Goal: Information Seeking & Learning: Learn about a topic

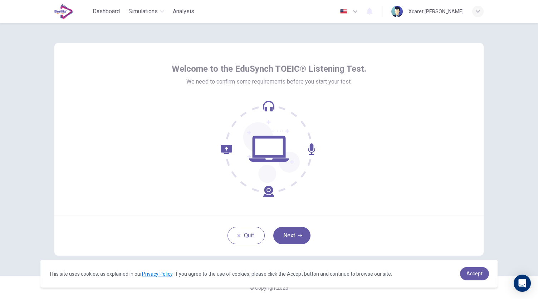
click at [504, 137] on div "Welcome to the EduSynch TOEIC® Listening Test. We need to confirm some requirem…" at bounding box center [269, 161] width 538 height 276
click at [267, 109] on icon at bounding box center [269, 109] width 8 height 4
click at [296, 237] on button "Next" at bounding box center [291, 235] width 37 height 17
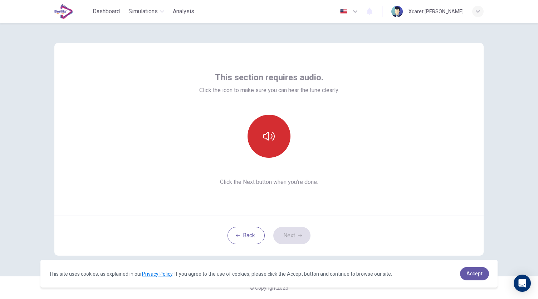
click at [270, 145] on button "button" at bounding box center [269, 136] width 43 height 43
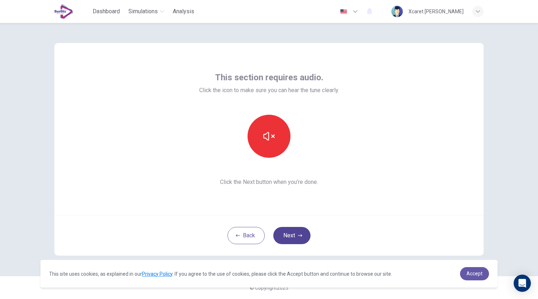
click at [295, 231] on button "Next" at bounding box center [291, 235] width 37 height 17
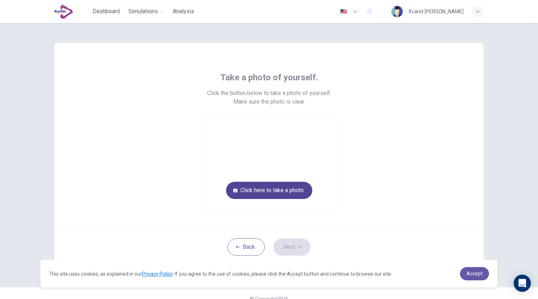
click at [268, 188] on button "Click here to take a photo" at bounding box center [269, 189] width 86 height 17
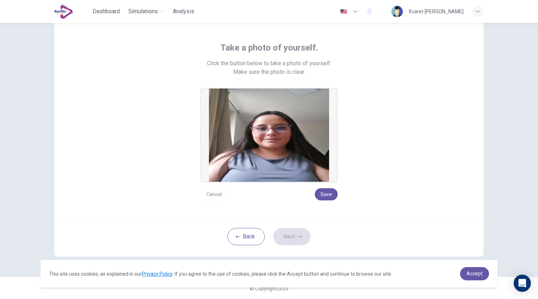
scroll to position [30, 0]
click at [213, 195] on button "Cancel" at bounding box center [214, 194] width 28 height 12
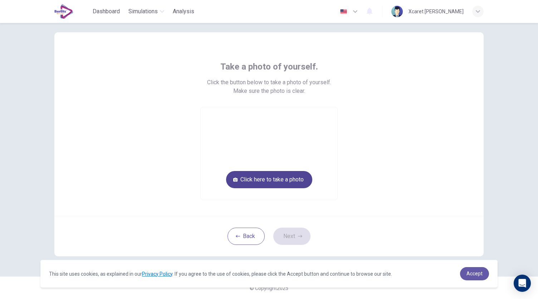
click at [255, 180] on button "Click here to take a photo" at bounding box center [269, 179] width 86 height 17
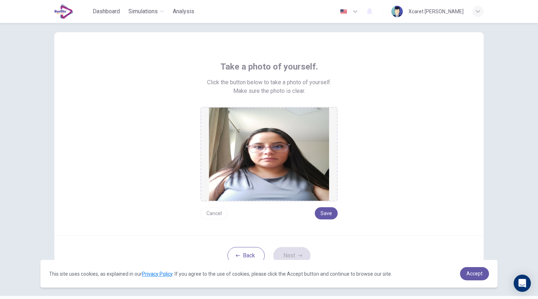
click at [214, 212] on button "Cancel" at bounding box center [214, 213] width 28 height 12
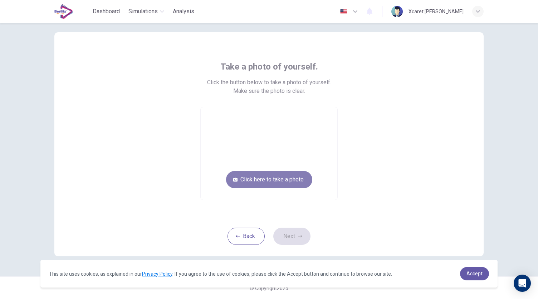
click at [278, 179] on button "Click here to take a photo" at bounding box center [269, 179] width 86 height 17
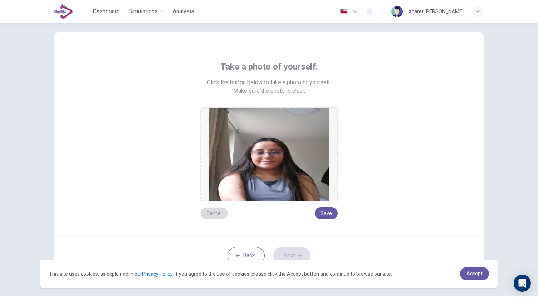
click at [213, 212] on button "Cancel" at bounding box center [214, 213] width 28 height 12
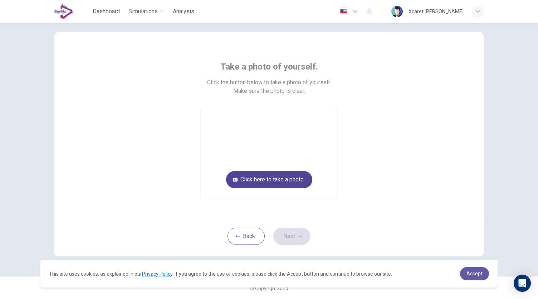
click at [276, 182] on button "Click here to take a photo" at bounding box center [269, 179] width 86 height 17
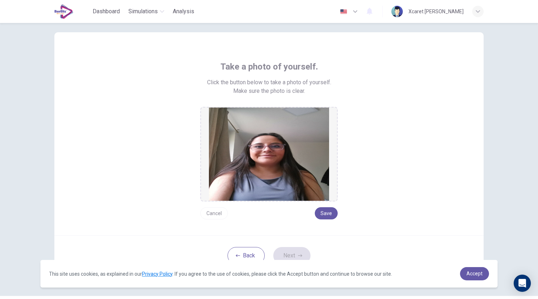
click at [213, 214] on button "Cancel" at bounding box center [214, 213] width 28 height 12
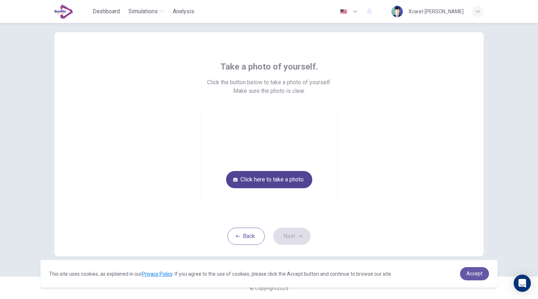
click at [253, 173] on button "Click here to take a photo" at bounding box center [269, 179] width 86 height 17
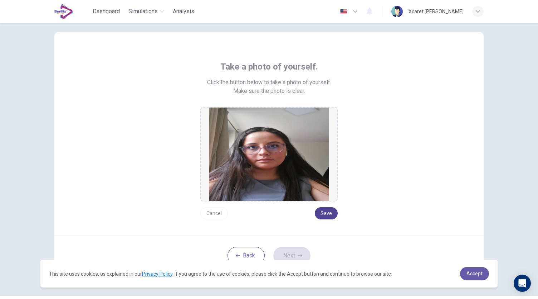
click at [321, 209] on button "Save" at bounding box center [326, 213] width 23 height 12
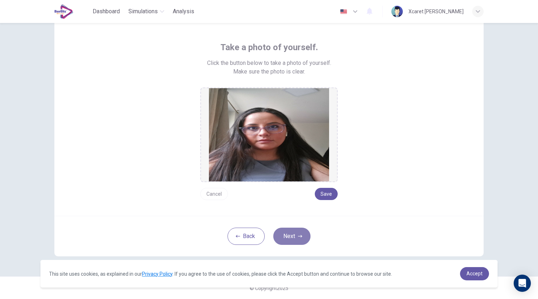
click at [287, 233] on button "Next" at bounding box center [291, 235] width 37 height 17
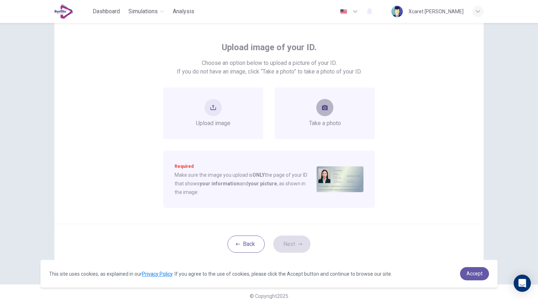
click at [321, 114] on button "take photo" at bounding box center [324, 107] width 17 height 17
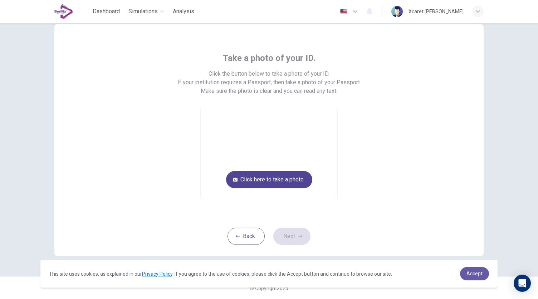
click at [278, 178] on button "Click here to take a photo" at bounding box center [269, 179] width 86 height 17
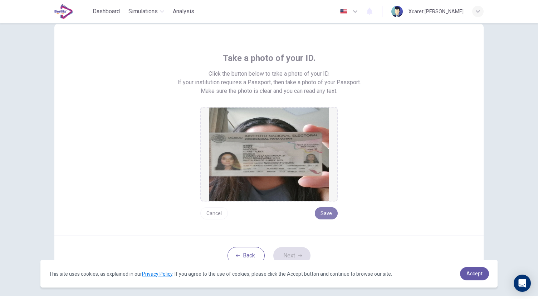
click at [329, 215] on button "Save" at bounding box center [326, 213] width 23 height 12
click at [295, 254] on button "Next" at bounding box center [291, 255] width 37 height 17
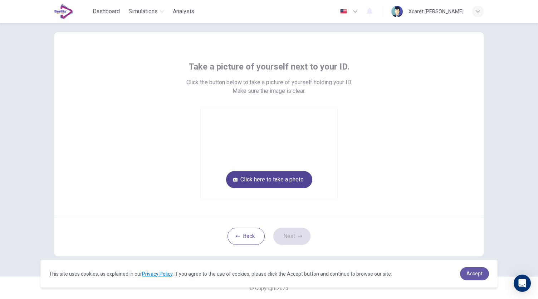
click at [255, 176] on button "Click here to take a photo" at bounding box center [269, 179] width 86 height 17
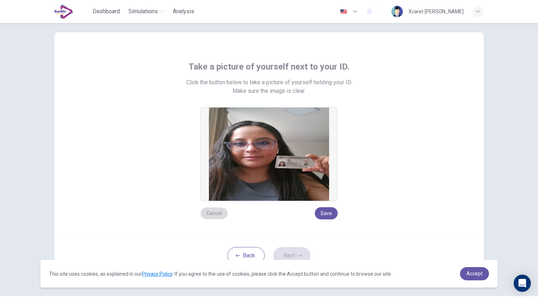
click at [213, 213] on button "Cancel" at bounding box center [214, 213] width 28 height 12
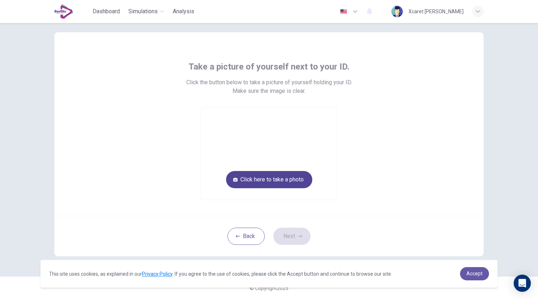
click at [249, 181] on button "Click here to take a photo" at bounding box center [269, 179] width 86 height 17
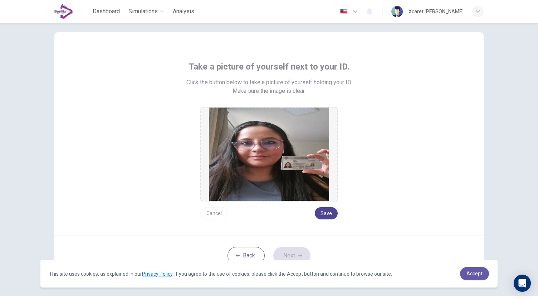
click at [324, 213] on button "Save" at bounding box center [326, 213] width 23 height 12
click at [292, 251] on button "Next" at bounding box center [291, 255] width 37 height 17
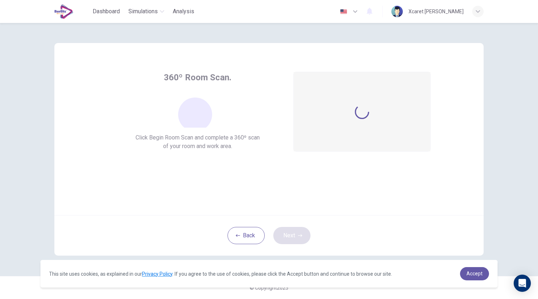
scroll to position [0, 0]
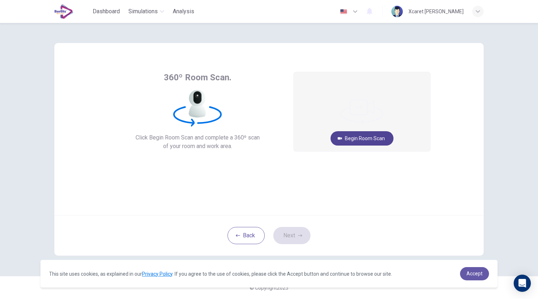
click at [368, 137] on button "Begin Room Scan" at bounding box center [362, 138] width 63 height 14
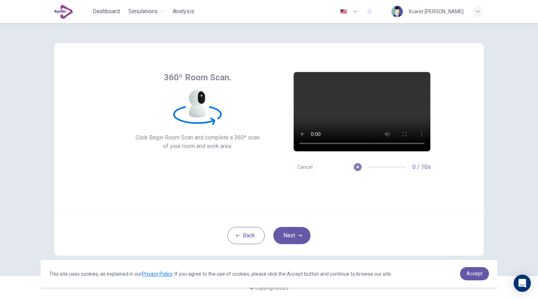
click at [358, 169] on icon "button" at bounding box center [357, 166] width 5 height 5
click at [302, 166] on button "Cancel" at bounding box center [305, 167] width 23 height 14
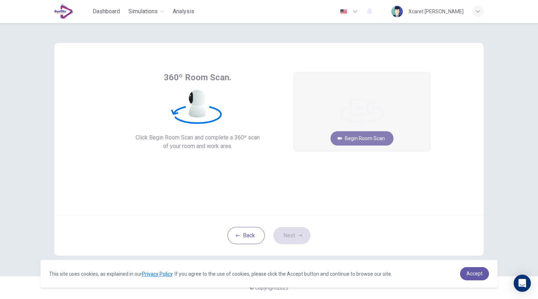
click at [350, 141] on button "Begin Room Scan" at bounding box center [362, 138] width 63 height 14
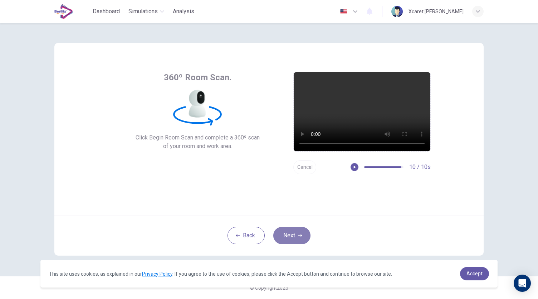
click at [293, 236] on button "Next" at bounding box center [291, 235] width 37 height 17
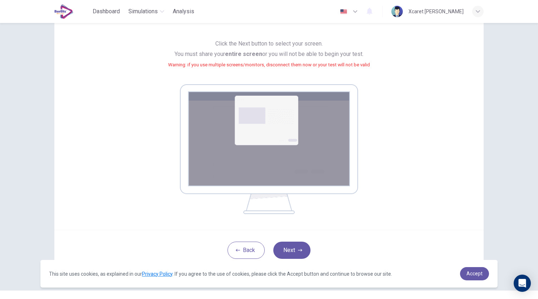
scroll to position [57, 0]
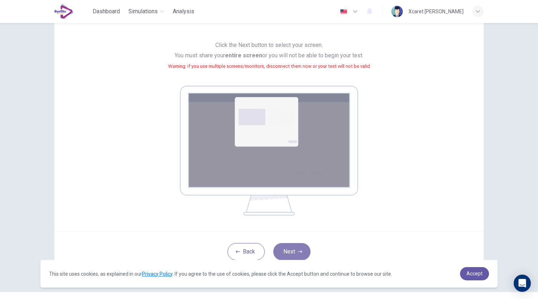
click at [294, 252] on button "Next" at bounding box center [291, 251] width 37 height 17
click at [292, 246] on button "Next" at bounding box center [291, 251] width 37 height 17
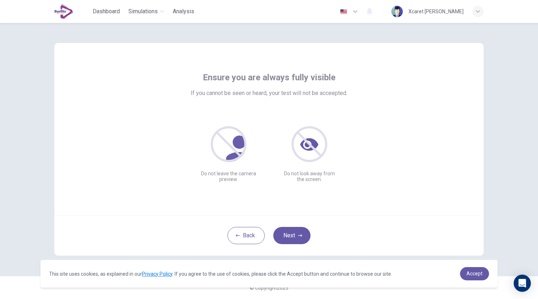
scroll to position [0, 0]
click at [287, 236] on button "Next" at bounding box center [291, 235] width 37 height 17
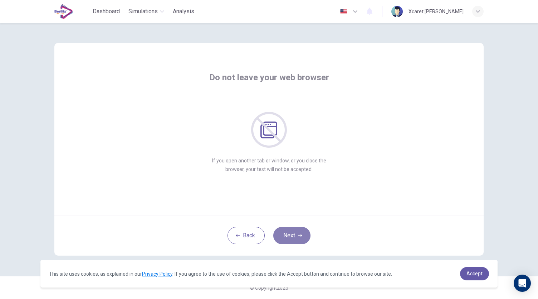
click at [293, 239] on button "Next" at bounding box center [291, 235] width 37 height 17
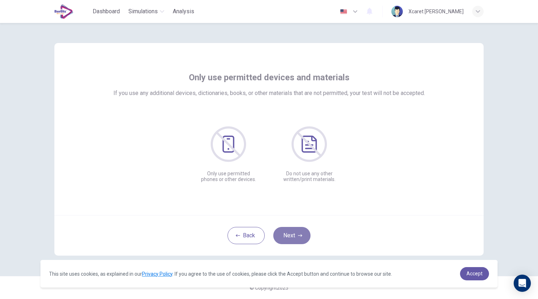
click at [293, 239] on button "Next" at bounding box center [291, 235] width 37 height 17
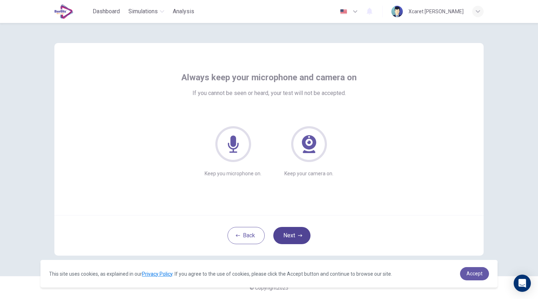
click at [299, 242] on button "Next" at bounding box center [291, 235] width 37 height 17
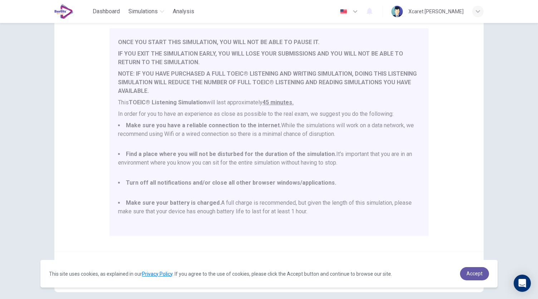
scroll to position [100, 0]
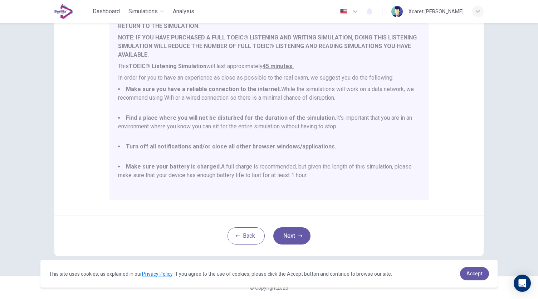
click at [369, 217] on div "Back Next" at bounding box center [269, 235] width 430 height 40
click at [291, 234] on button "Next" at bounding box center [291, 235] width 37 height 17
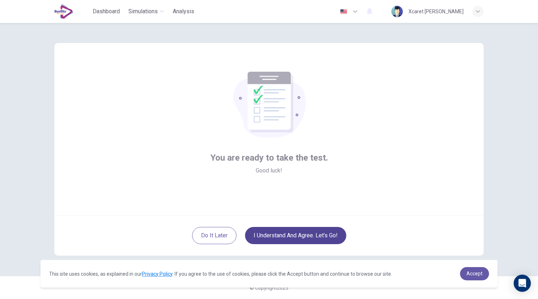
scroll to position [0, 0]
click at [291, 234] on button "I understand and agree. Let’s go!" at bounding box center [295, 235] width 101 height 17
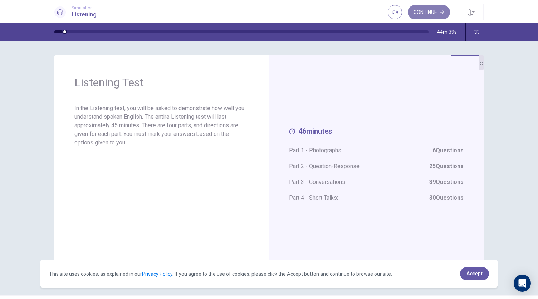
click at [431, 11] on button "Continue" at bounding box center [429, 12] width 42 height 14
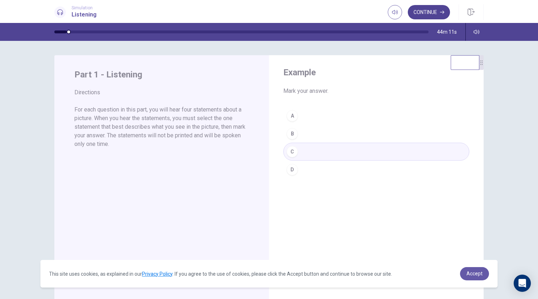
click at [428, 8] on button "Continue" at bounding box center [429, 12] width 42 height 14
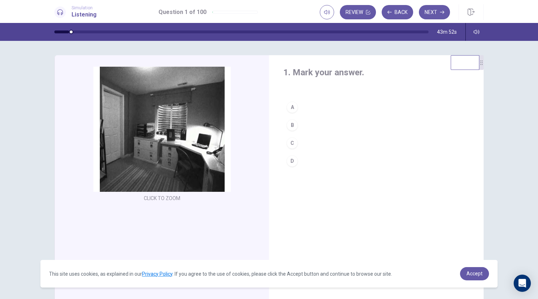
click at [290, 126] on div "B" at bounding box center [292, 124] width 11 height 11
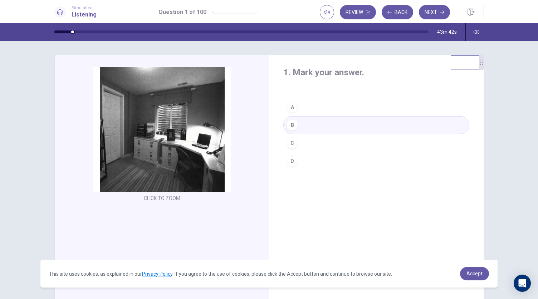
click at [290, 125] on div "B" at bounding box center [292, 124] width 11 height 11
click at [433, 13] on button "Next" at bounding box center [434, 12] width 31 height 14
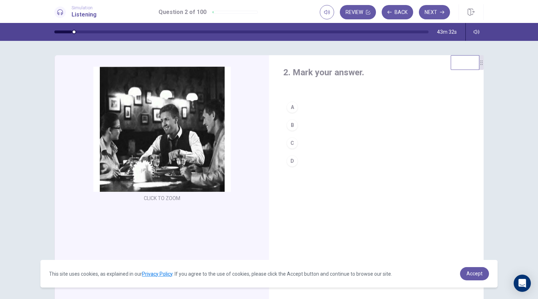
click at [290, 104] on div "A" at bounding box center [292, 106] width 11 height 11
click at [428, 14] on button "Next" at bounding box center [434, 12] width 31 height 14
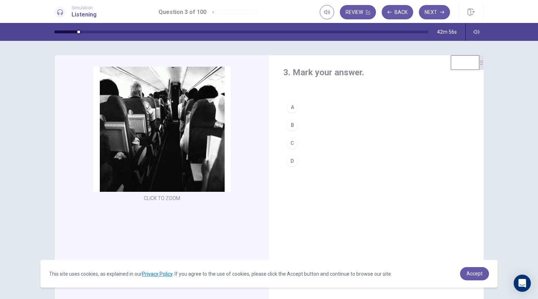
click at [292, 160] on div "D" at bounding box center [292, 160] width 11 height 11
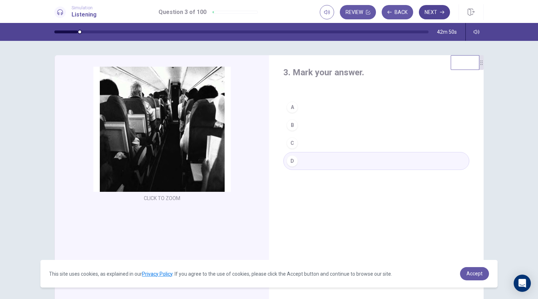
click at [439, 9] on button "Next" at bounding box center [434, 12] width 31 height 14
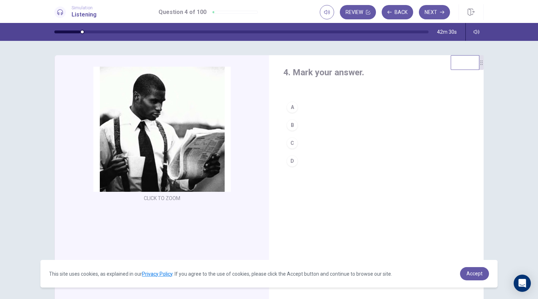
click at [290, 142] on div "C" at bounding box center [292, 142] width 11 height 11
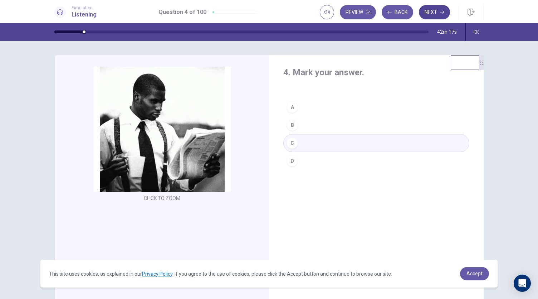
click at [437, 10] on button "Next" at bounding box center [434, 12] width 31 height 14
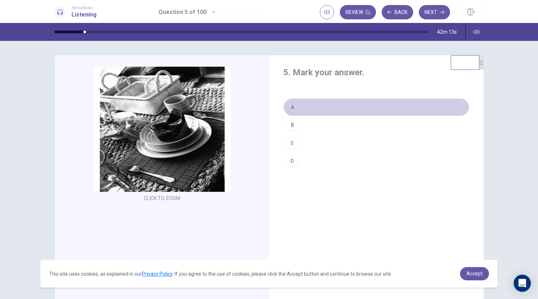
click at [289, 106] on div "A" at bounding box center [292, 106] width 11 height 11
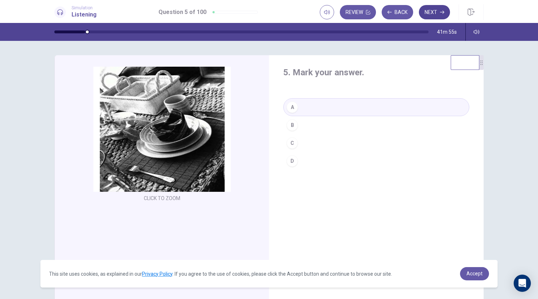
click at [436, 14] on button "Next" at bounding box center [434, 12] width 31 height 14
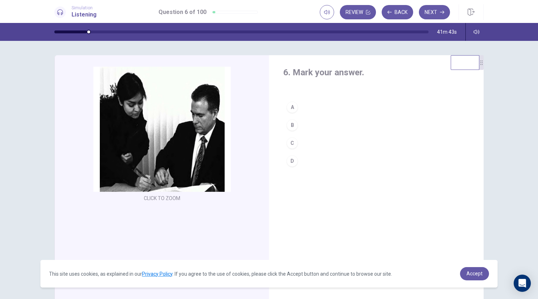
click at [291, 106] on div "A" at bounding box center [292, 106] width 11 height 11
click at [291, 139] on div "C" at bounding box center [292, 142] width 11 height 11
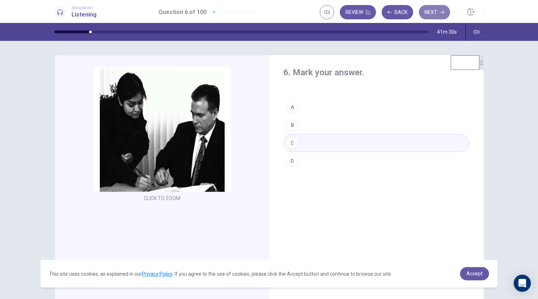
click at [435, 11] on button "Next" at bounding box center [434, 12] width 31 height 14
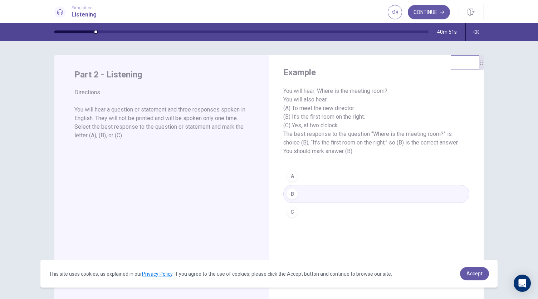
click at [435, 11] on button "Continue" at bounding box center [429, 12] width 42 height 14
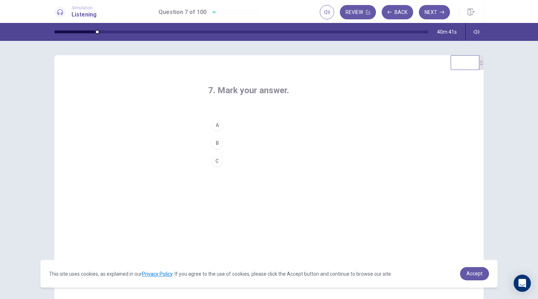
click at [216, 162] on div "C" at bounding box center [217, 160] width 11 height 11
click at [431, 12] on button "Next" at bounding box center [434, 12] width 31 height 14
click at [216, 124] on div "A" at bounding box center [217, 124] width 11 height 11
click at [439, 8] on button "Next" at bounding box center [434, 12] width 31 height 14
click at [216, 125] on div "A" at bounding box center [217, 124] width 11 height 11
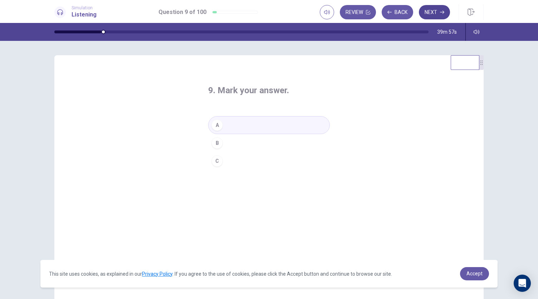
click at [433, 11] on button "Next" at bounding box center [434, 12] width 31 height 14
click at [217, 125] on div "A" at bounding box center [217, 124] width 11 height 11
click at [221, 140] on button "B" at bounding box center [269, 143] width 122 height 18
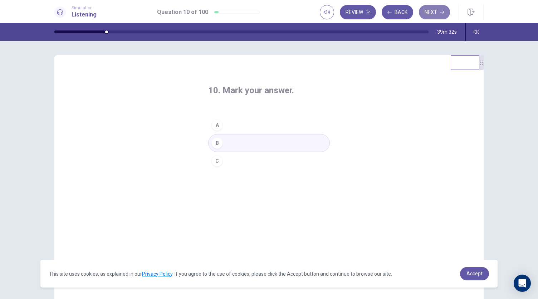
click at [431, 15] on button "Next" at bounding box center [434, 12] width 31 height 14
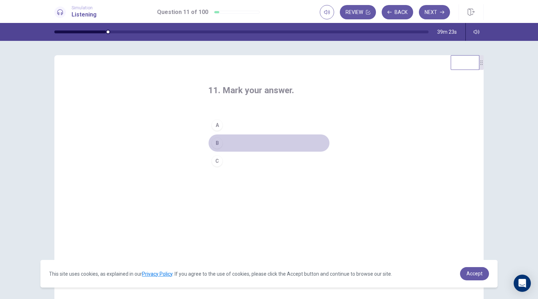
click at [216, 144] on div "B" at bounding box center [217, 142] width 11 height 11
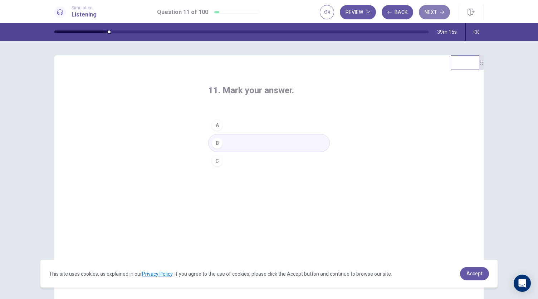
click at [432, 9] on button "Next" at bounding box center [434, 12] width 31 height 14
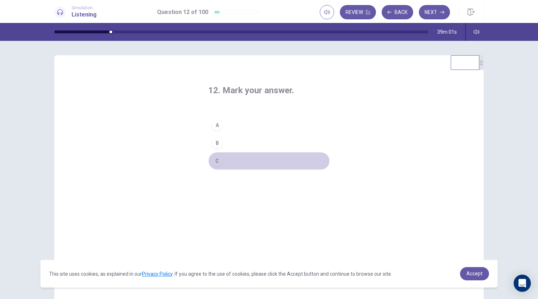
click at [216, 159] on div "C" at bounding box center [217, 160] width 11 height 11
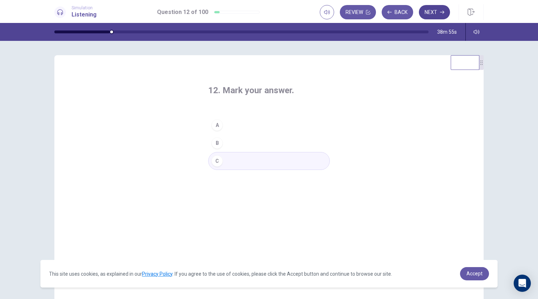
click at [431, 12] on button "Next" at bounding box center [434, 12] width 31 height 14
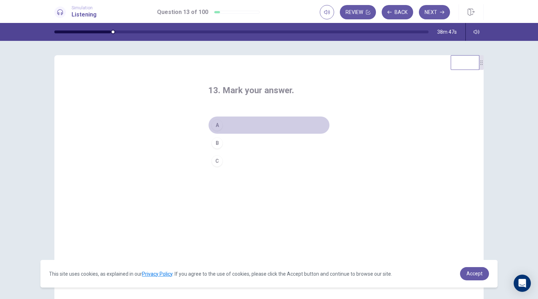
click at [213, 124] on div "A" at bounding box center [217, 124] width 11 height 11
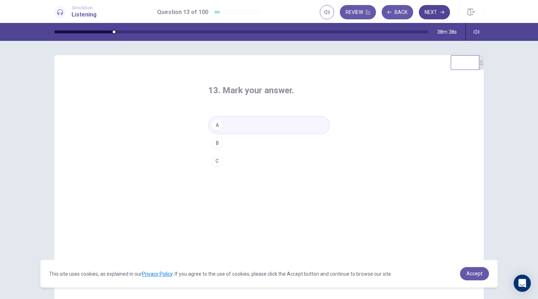
click at [432, 13] on button "Next" at bounding box center [434, 12] width 31 height 14
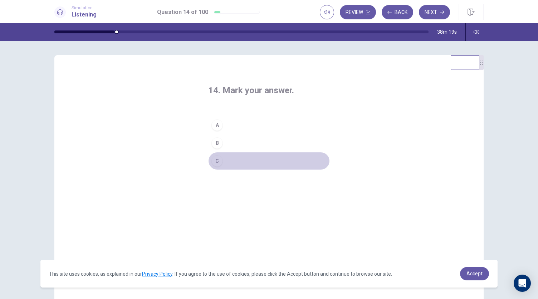
click at [214, 159] on div "C" at bounding box center [217, 160] width 11 height 11
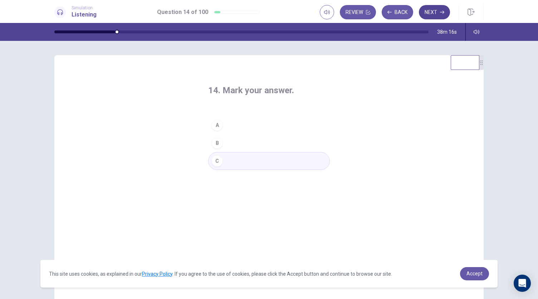
click at [433, 11] on button "Next" at bounding box center [434, 12] width 31 height 14
click at [213, 144] on div "B" at bounding box center [217, 142] width 11 height 11
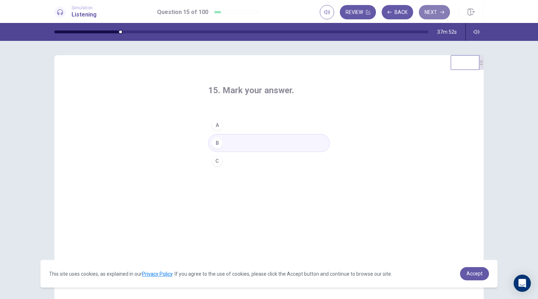
click at [432, 14] on button "Next" at bounding box center [434, 12] width 31 height 14
click at [213, 125] on div "A" at bounding box center [217, 124] width 11 height 11
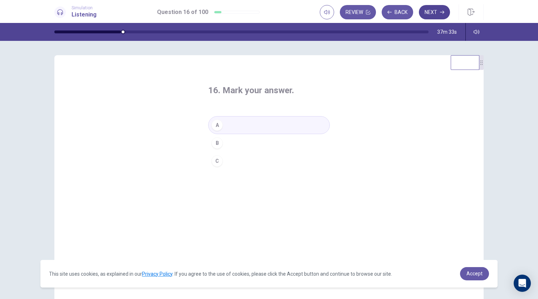
click at [439, 14] on button "Next" at bounding box center [434, 12] width 31 height 14
click at [214, 144] on div "B" at bounding box center [217, 142] width 11 height 11
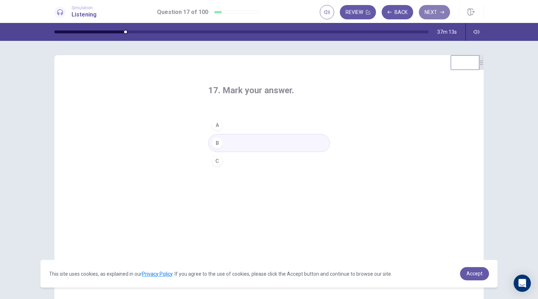
click at [438, 13] on button "Next" at bounding box center [434, 12] width 31 height 14
click at [216, 162] on div "C" at bounding box center [217, 160] width 11 height 11
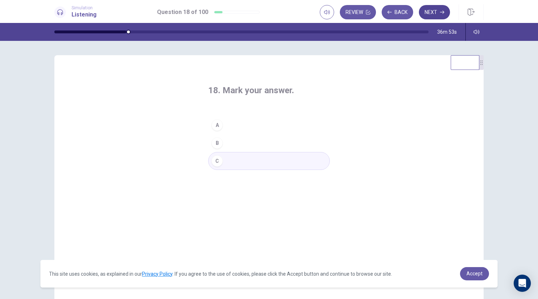
click at [432, 15] on button "Next" at bounding box center [434, 12] width 31 height 14
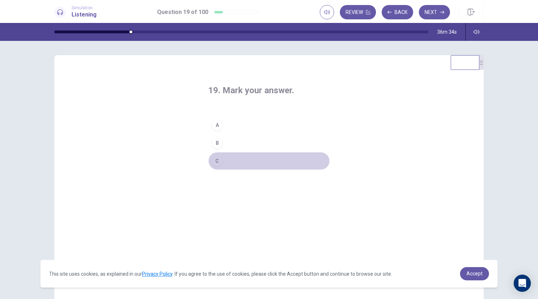
click at [214, 161] on div "C" at bounding box center [217, 160] width 11 height 11
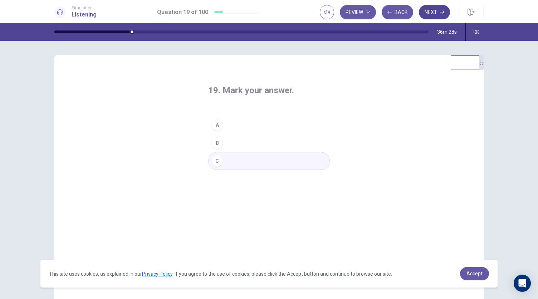
click at [435, 11] on button "Next" at bounding box center [434, 12] width 31 height 14
click at [216, 129] on div "A" at bounding box center [217, 124] width 11 height 11
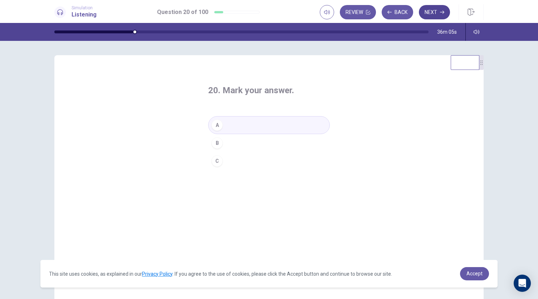
click at [432, 13] on button "Next" at bounding box center [434, 12] width 31 height 14
click at [217, 126] on div "A" at bounding box center [217, 124] width 11 height 11
click at [436, 12] on button "Next" at bounding box center [434, 12] width 31 height 14
click at [213, 143] on div "B" at bounding box center [217, 142] width 11 height 11
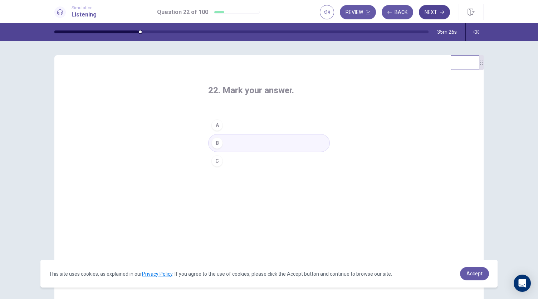
click at [442, 11] on icon "button" at bounding box center [442, 12] width 4 height 4
click at [215, 159] on div "C" at bounding box center [217, 160] width 11 height 11
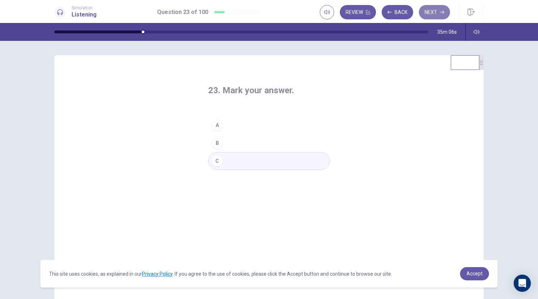
click at [432, 8] on button "Next" at bounding box center [434, 12] width 31 height 14
click at [218, 141] on div "B" at bounding box center [217, 142] width 11 height 11
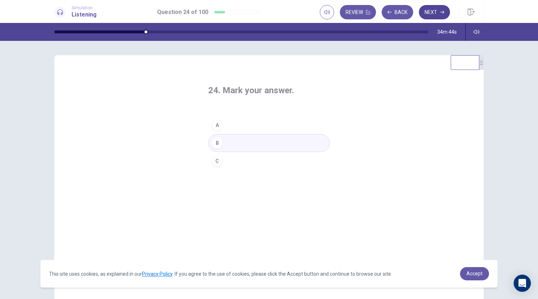
click at [437, 12] on button "Next" at bounding box center [434, 12] width 31 height 14
click at [218, 124] on div "A" at bounding box center [217, 124] width 11 height 11
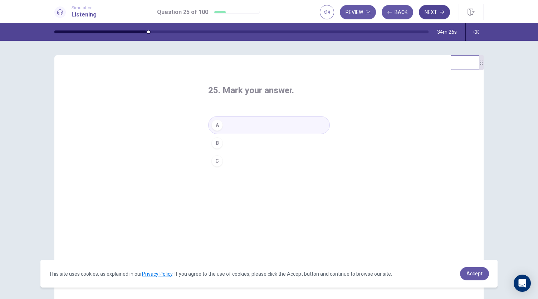
click at [434, 14] on button "Next" at bounding box center [434, 12] width 31 height 14
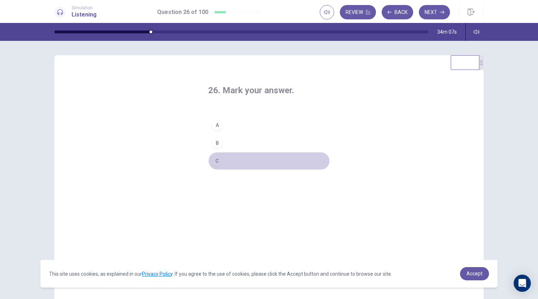
click at [215, 158] on div "C" at bounding box center [217, 160] width 11 height 11
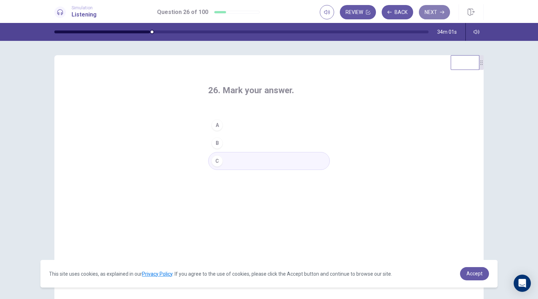
click at [436, 12] on button "Next" at bounding box center [434, 12] width 31 height 14
click at [215, 126] on div "A" at bounding box center [217, 124] width 11 height 11
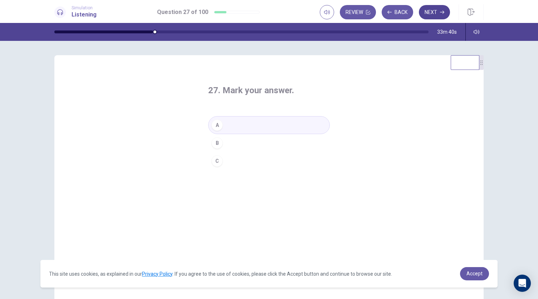
click at [438, 15] on button "Next" at bounding box center [434, 12] width 31 height 14
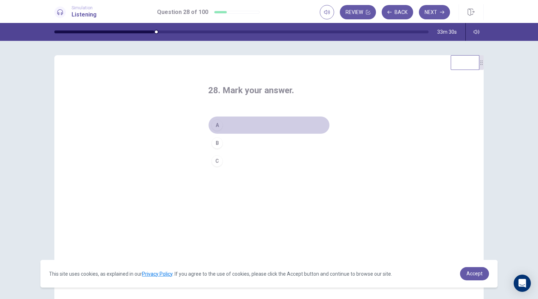
click at [217, 123] on div "A" at bounding box center [217, 124] width 11 height 11
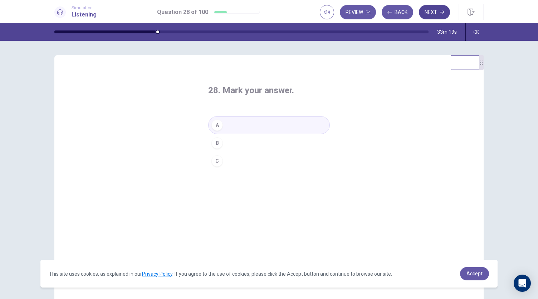
click at [424, 11] on button "Next" at bounding box center [434, 12] width 31 height 14
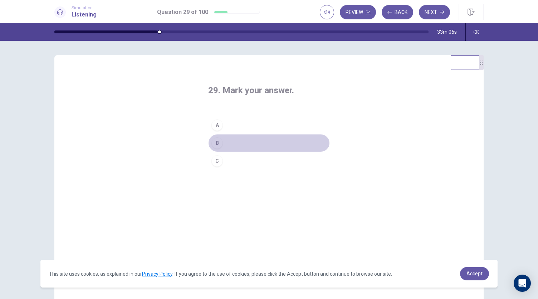
click at [216, 140] on div "B" at bounding box center [217, 142] width 11 height 11
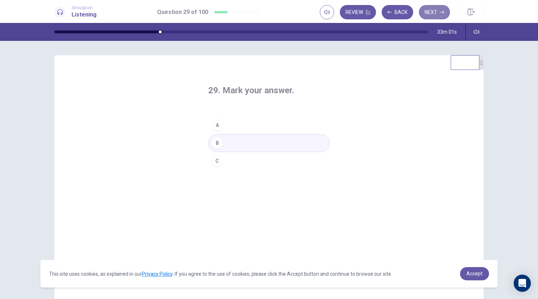
click at [434, 11] on button "Next" at bounding box center [434, 12] width 31 height 14
click at [216, 126] on div "A" at bounding box center [217, 124] width 11 height 11
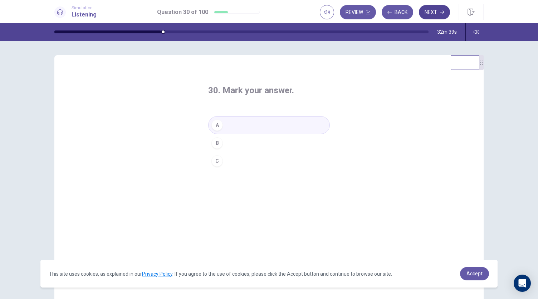
click at [436, 14] on button "Next" at bounding box center [434, 12] width 31 height 14
click at [216, 159] on div "C" at bounding box center [217, 160] width 11 height 11
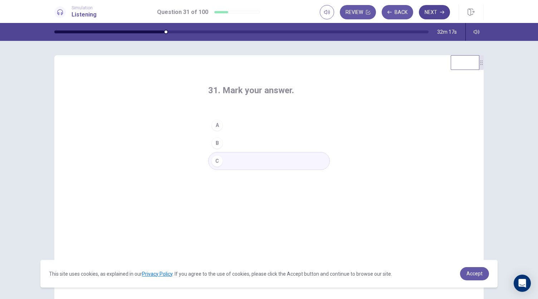
click at [442, 13] on icon "button" at bounding box center [442, 12] width 4 height 4
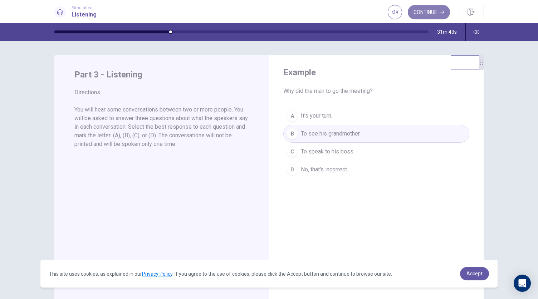
click at [436, 6] on button "Continue" at bounding box center [429, 12] width 42 height 14
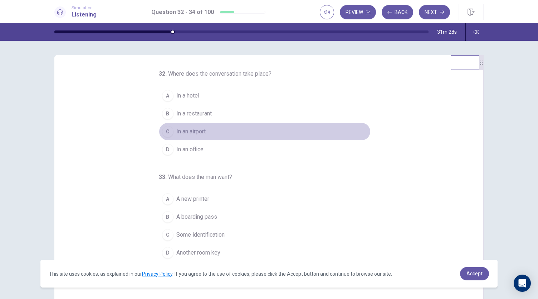
click at [197, 131] on span "In an airport" at bounding box center [190, 131] width 29 height 9
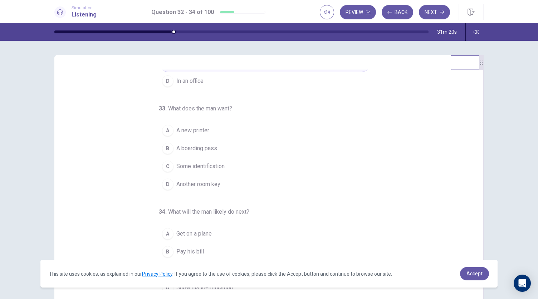
scroll to position [72, 0]
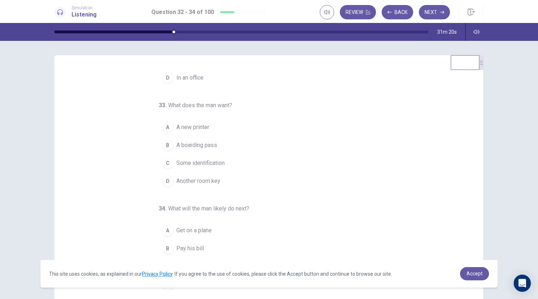
click at [203, 144] on span "A boarding pass" at bounding box center [196, 145] width 41 height 9
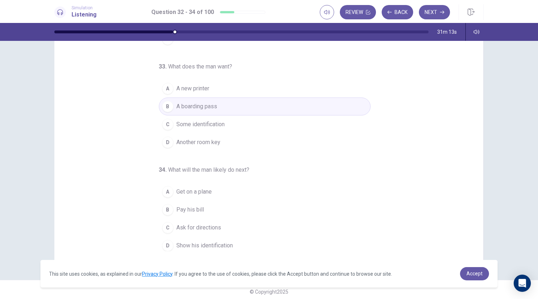
scroll to position [43, 0]
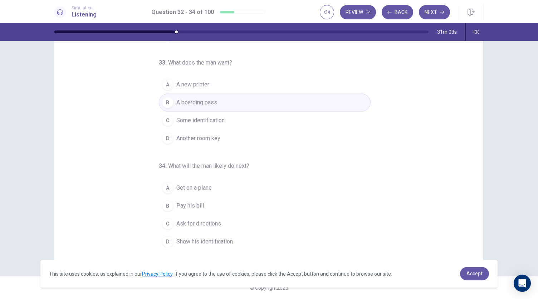
click at [203, 185] on span "Get on a plane" at bounding box center [193, 187] width 35 height 9
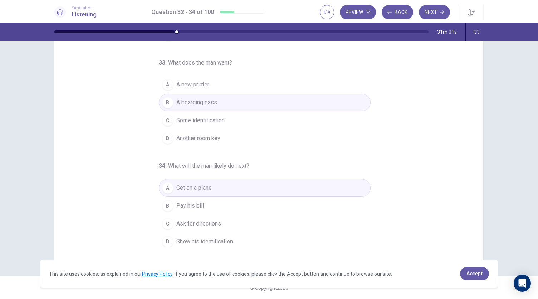
click at [217, 237] on span "Show his identification" at bounding box center [204, 241] width 57 height 9
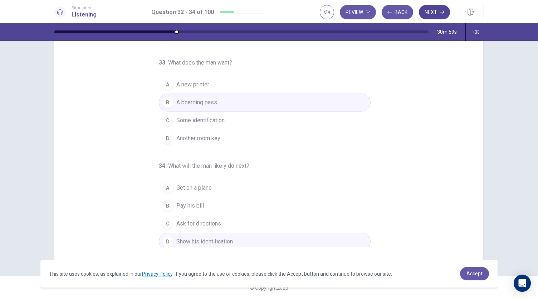
click at [436, 13] on button "Next" at bounding box center [434, 12] width 31 height 14
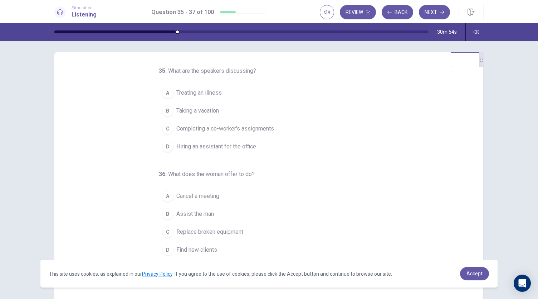
scroll to position [0, 0]
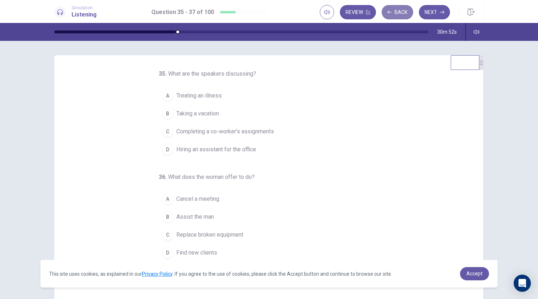
click at [402, 14] on button "Back" at bounding box center [398, 12] width 32 height 14
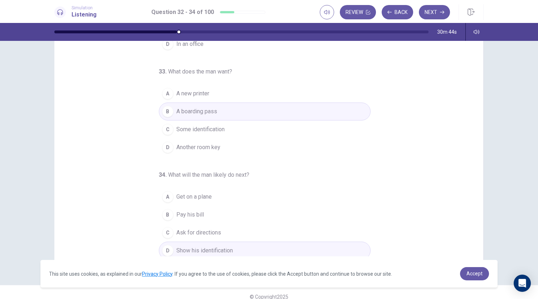
scroll to position [43, 0]
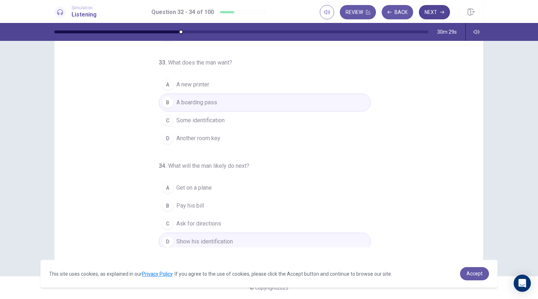
click at [440, 15] on button "Next" at bounding box center [434, 12] width 31 height 14
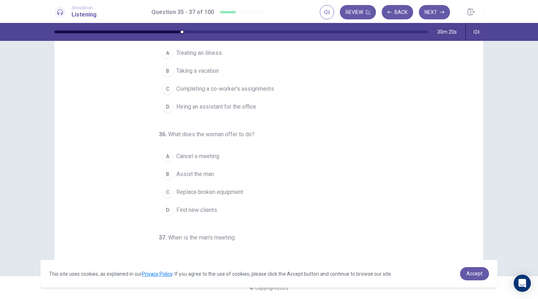
scroll to position [0, 0]
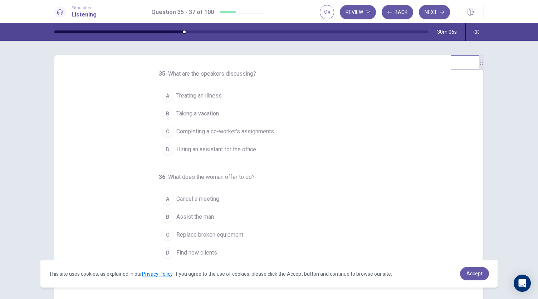
click at [261, 132] on span "Completing a co-worker's assignments" at bounding box center [225, 131] width 98 height 9
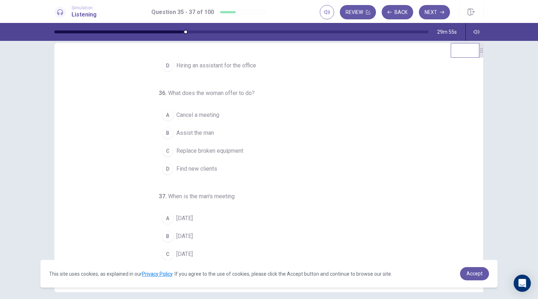
scroll to position [13, 0]
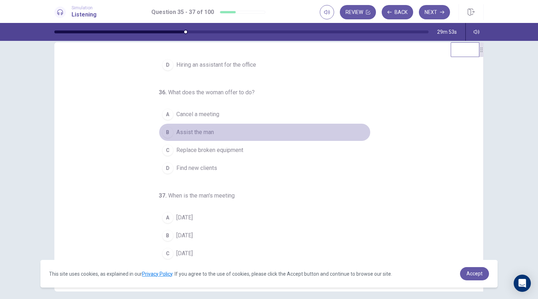
click at [198, 129] on span "Assist the man" at bounding box center [195, 132] width 38 height 9
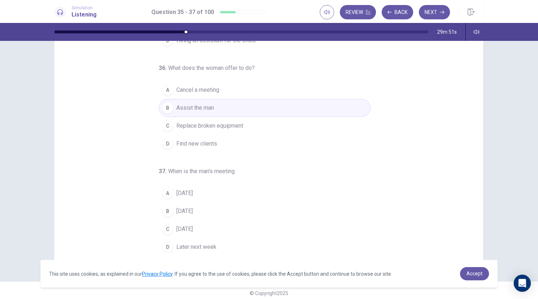
scroll to position [43, 0]
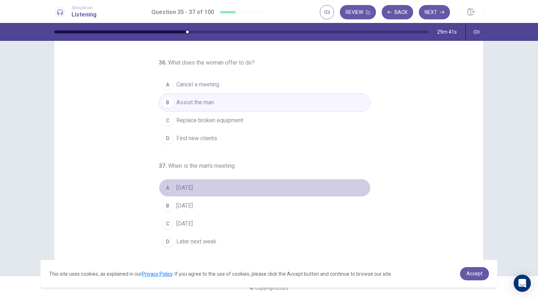
click at [190, 187] on span "[DATE]" at bounding box center [184, 187] width 16 height 9
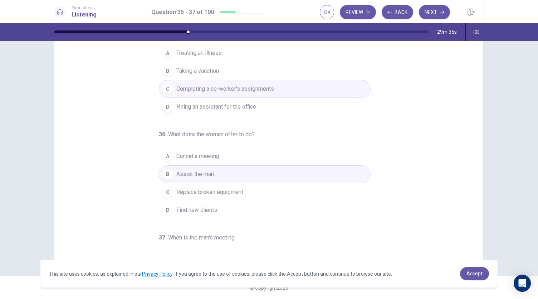
scroll to position [72, 0]
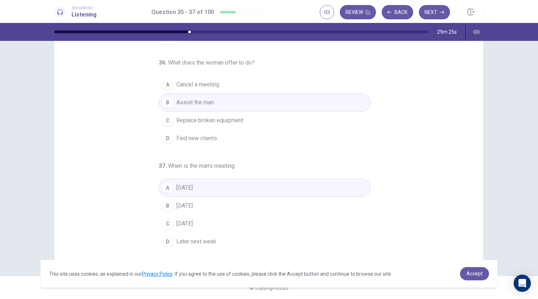
click at [190, 206] on span "[DATE]" at bounding box center [184, 205] width 16 height 9
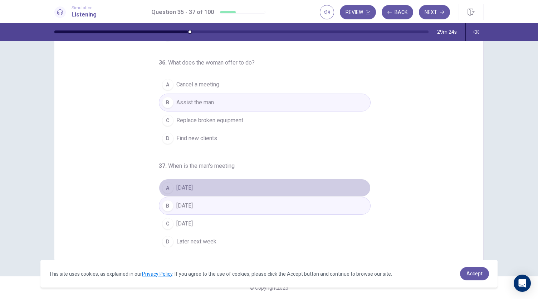
click at [191, 187] on span "[DATE]" at bounding box center [184, 187] width 16 height 9
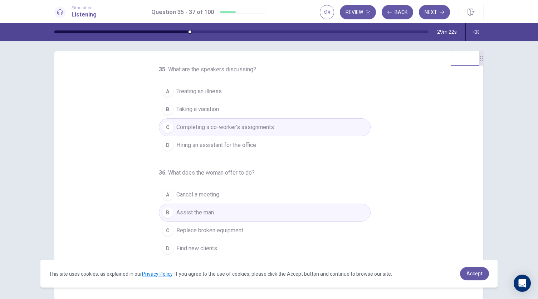
scroll to position [0, 0]
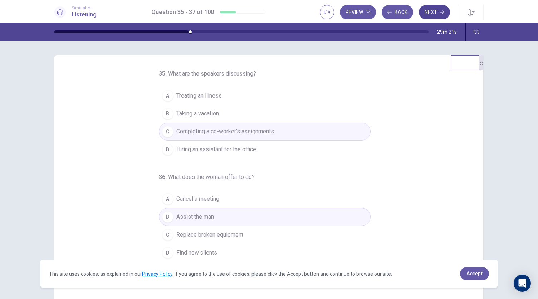
click at [436, 13] on button "Next" at bounding box center [434, 12] width 31 height 14
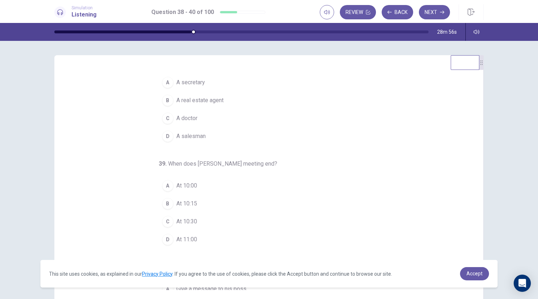
scroll to position [14, 0]
click at [187, 218] on span "At 10:30" at bounding box center [186, 221] width 21 height 9
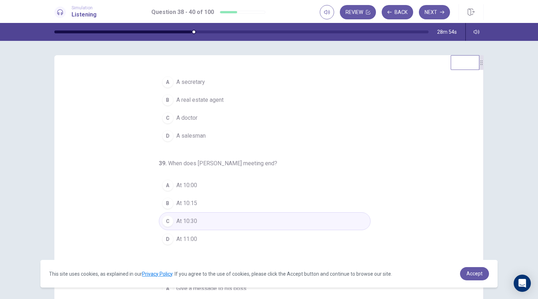
click at [209, 98] on span "A real estate agent" at bounding box center [199, 100] width 47 height 9
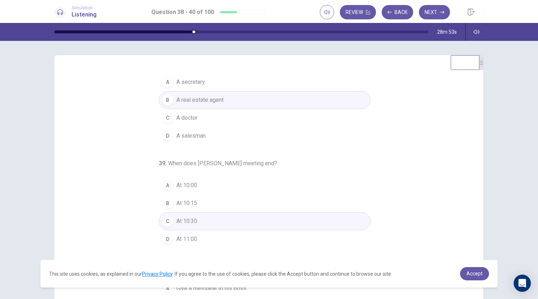
scroll to position [72, 0]
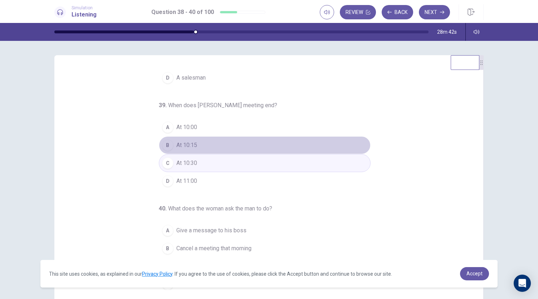
click at [200, 145] on button "B At 10:15" at bounding box center [265, 145] width 212 height 18
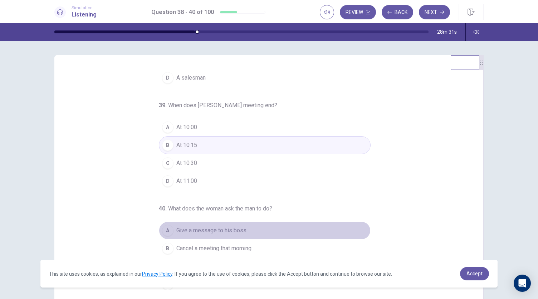
click at [224, 228] on span "Give a message to his boss" at bounding box center [211, 230] width 70 height 9
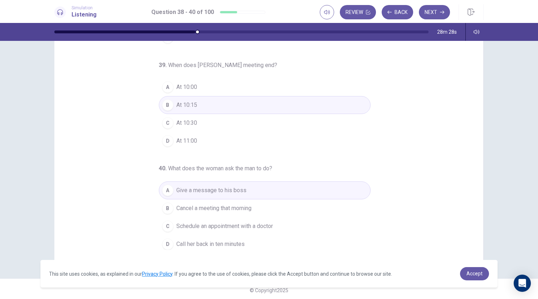
scroll to position [43, 0]
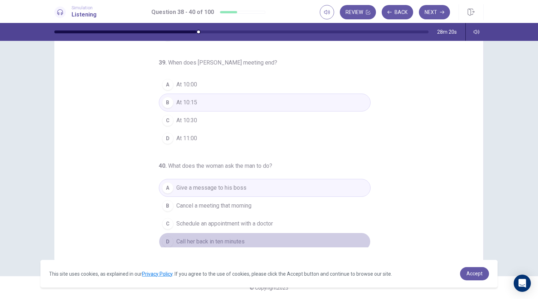
click at [224, 237] on span "Call her back in ten minutes" at bounding box center [210, 241] width 68 height 9
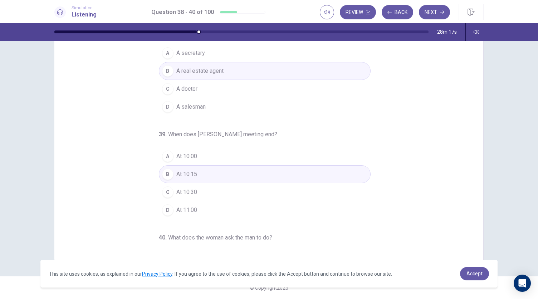
scroll to position [72, 0]
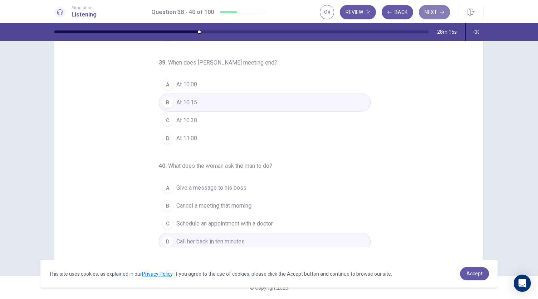
click at [441, 10] on icon "button" at bounding box center [442, 12] width 4 height 4
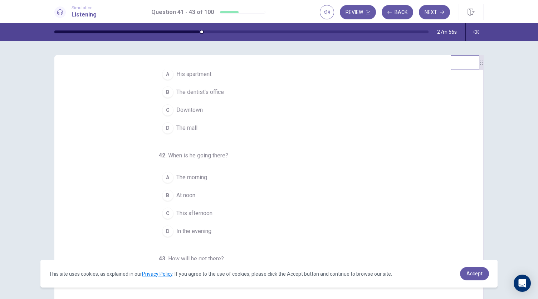
scroll to position [0, 0]
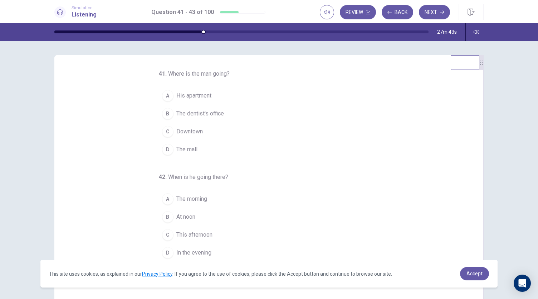
click at [207, 113] on span "The dentist's office" at bounding box center [200, 113] width 48 height 9
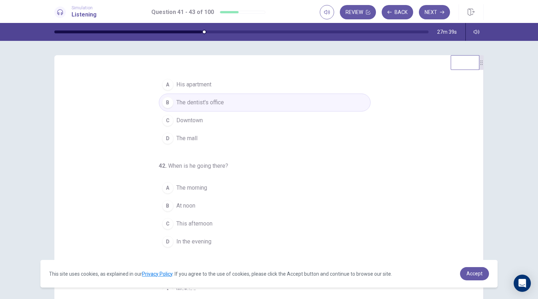
scroll to position [11, 0]
click at [186, 187] on span "The morning" at bounding box center [191, 188] width 31 height 9
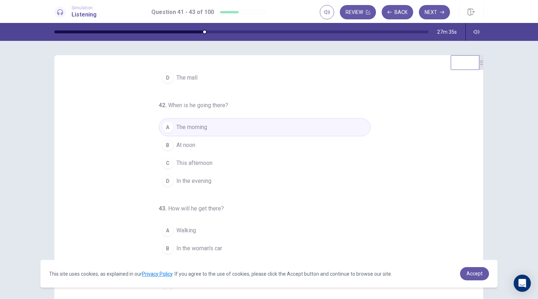
scroll to position [43, 0]
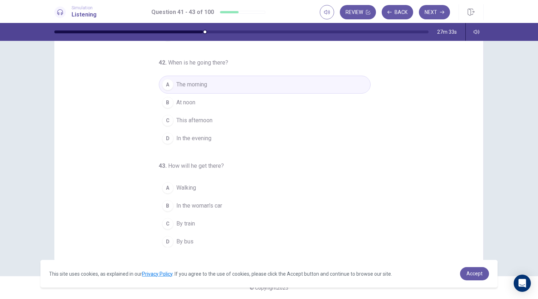
click at [184, 205] on span "In the woman's car" at bounding box center [199, 205] width 46 height 9
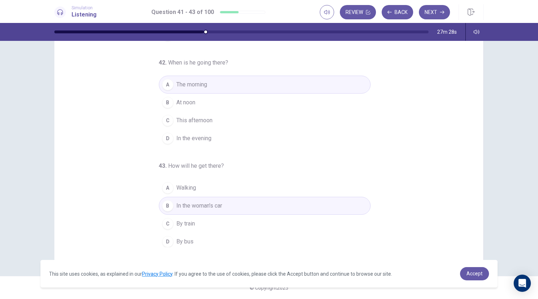
click at [179, 241] on span "By bus" at bounding box center [184, 241] width 17 height 9
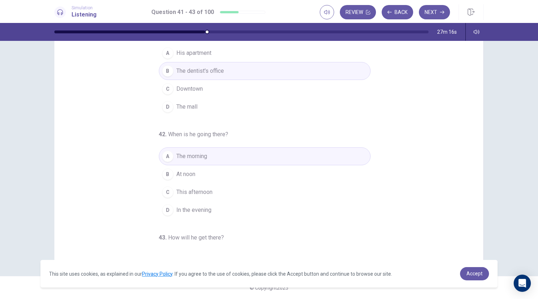
click at [200, 188] on span "This afternoon" at bounding box center [194, 192] width 36 height 9
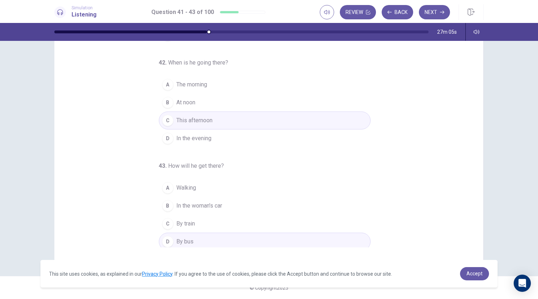
scroll to position [0, 0]
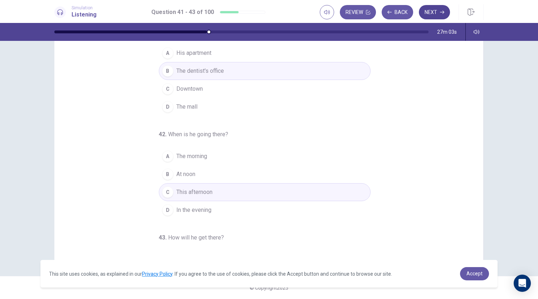
click at [435, 11] on button "Next" at bounding box center [434, 12] width 31 height 14
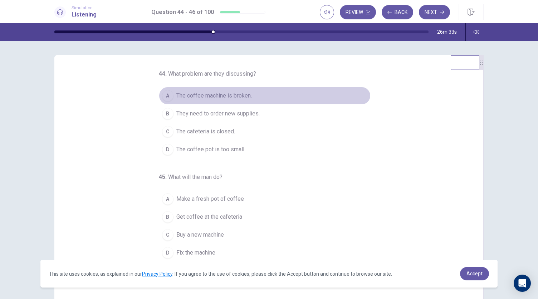
click at [236, 91] on button "A The coffee machine is broken." at bounding box center [265, 96] width 212 height 18
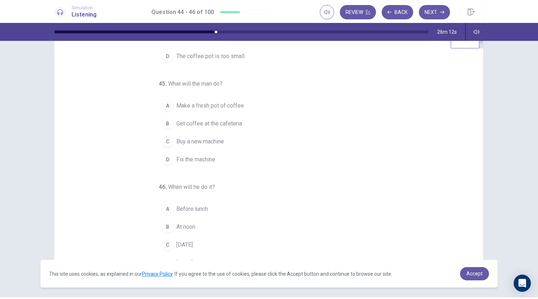
scroll to position [43, 0]
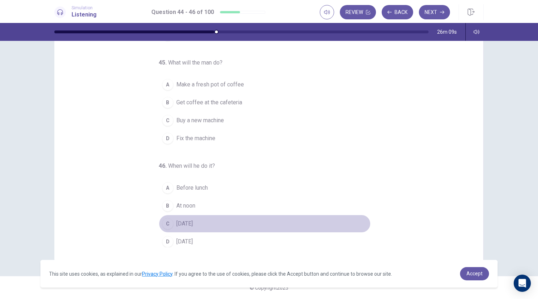
click at [187, 219] on span "[DATE]" at bounding box center [184, 223] width 16 height 9
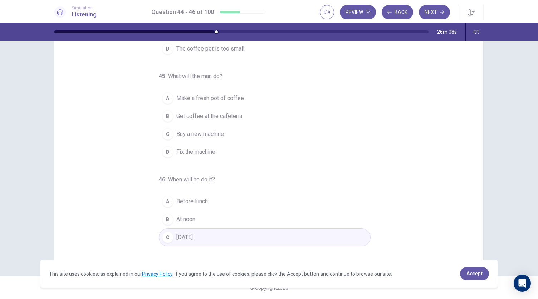
scroll to position [57, 0]
click at [202, 134] on span "Buy a new machine" at bounding box center [200, 134] width 48 height 9
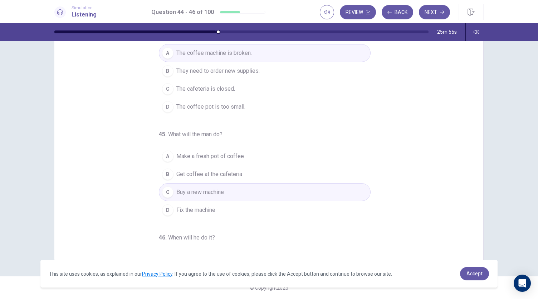
scroll to position [0, 0]
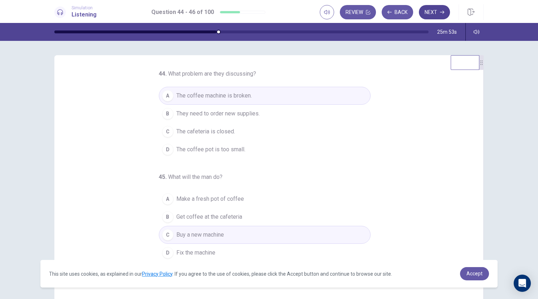
click at [439, 14] on button "Next" at bounding box center [434, 12] width 31 height 14
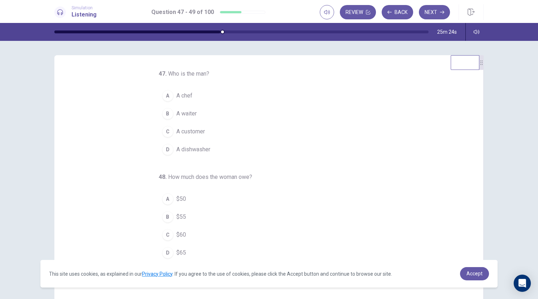
click at [176, 113] on span "A waiter" at bounding box center [186, 113] width 20 height 9
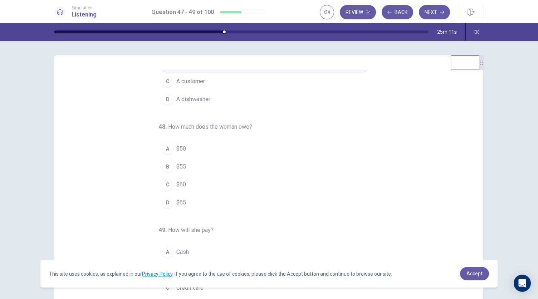
scroll to position [51, 0]
click at [176, 199] on span "$65" at bounding box center [181, 201] width 10 height 9
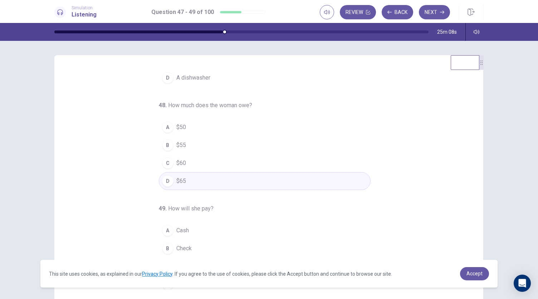
scroll to position [43, 0]
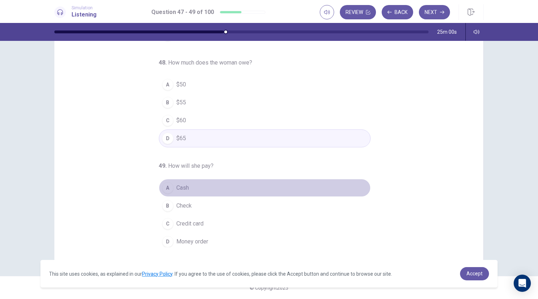
click at [177, 185] on span "Cash" at bounding box center [182, 187] width 13 height 9
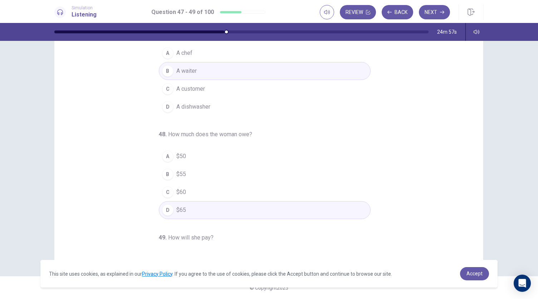
scroll to position [0, 0]
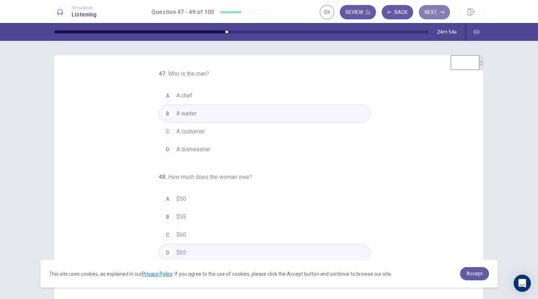
click at [437, 10] on button "Next" at bounding box center [434, 12] width 31 height 14
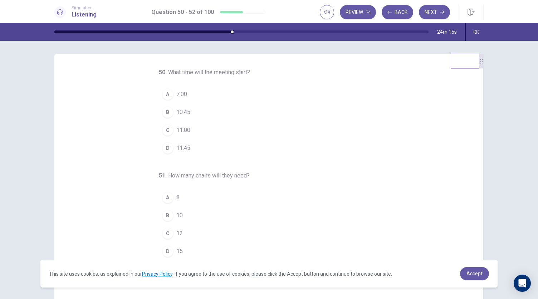
scroll to position [1, 0]
click at [178, 129] on span "11:00" at bounding box center [183, 130] width 14 height 9
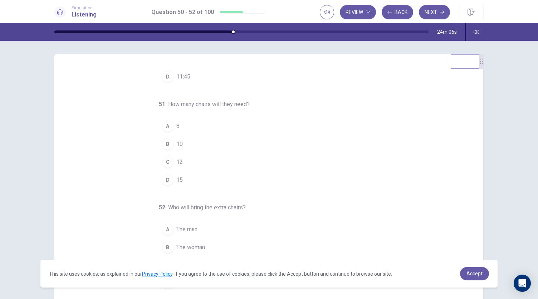
scroll to position [72, 0]
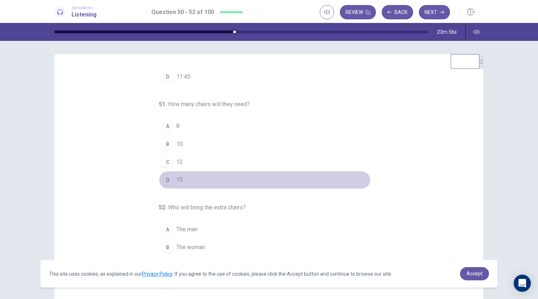
click at [169, 179] on div "D" at bounding box center [167, 179] width 11 height 11
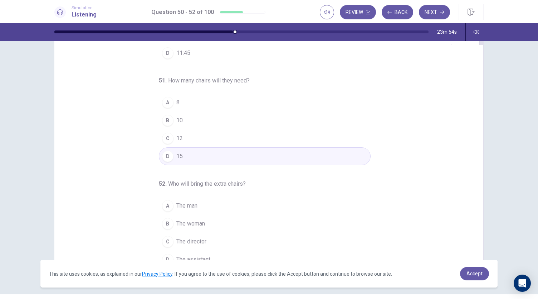
scroll to position [43, 0]
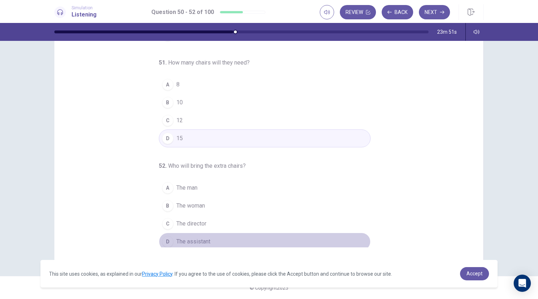
click at [190, 241] on span "The assistant" at bounding box center [193, 241] width 34 height 9
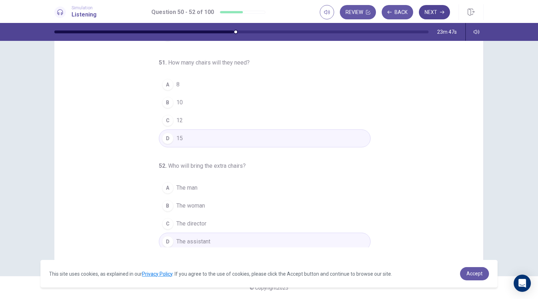
click at [436, 11] on button "Next" at bounding box center [434, 12] width 31 height 14
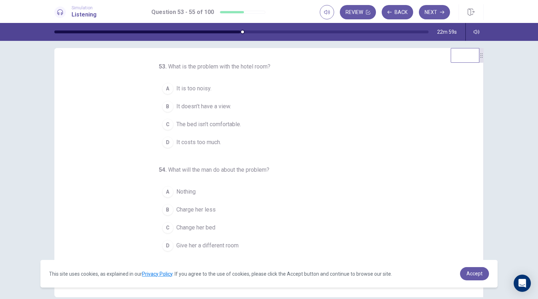
scroll to position [7, 0]
click at [223, 105] on span "It doesn’t have a view." at bounding box center [203, 106] width 55 height 9
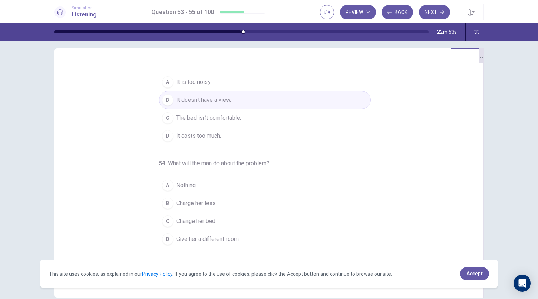
scroll to position [0, 0]
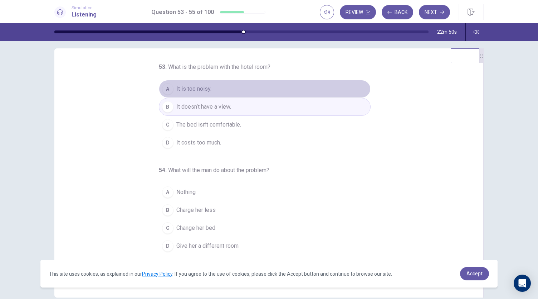
click at [224, 89] on button "A It is too noisy." at bounding box center [265, 89] width 212 height 18
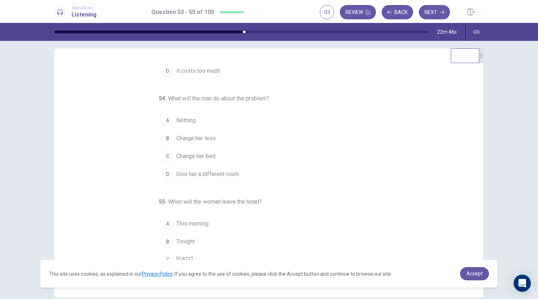
scroll to position [72, 0]
click at [182, 118] on span "Nothing" at bounding box center [185, 120] width 19 height 9
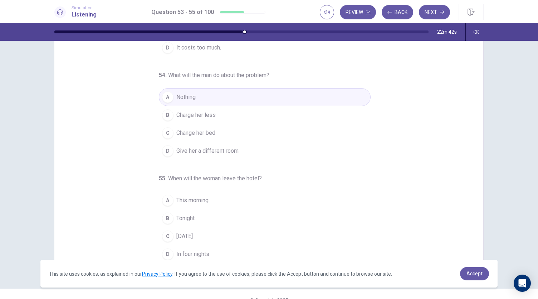
scroll to position [43, 0]
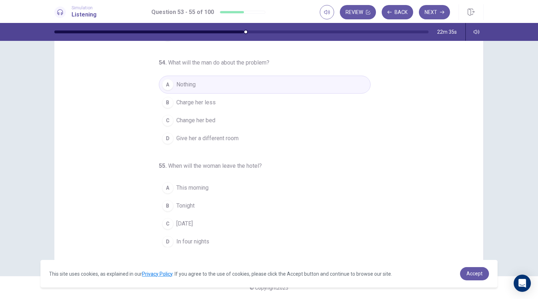
click at [206, 99] on span "Charge her less" at bounding box center [195, 102] width 39 height 9
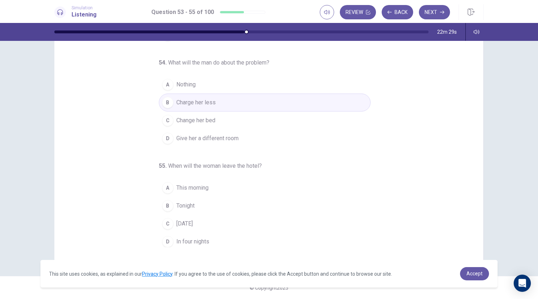
click at [193, 219] on span "[DATE]" at bounding box center [184, 223] width 16 height 9
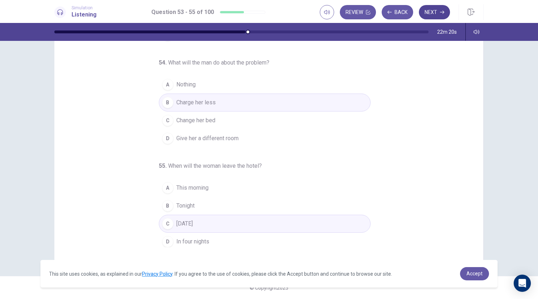
click at [432, 9] on button "Next" at bounding box center [434, 12] width 31 height 14
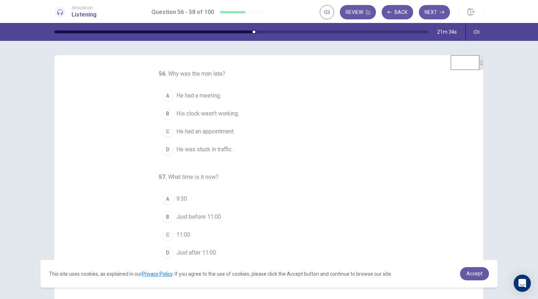
scroll to position [2, 0]
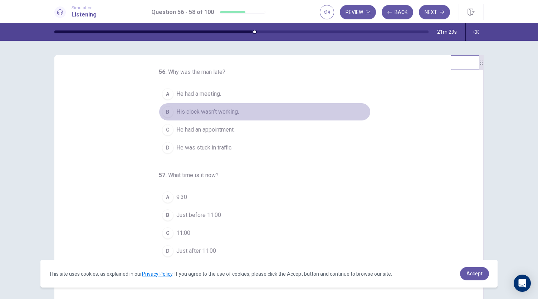
click at [222, 111] on span "His clock wasn’t working." at bounding box center [207, 111] width 63 height 9
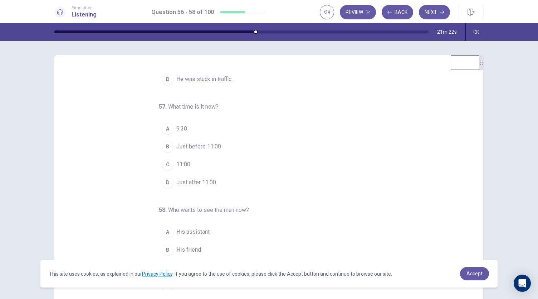
scroll to position [72, 0]
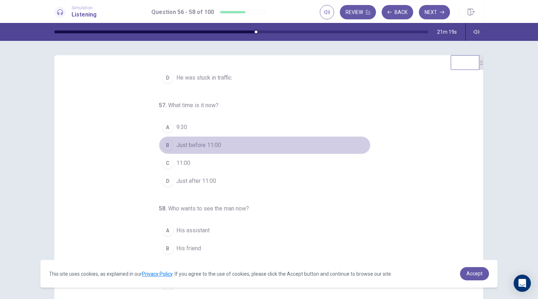
click at [211, 143] on span "Just before 11:00" at bounding box center [198, 145] width 45 height 9
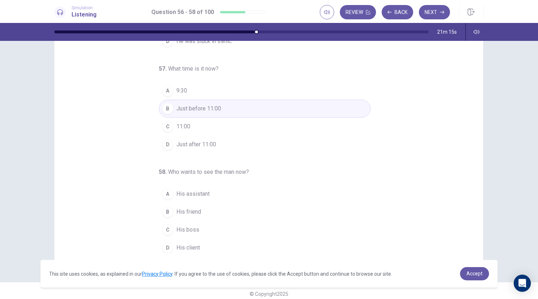
scroll to position [43, 0]
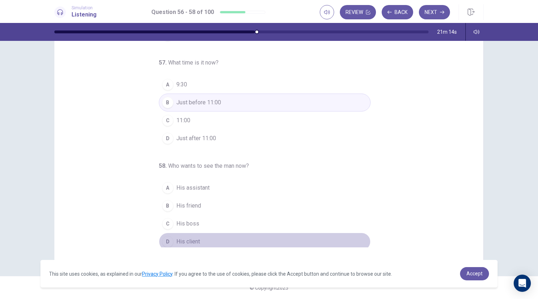
click at [183, 237] on span "His client" at bounding box center [188, 241] width 24 height 9
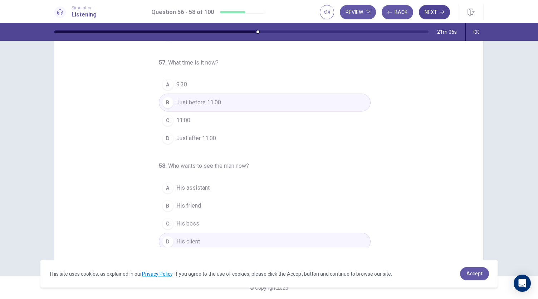
click at [436, 9] on button "Next" at bounding box center [434, 12] width 31 height 14
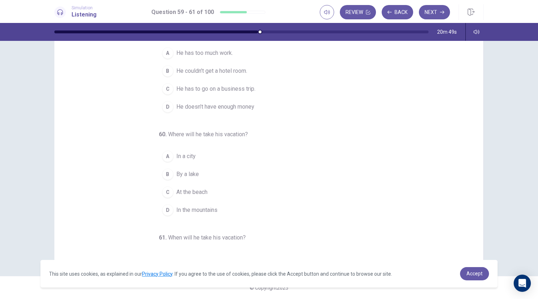
scroll to position [0, 0]
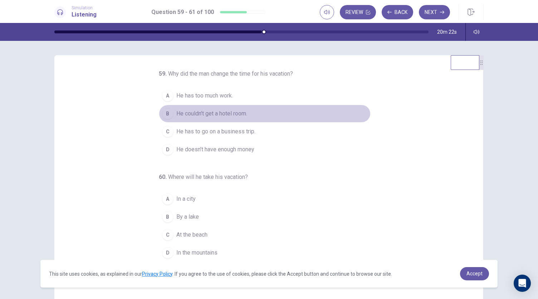
click at [241, 118] on span "He couldn’t get a hotel room." at bounding box center [211, 113] width 71 height 9
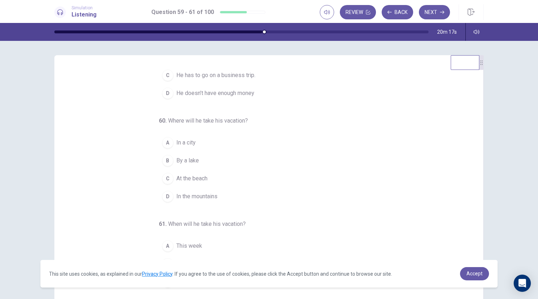
scroll to position [57, 0]
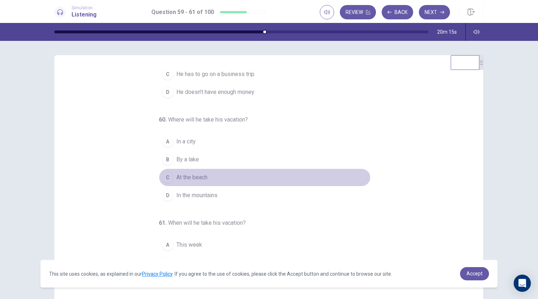
click at [197, 181] on span "At the beach" at bounding box center [191, 177] width 31 height 9
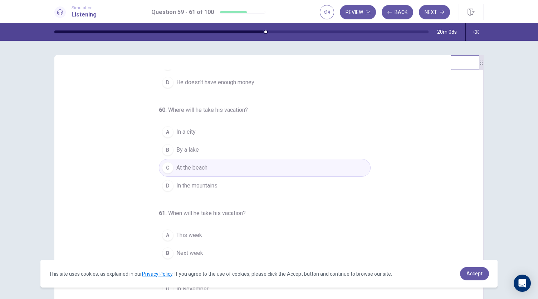
scroll to position [67, 0]
click at [196, 189] on span "In the mountains" at bounding box center [196, 185] width 41 height 9
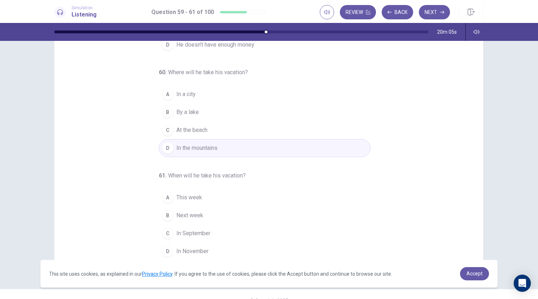
scroll to position [43, 0]
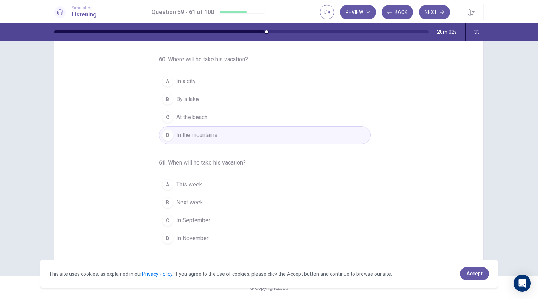
click at [199, 217] on span "In September" at bounding box center [193, 220] width 34 height 9
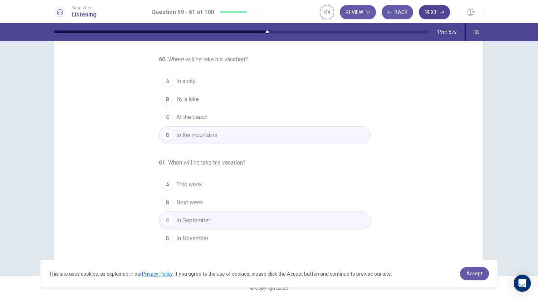
click at [435, 11] on button "Next" at bounding box center [434, 12] width 31 height 14
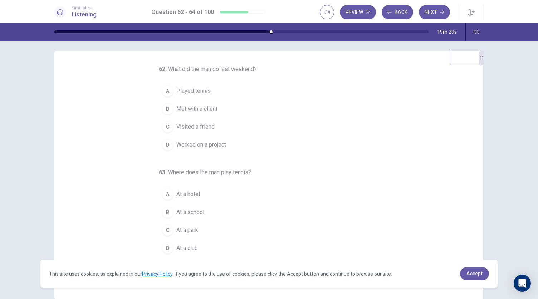
scroll to position [3, 0]
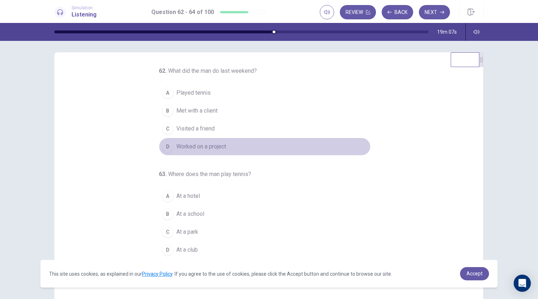
click at [216, 145] on span "Worked on a project" at bounding box center [201, 146] width 50 height 9
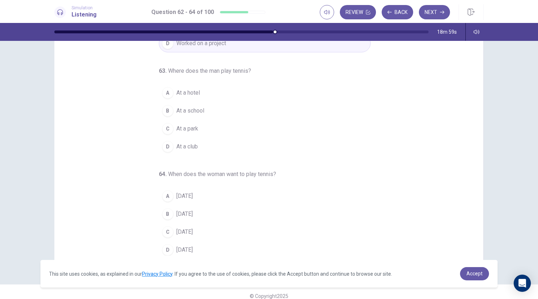
scroll to position [43, 0]
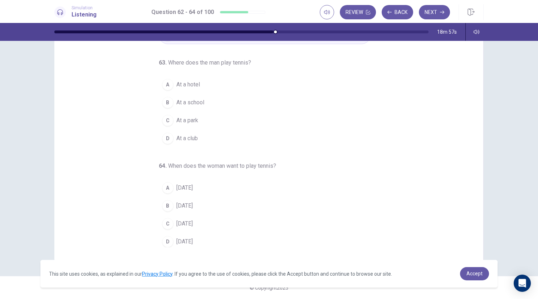
click at [194, 83] on span "At a hotel" at bounding box center [188, 84] width 24 height 9
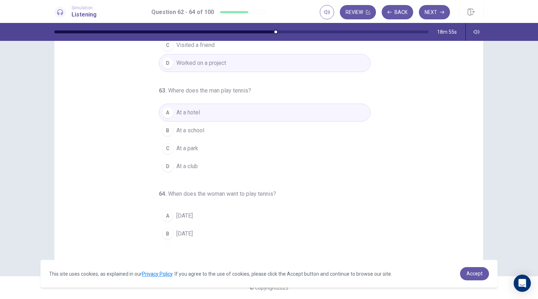
scroll to position [72, 0]
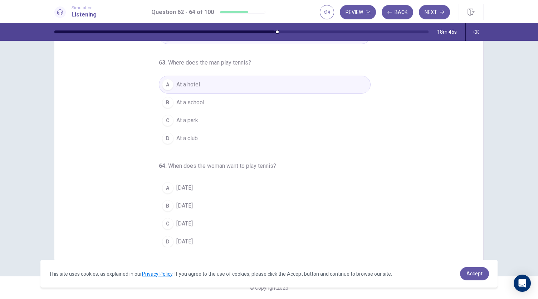
click at [185, 239] on span "[DATE]" at bounding box center [184, 241] width 16 height 9
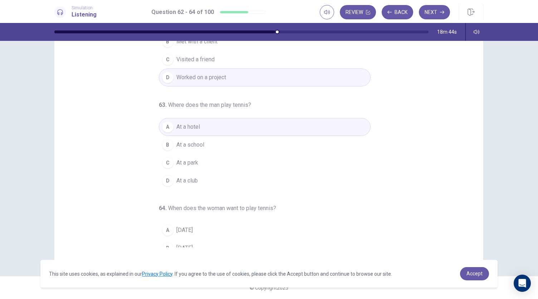
scroll to position [0, 0]
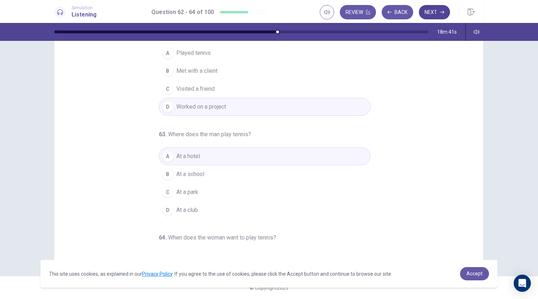
click at [440, 12] on button "Next" at bounding box center [434, 12] width 31 height 14
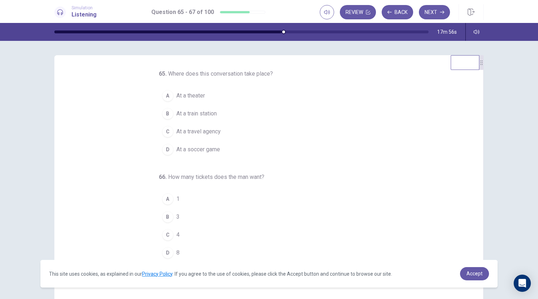
click at [178, 96] on span "At a theater" at bounding box center [190, 95] width 29 height 9
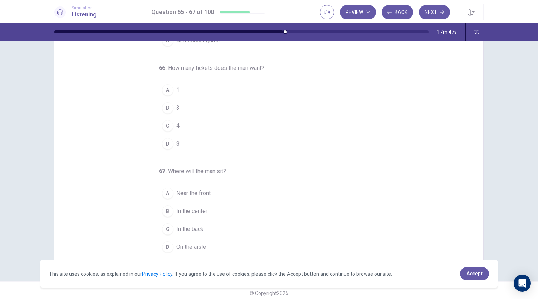
scroll to position [43, 0]
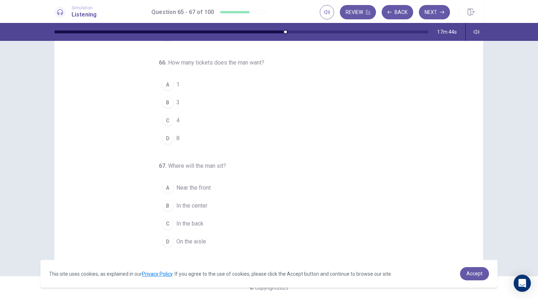
click at [163, 101] on div "B" at bounding box center [167, 102] width 11 height 11
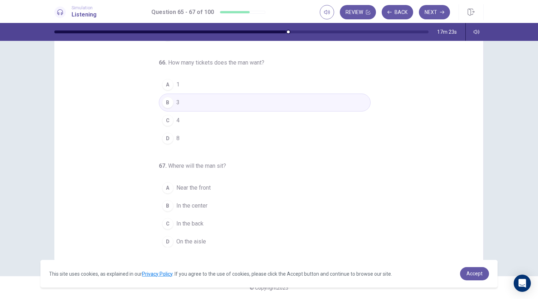
click at [200, 203] on span "In the center" at bounding box center [191, 205] width 31 height 9
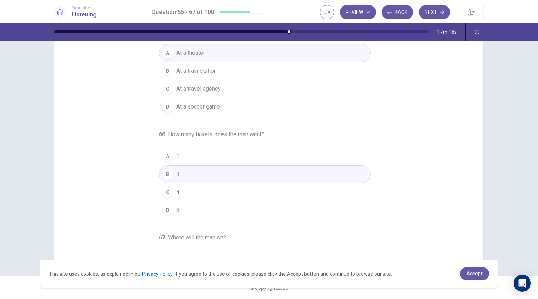
scroll to position [0, 0]
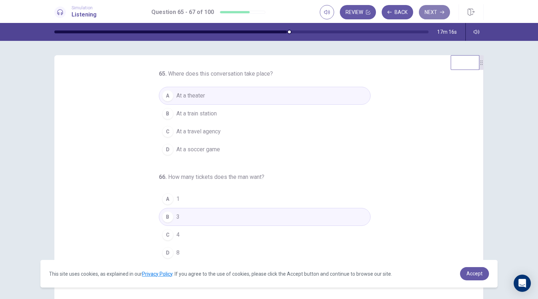
click at [433, 11] on button "Next" at bounding box center [434, 12] width 31 height 14
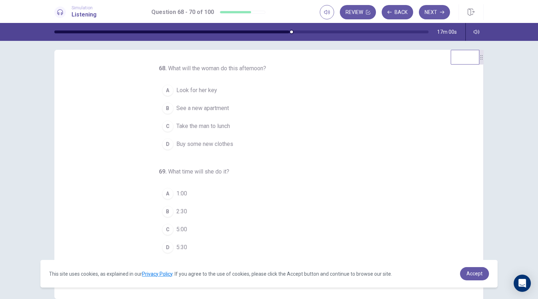
scroll to position [3, 0]
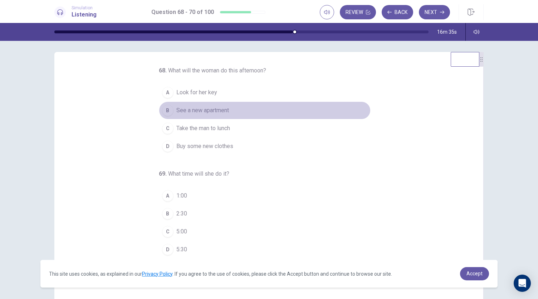
click at [213, 108] on span "See a new apartment" at bounding box center [202, 110] width 53 height 9
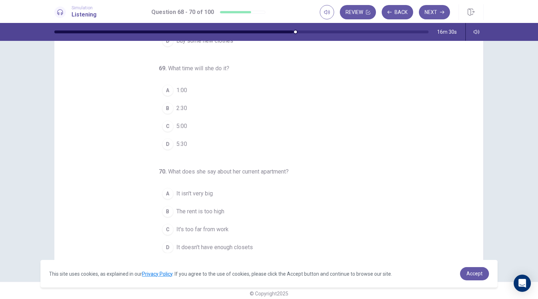
scroll to position [43, 0]
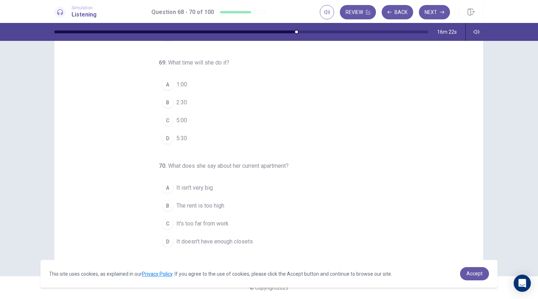
click at [209, 221] on span "It's too far from work" at bounding box center [202, 223] width 52 height 9
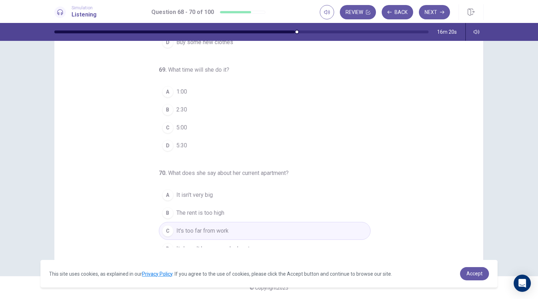
scroll to position [59, 0]
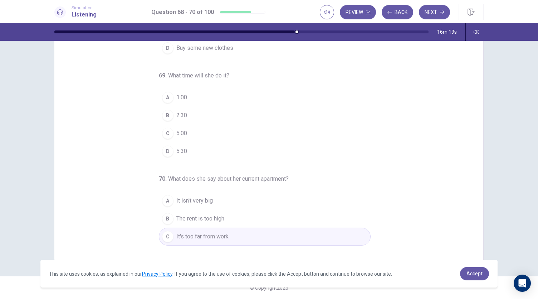
click at [176, 113] on span "2:30" at bounding box center [181, 115] width 11 height 9
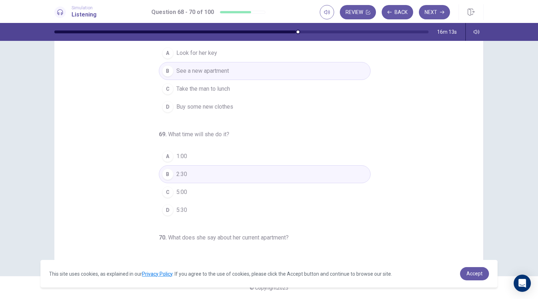
scroll to position [72, 0]
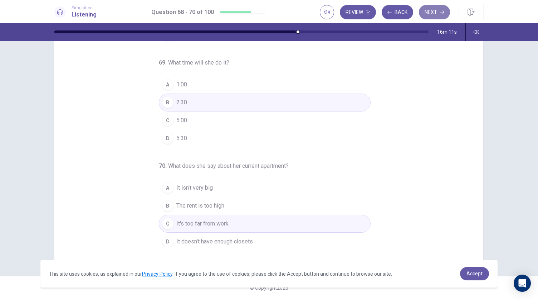
click at [427, 14] on button "Next" at bounding box center [434, 12] width 31 height 14
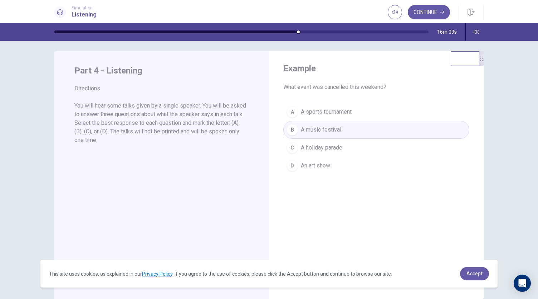
scroll to position [0, 0]
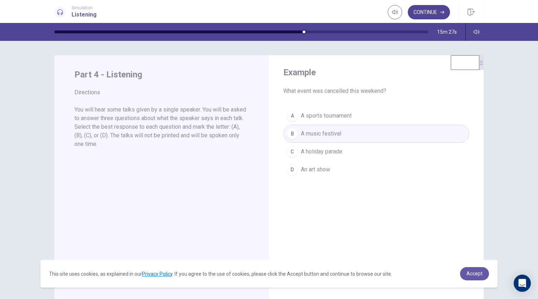
click at [425, 11] on button "Continue" at bounding box center [429, 12] width 42 height 14
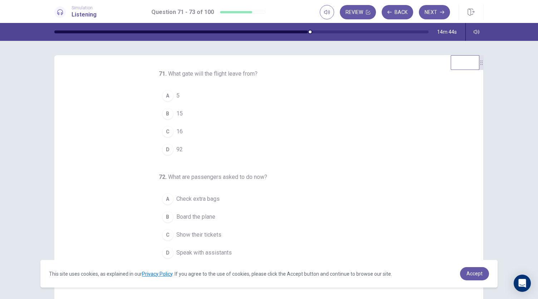
click at [166, 129] on div "C" at bounding box center [167, 131] width 11 height 11
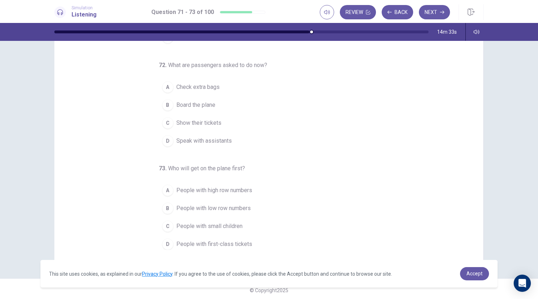
scroll to position [43, 0]
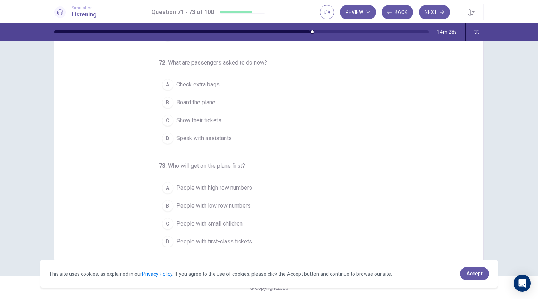
click at [214, 202] on span "People with low row numbers" at bounding box center [213, 205] width 74 height 9
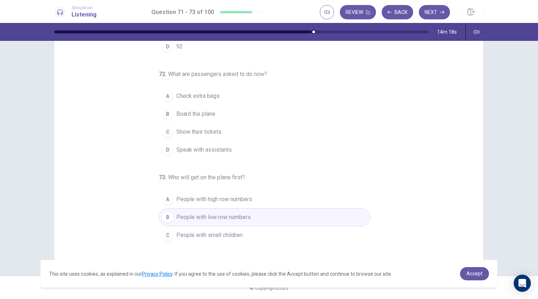
scroll to position [72, 0]
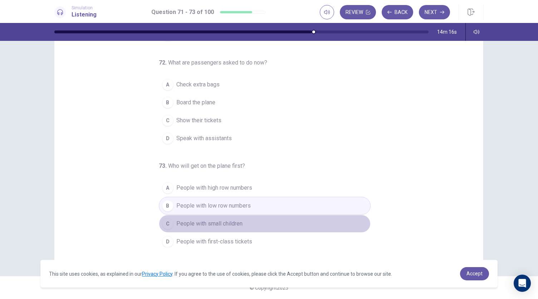
click at [226, 220] on span "People with small children" at bounding box center [209, 223] width 66 height 9
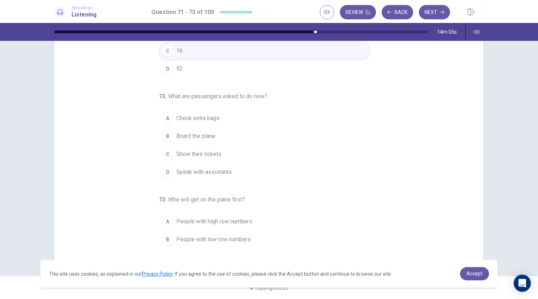
scroll to position [37, 0]
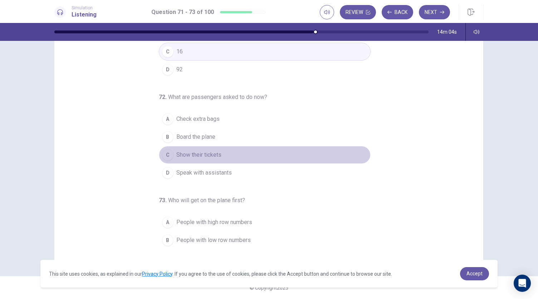
click at [205, 154] on span "Show their tickets" at bounding box center [198, 154] width 45 height 9
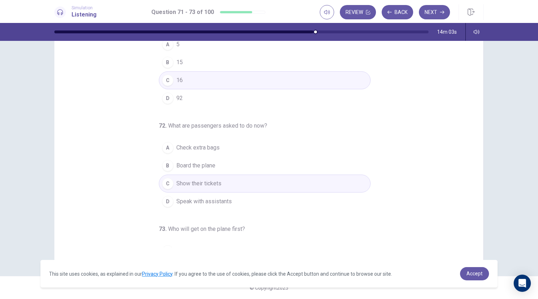
scroll to position [0, 0]
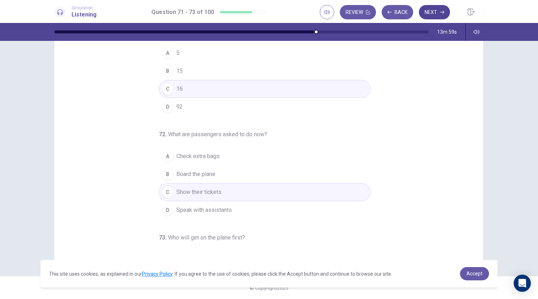
click at [439, 11] on button "Next" at bounding box center [434, 12] width 31 height 14
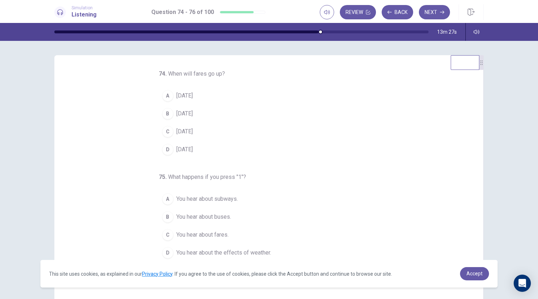
click at [310, 124] on button "C [DATE]" at bounding box center [265, 131] width 212 height 18
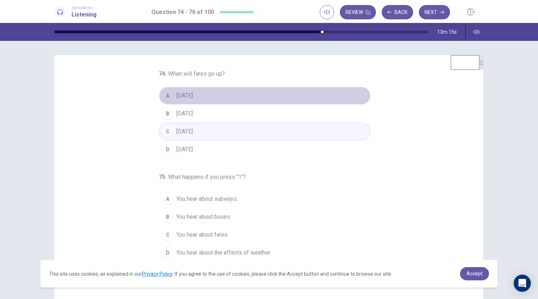
click at [235, 97] on button "A [DATE]" at bounding box center [265, 96] width 212 height 18
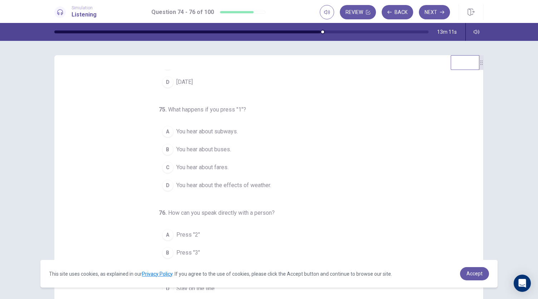
scroll to position [68, 0]
click at [214, 146] on span "You hear about buses." at bounding box center [203, 148] width 55 height 9
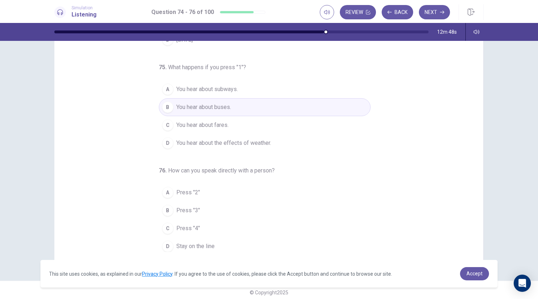
scroll to position [43, 0]
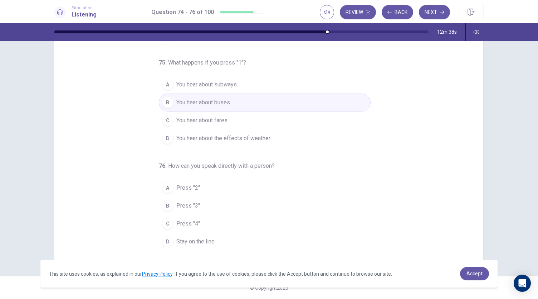
click at [195, 238] on span "Stay on the line" at bounding box center [195, 241] width 38 height 9
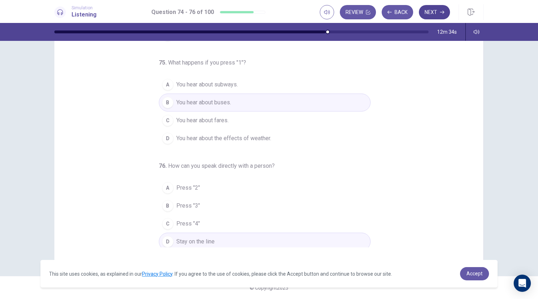
click at [439, 13] on button "Next" at bounding box center [434, 12] width 31 height 14
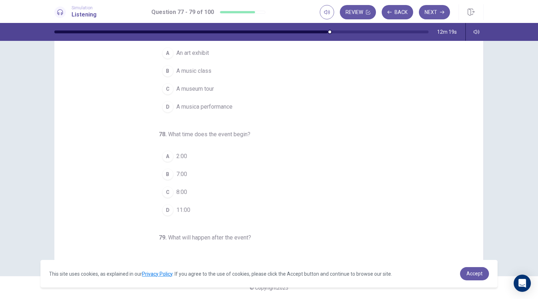
scroll to position [0, 0]
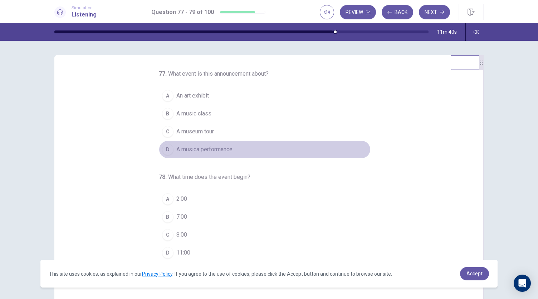
click at [197, 147] on span "A musica performance" at bounding box center [204, 149] width 56 height 9
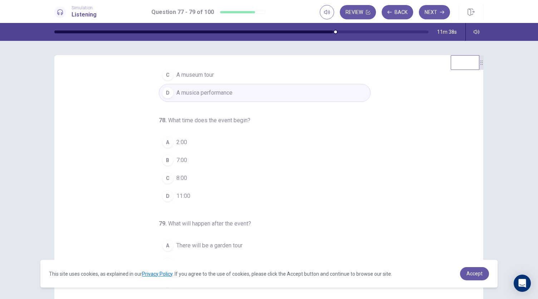
scroll to position [57, 0]
click at [177, 175] on span "8:00" at bounding box center [181, 177] width 11 height 9
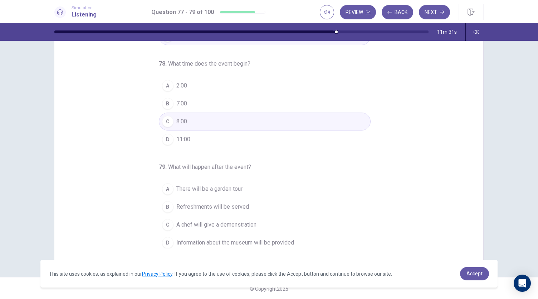
scroll to position [43, 0]
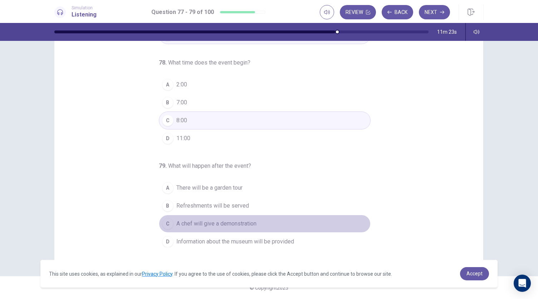
click at [246, 219] on span "A chef will give a demonstration" at bounding box center [216, 223] width 80 height 9
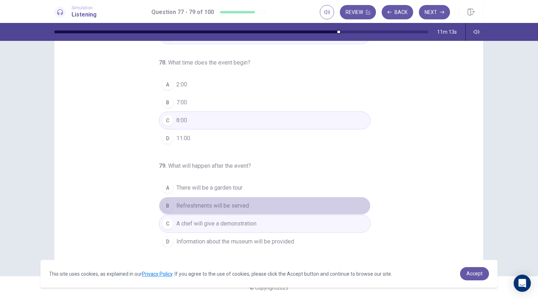
click at [288, 207] on button "B Refreshments will be served" at bounding box center [265, 206] width 212 height 18
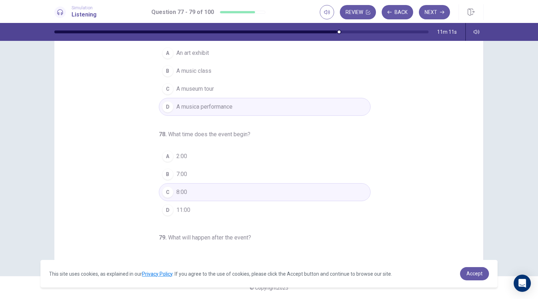
scroll to position [0, 0]
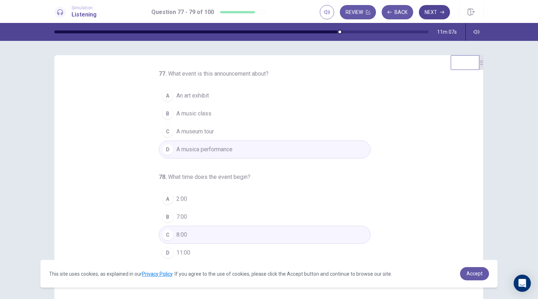
click at [430, 13] on button "Next" at bounding box center [434, 12] width 31 height 14
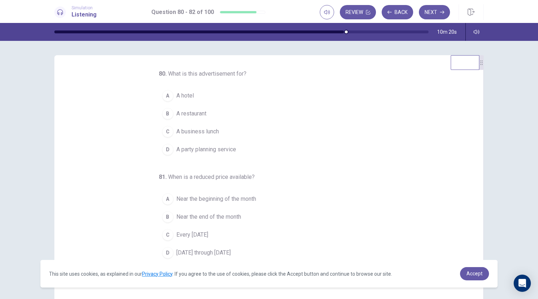
click at [183, 96] on span "A hotel" at bounding box center [185, 95] width 18 height 9
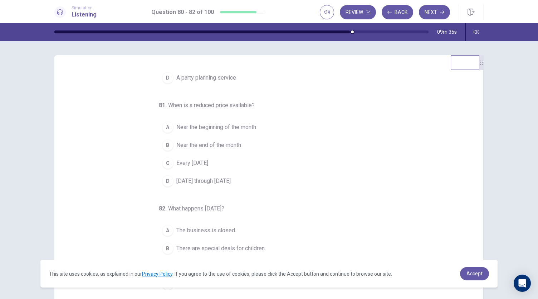
scroll to position [43, 0]
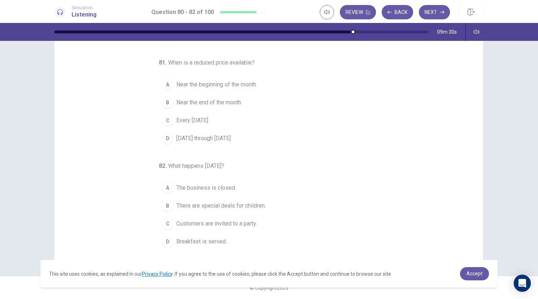
click at [215, 237] on span "Breakfast is served." at bounding box center [201, 241] width 50 height 9
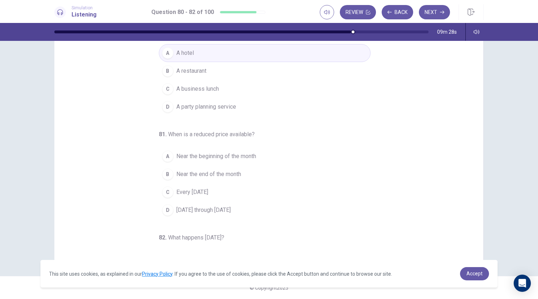
scroll to position [0, 0]
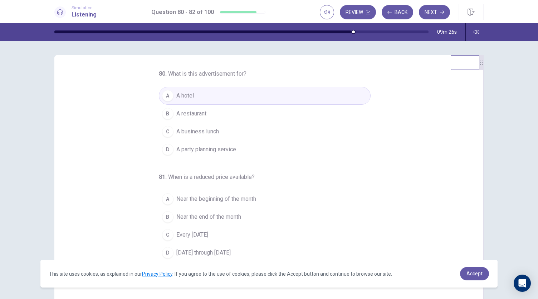
click at [193, 118] on button "B A restaurant" at bounding box center [265, 114] width 212 height 18
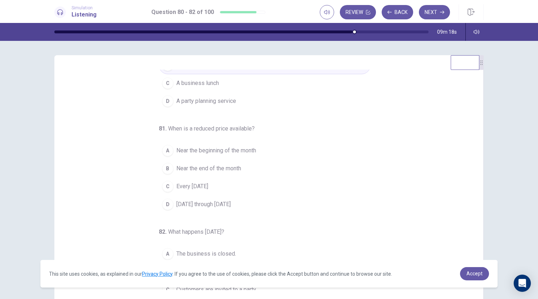
scroll to position [49, 0]
click at [208, 186] on span "Every [DATE]" at bounding box center [192, 185] width 32 height 9
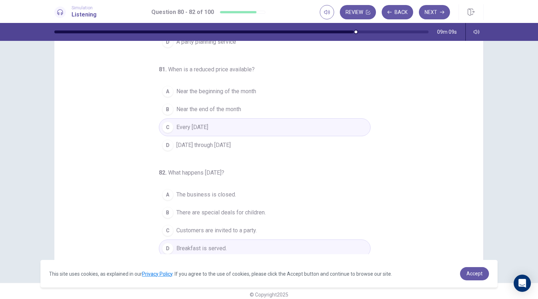
scroll to position [43, 0]
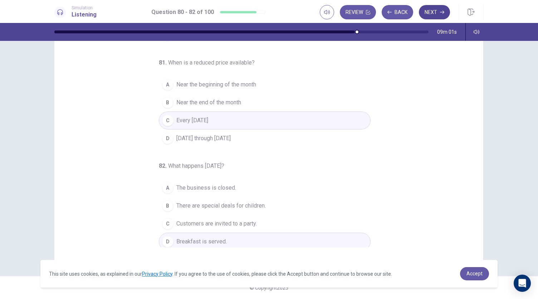
click at [439, 10] on button "Next" at bounding box center [434, 12] width 31 height 14
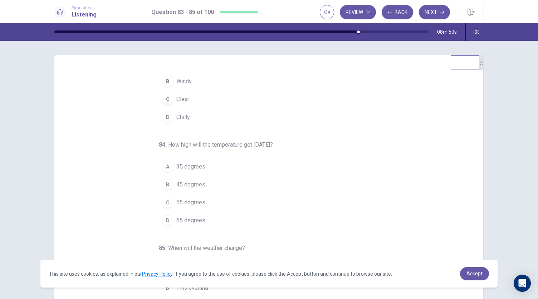
scroll to position [0, 0]
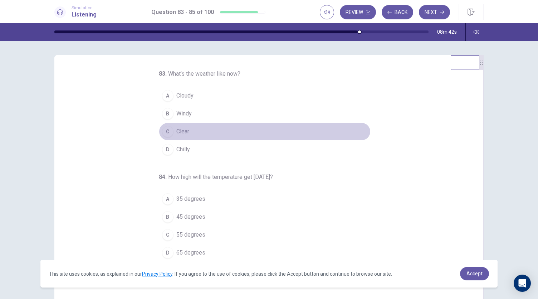
click at [165, 128] on div "C" at bounding box center [167, 131] width 11 height 11
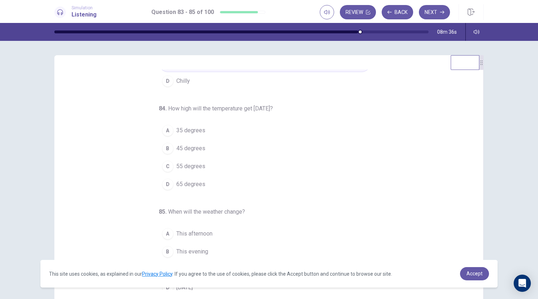
scroll to position [72, 0]
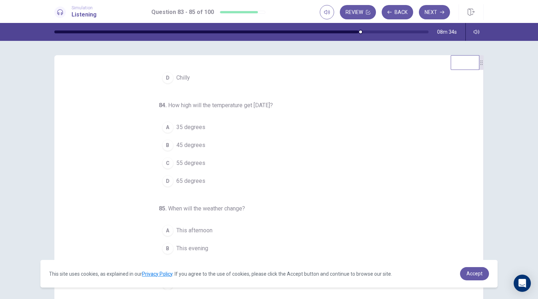
click at [200, 160] on span "55 degrees" at bounding box center [190, 163] width 29 height 9
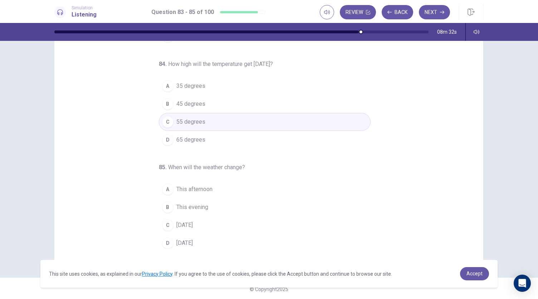
scroll to position [43, 0]
click at [202, 204] on span "This evening" at bounding box center [192, 205] width 32 height 9
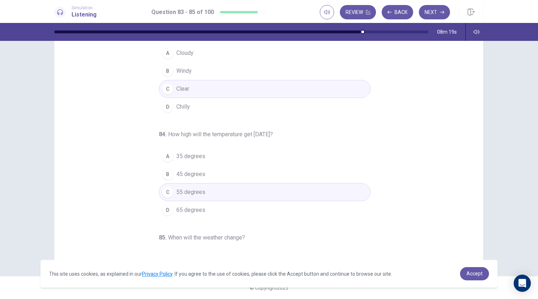
scroll to position [72, 0]
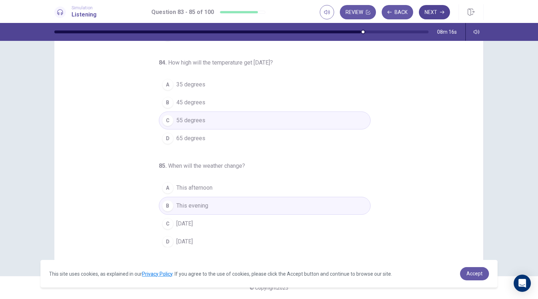
click at [433, 14] on button "Next" at bounding box center [434, 12] width 31 height 14
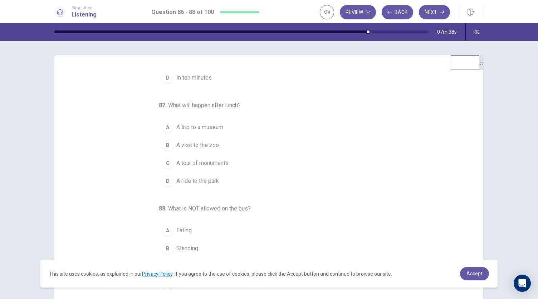
scroll to position [0, 0]
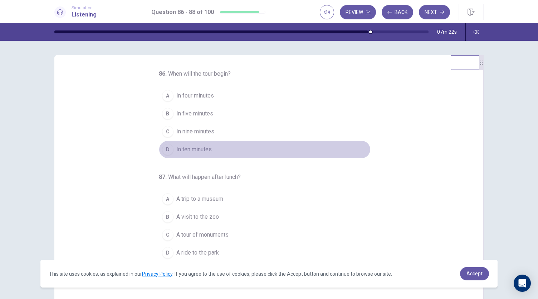
click at [198, 146] on span "In ten minutes" at bounding box center [193, 149] width 35 height 9
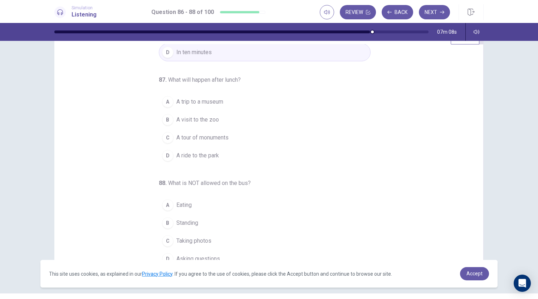
scroll to position [26, 0]
click at [213, 97] on span "A trip to a museum" at bounding box center [199, 101] width 47 height 9
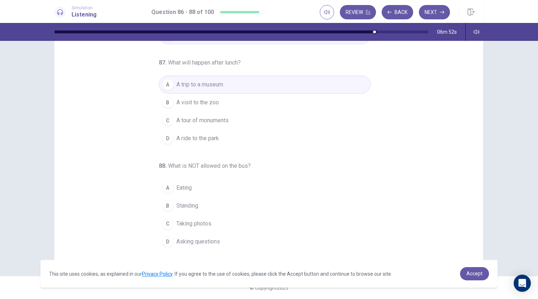
click at [190, 203] on span "Standing" at bounding box center [187, 205] width 22 height 9
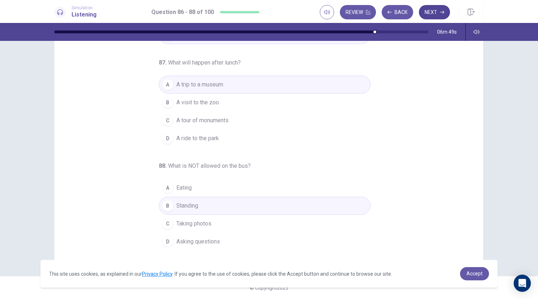
click at [433, 14] on button "Next" at bounding box center [434, 12] width 31 height 14
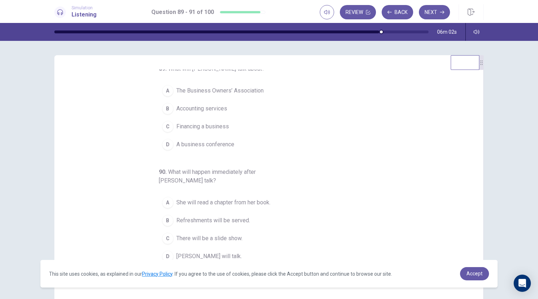
scroll to position [0, 0]
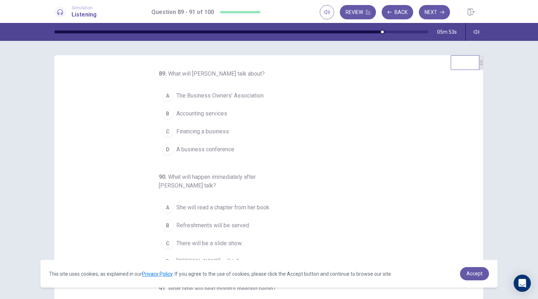
click at [244, 95] on span "The Business Owners’ Association" at bounding box center [219, 95] width 87 height 9
click at [218, 128] on span "Financing a business" at bounding box center [202, 131] width 53 height 9
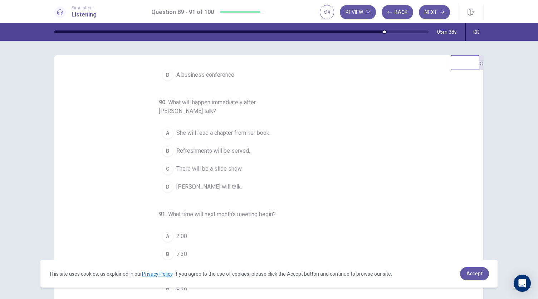
scroll to position [75, 0]
click at [229, 148] on span "Refreshments will be served." at bounding box center [213, 150] width 74 height 9
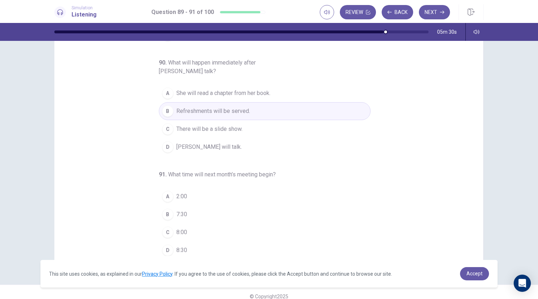
scroll to position [43, 0]
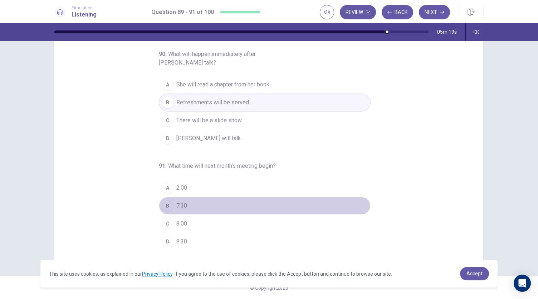
click at [183, 201] on span "7:30" at bounding box center [181, 205] width 11 height 9
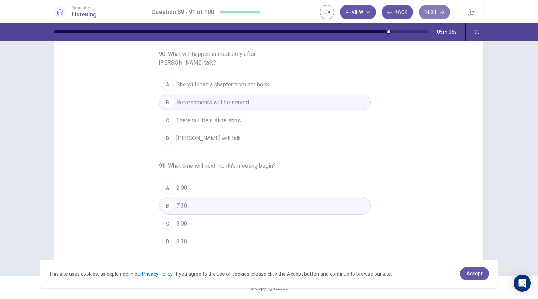
click at [440, 12] on button "Next" at bounding box center [434, 12] width 31 height 14
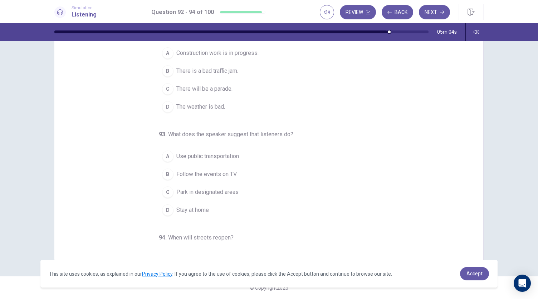
scroll to position [0, 0]
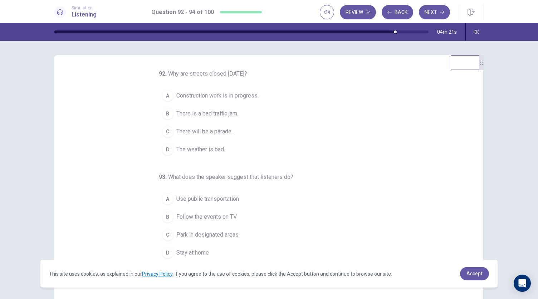
click at [222, 131] on span "There will be a parade." at bounding box center [204, 131] width 56 height 9
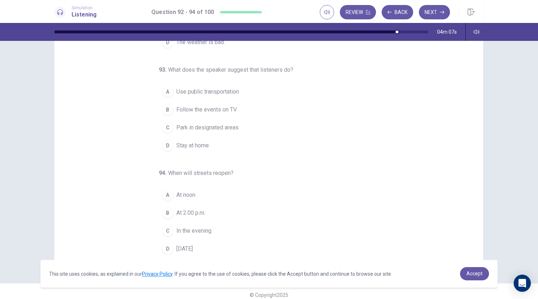
scroll to position [36, 0]
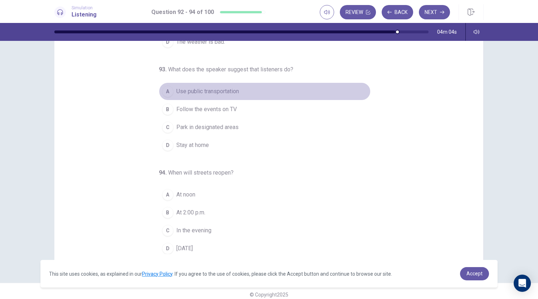
click at [227, 91] on span "Use public transportation" at bounding box center [207, 91] width 63 height 9
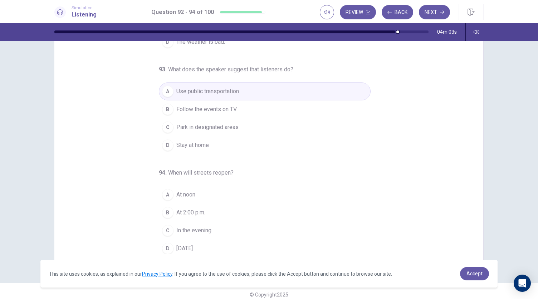
scroll to position [43, 0]
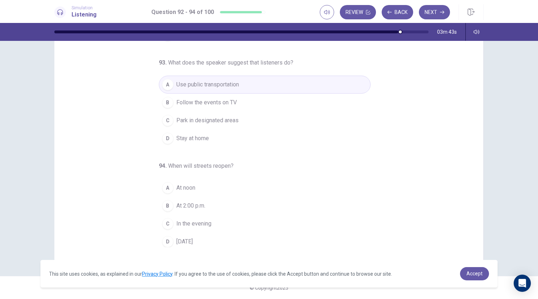
click at [193, 238] on span "[DATE]" at bounding box center [184, 241] width 16 height 9
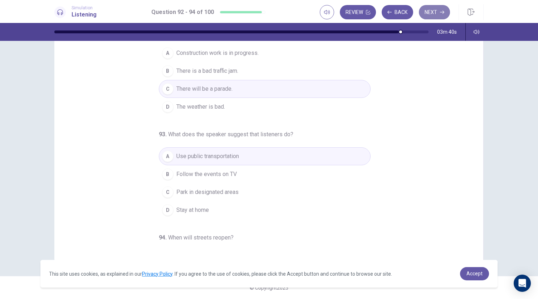
click at [440, 13] on button "Next" at bounding box center [434, 12] width 31 height 14
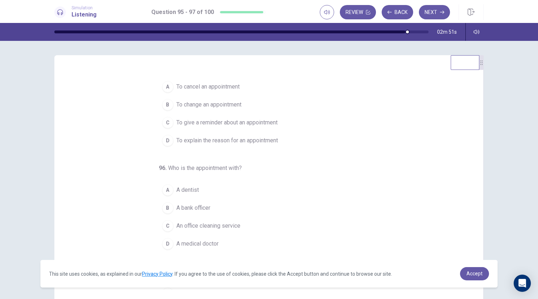
scroll to position [9, 0]
click at [262, 121] on span "To give a reminder about an appointment" at bounding box center [226, 122] width 101 height 9
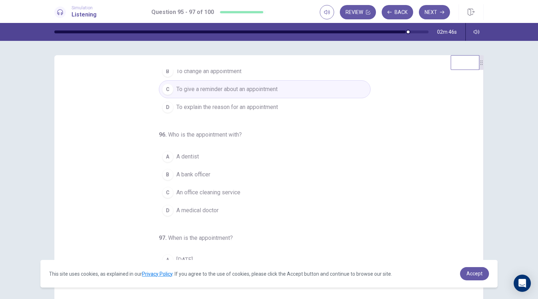
scroll to position [43, 0]
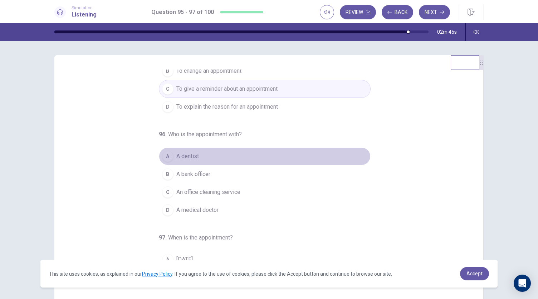
click at [188, 156] on span "A dentist" at bounding box center [187, 156] width 23 height 9
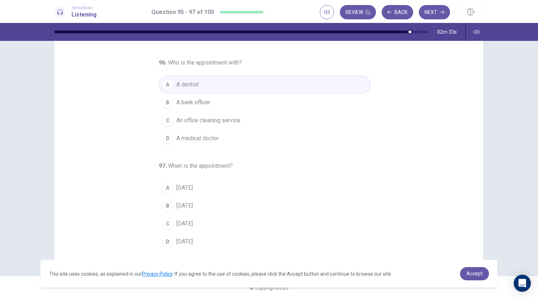
click at [186, 219] on span "[DATE]" at bounding box center [184, 223] width 16 height 9
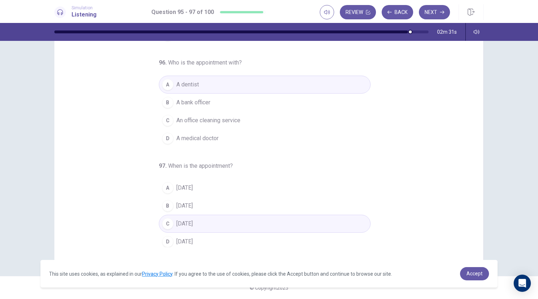
click at [183, 237] on span "[DATE]" at bounding box center [184, 241] width 16 height 9
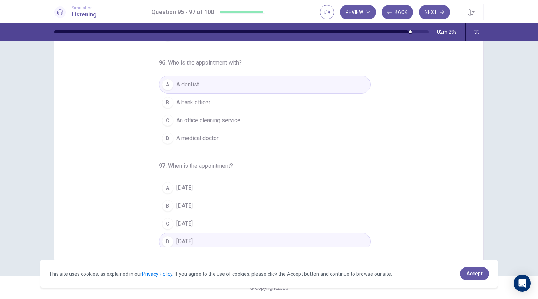
scroll to position [0, 0]
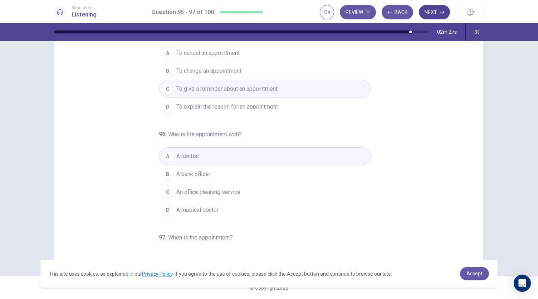
click at [441, 13] on icon "button" at bounding box center [442, 12] width 4 height 4
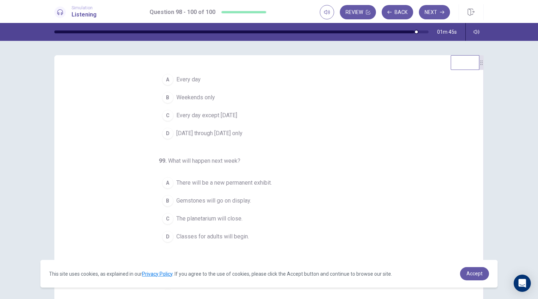
scroll to position [15, 0]
click at [230, 135] on span "[DATE] through [DATE] only" at bounding box center [209, 134] width 66 height 9
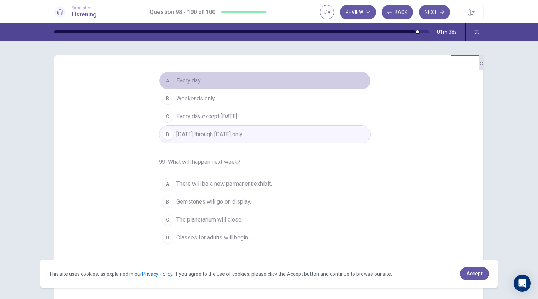
click at [188, 79] on span "Every day" at bounding box center [188, 80] width 24 height 9
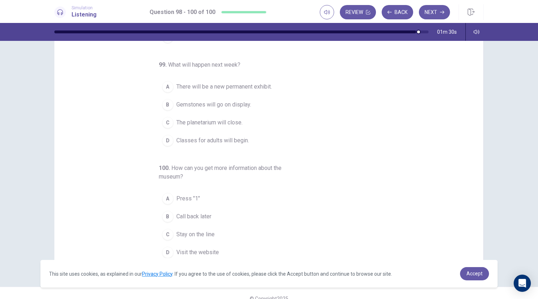
scroll to position [32, 0]
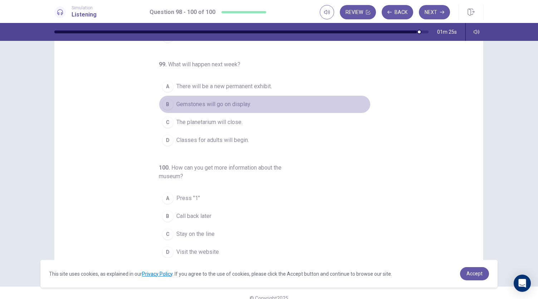
click at [223, 101] on span "Gemstones will go on display." at bounding box center [213, 104] width 75 height 9
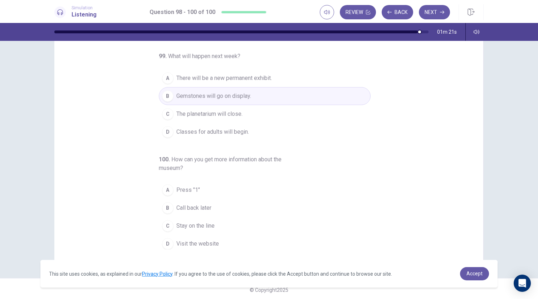
scroll to position [43, 0]
click at [195, 220] on span "Stay on the line" at bounding box center [195, 223] width 38 height 9
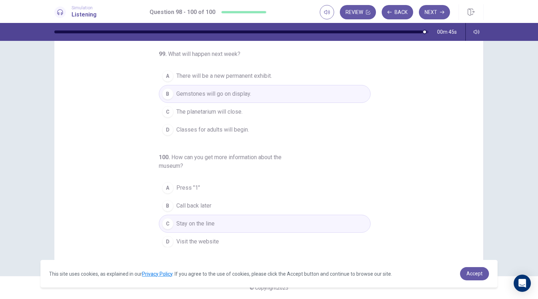
click at [232, 189] on button "A Press "1"" at bounding box center [265, 188] width 212 height 18
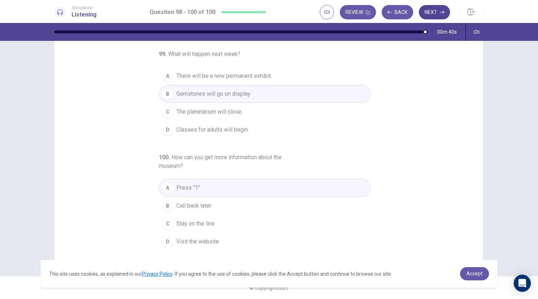
click at [428, 15] on button "Next" at bounding box center [434, 12] width 31 height 14
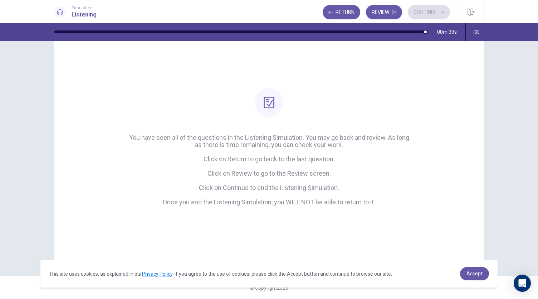
scroll to position [23, 0]
click at [388, 12] on button "Review" at bounding box center [384, 12] width 36 height 14
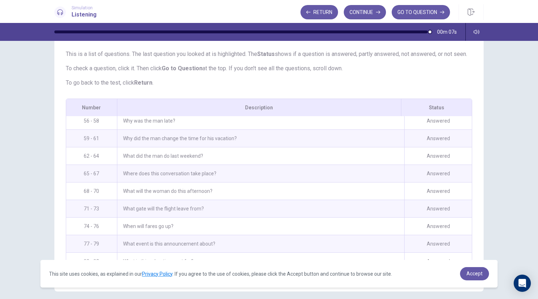
scroll to position [688, 0]
click at [226, 174] on div "Where does this conversation take place?" at bounding box center [260, 172] width 287 height 17
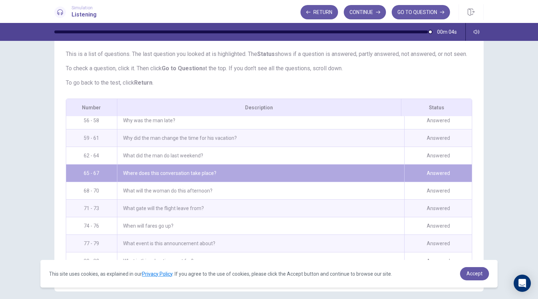
click at [226, 174] on div "Where does this conversation take place?" at bounding box center [260, 172] width 287 height 17
click at [197, 176] on div "Where does this conversation take place?" at bounding box center [260, 172] width 287 height 17
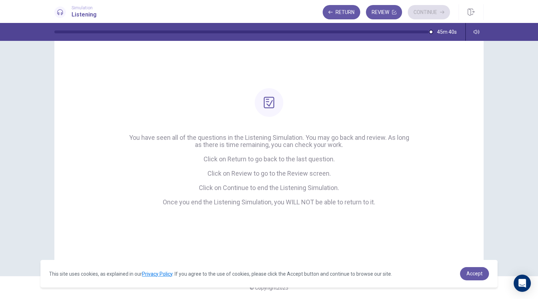
scroll to position [23, 0]
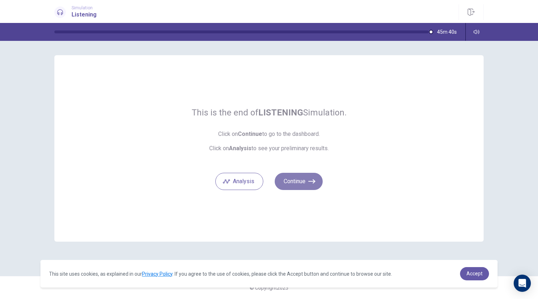
click at [306, 181] on button "Continue" at bounding box center [299, 181] width 48 height 17
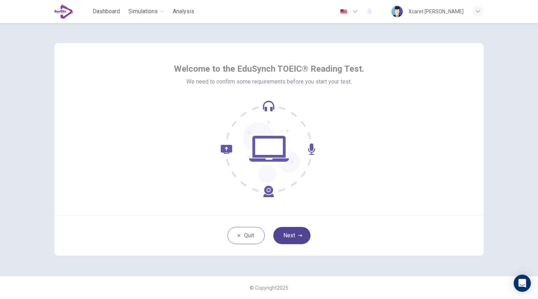
click at [293, 239] on button "Next" at bounding box center [291, 235] width 37 height 17
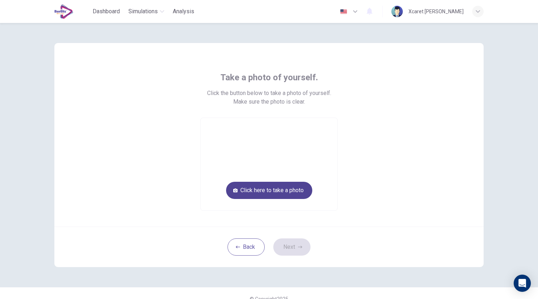
click at [279, 193] on button "Click here to take a photo" at bounding box center [269, 189] width 86 height 17
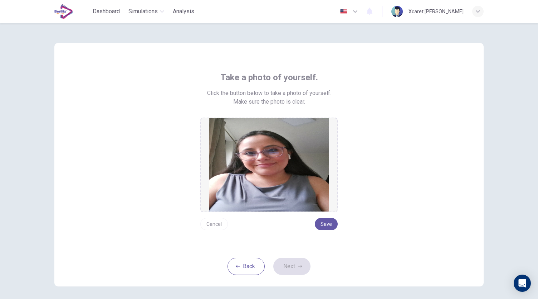
click at [217, 226] on button "Cancel" at bounding box center [214, 224] width 28 height 12
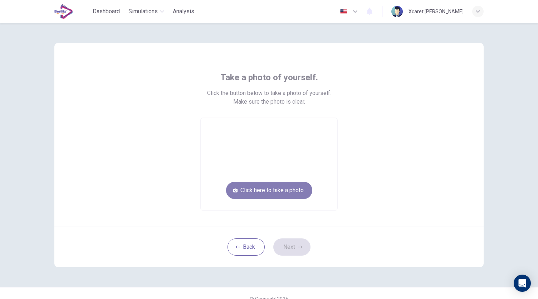
click at [277, 191] on button "Click here to take a photo" at bounding box center [269, 189] width 86 height 17
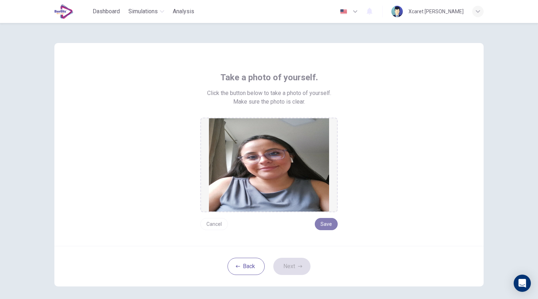
click at [327, 224] on button "Save" at bounding box center [326, 224] width 23 height 12
click at [291, 264] on button "Next" at bounding box center [291, 265] width 37 height 17
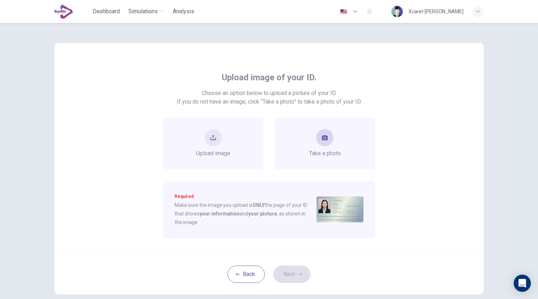
click at [319, 146] on div "Take a photo" at bounding box center [325, 143] width 32 height 29
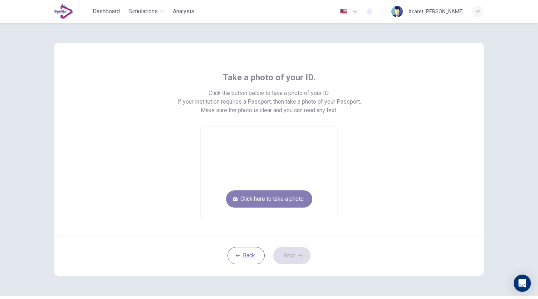
click at [267, 196] on button "Click here to take a photo" at bounding box center [269, 198] width 86 height 17
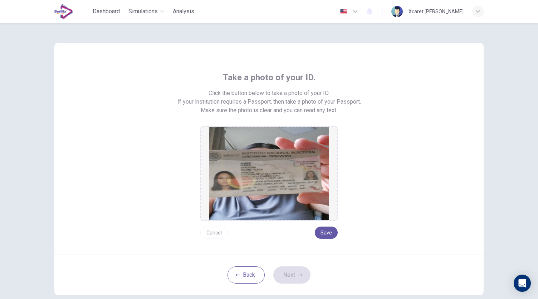
click at [209, 232] on button "Cancel" at bounding box center [214, 232] width 28 height 12
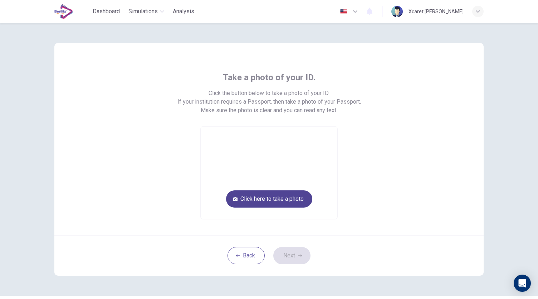
click at [261, 201] on button "Click here to take a photo" at bounding box center [269, 198] width 86 height 17
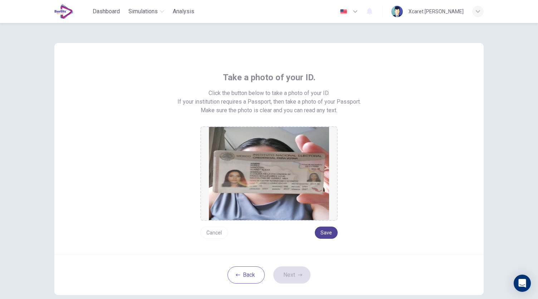
click at [326, 234] on button "Save" at bounding box center [326, 232] width 23 height 12
click at [296, 272] on button "Next" at bounding box center [291, 274] width 37 height 17
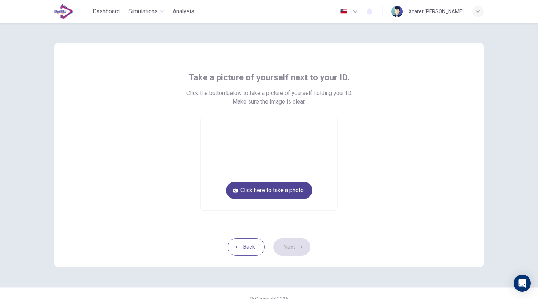
click at [290, 190] on button "Click here to take a photo" at bounding box center [269, 189] width 86 height 17
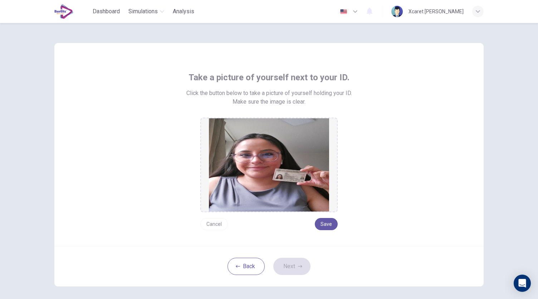
click at [290, 190] on img at bounding box center [269, 164] width 120 height 93
click at [328, 223] on button "Save" at bounding box center [326, 224] width 23 height 12
click at [326, 222] on button "Save" at bounding box center [326, 224] width 23 height 12
click at [325, 219] on button "Save" at bounding box center [326, 224] width 23 height 12
click at [289, 266] on button "Next" at bounding box center [291, 265] width 37 height 17
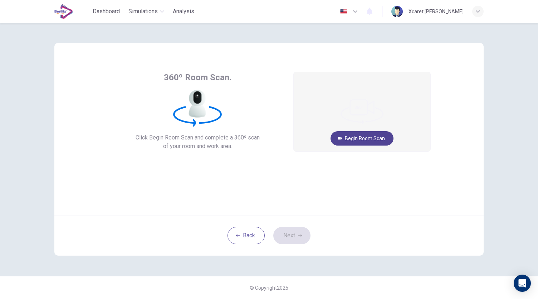
click at [360, 135] on button "Begin Room Scan" at bounding box center [362, 138] width 63 height 14
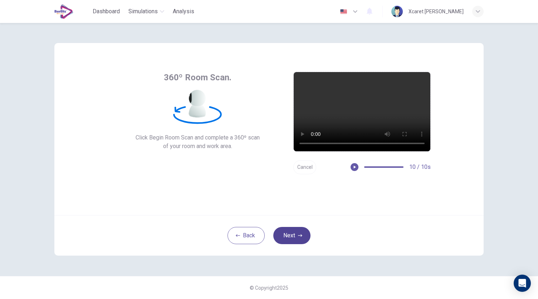
click at [286, 237] on button "Next" at bounding box center [291, 235] width 37 height 17
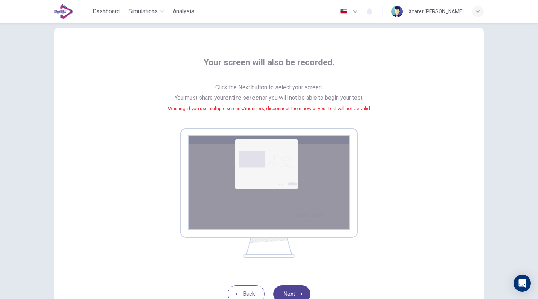
scroll to position [73, 0]
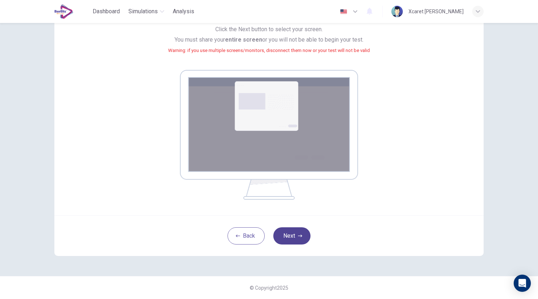
click at [289, 237] on button "Next" at bounding box center [291, 235] width 37 height 17
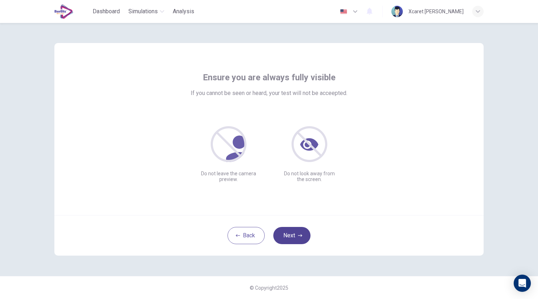
click at [283, 233] on button "Next" at bounding box center [291, 235] width 37 height 17
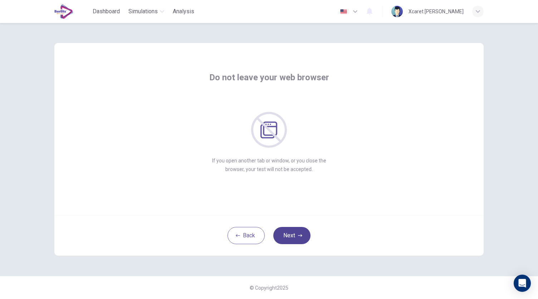
click at [290, 237] on button "Next" at bounding box center [291, 235] width 37 height 17
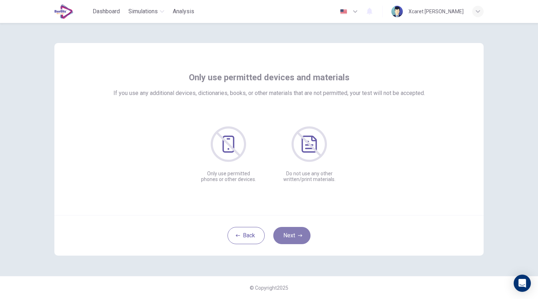
click at [290, 237] on button "Next" at bounding box center [291, 235] width 37 height 17
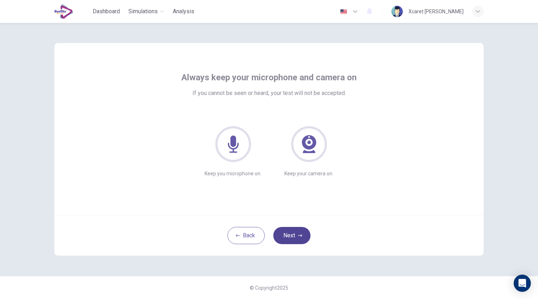
click at [290, 237] on button "Next" at bounding box center [291, 235] width 37 height 17
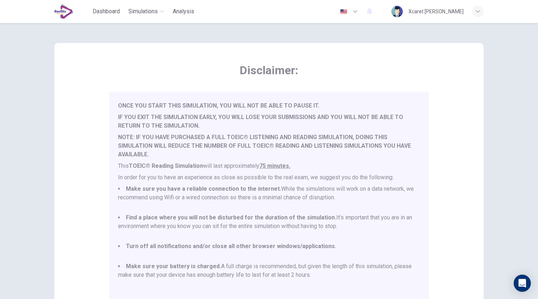
scroll to position [100, 0]
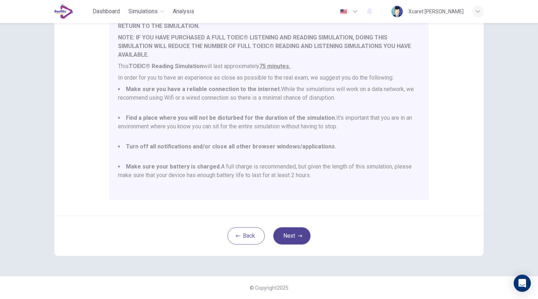
click at [290, 237] on button "Next" at bounding box center [291, 235] width 37 height 17
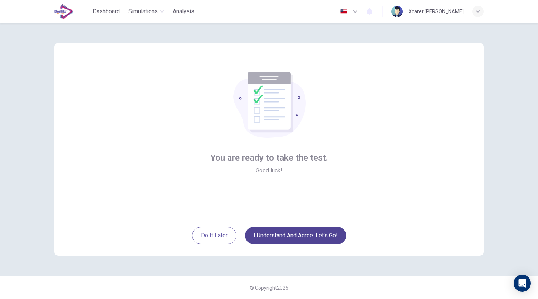
scroll to position [0, 0]
click at [290, 237] on button "I understand and agree. Let’s go!" at bounding box center [295, 235] width 101 height 17
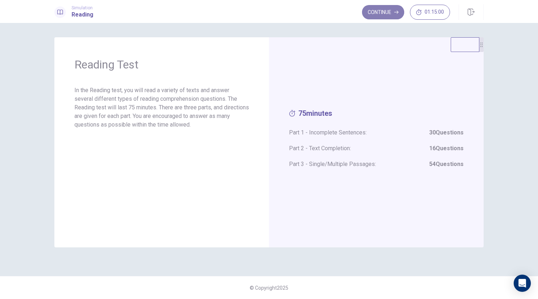
click at [389, 11] on button "Continue" at bounding box center [383, 12] width 42 height 14
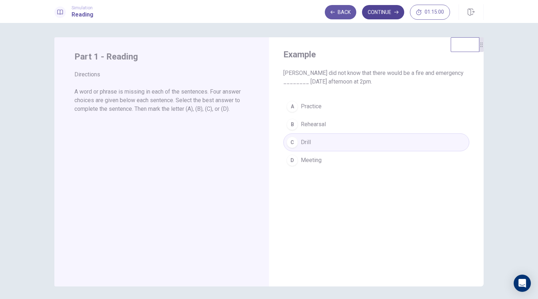
click at [387, 16] on button "Continue" at bounding box center [383, 12] width 42 height 14
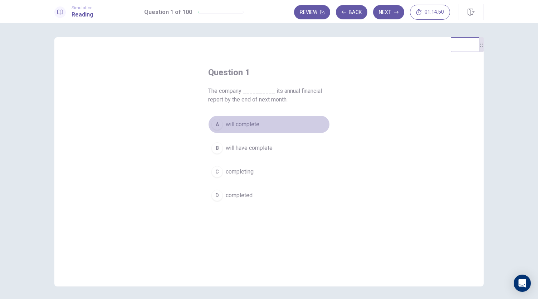
click at [243, 126] on span "will complete" at bounding box center [243, 124] width 34 height 9
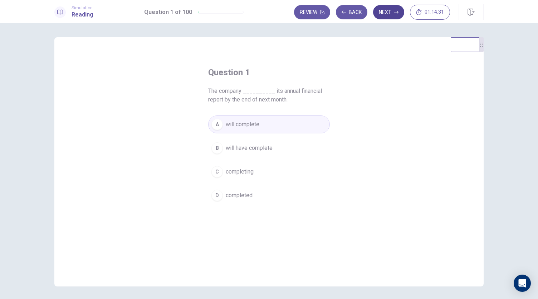
click at [393, 15] on button "Next" at bounding box center [388, 12] width 31 height 14
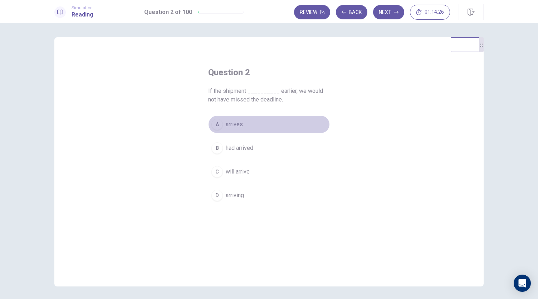
click at [234, 125] on span "arrives" at bounding box center [234, 124] width 17 height 9
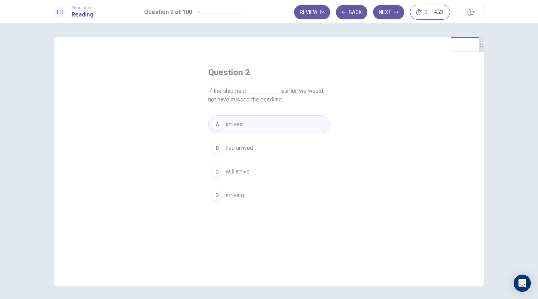
click at [226, 150] on span "had arrived" at bounding box center [240, 148] width 28 height 9
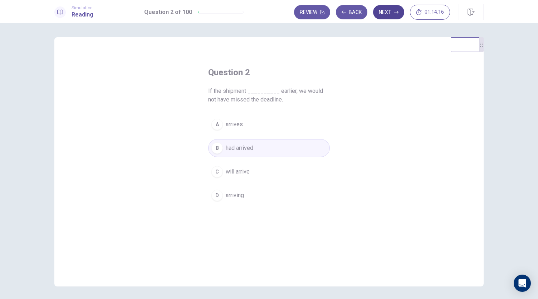
click at [389, 14] on button "Next" at bounding box center [388, 12] width 31 height 14
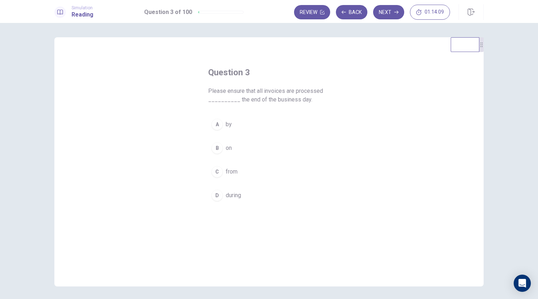
click at [226, 124] on span "by" at bounding box center [229, 124] width 6 height 9
click at [394, 13] on button "Next" at bounding box center [388, 12] width 31 height 14
click at [241, 197] on span "has reviewed" at bounding box center [243, 195] width 34 height 9
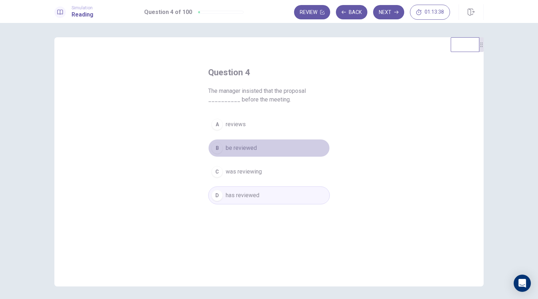
click at [245, 147] on span "be reviewed" at bounding box center [241, 148] width 31 height 9
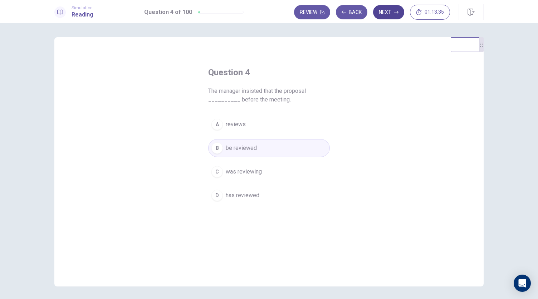
click at [393, 15] on button "Next" at bounding box center [388, 12] width 31 height 14
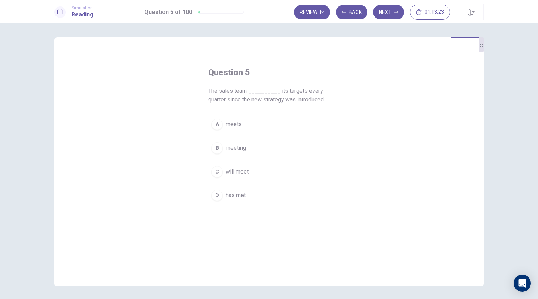
click at [228, 195] on span "has met" at bounding box center [236, 195] width 20 height 9
click at [388, 10] on button "Next" at bounding box center [388, 12] width 31 height 14
click at [237, 158] on span "however" at bounding box center [236, 156] width 21 height 9
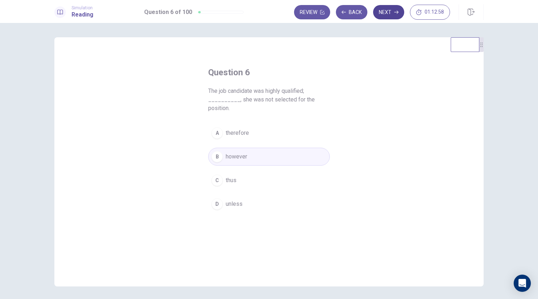
click at [386, 13] on button "Next" at bounding box center [388, 12] width 31 height 14
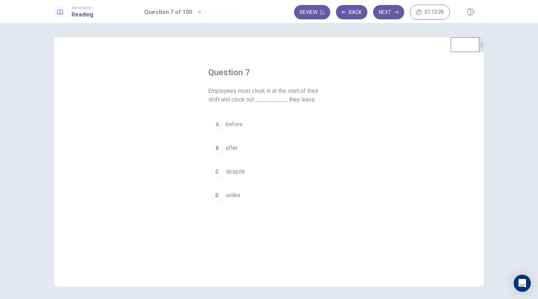
click at [236, 124] on span "before" at bounding box center [234, 124] width 17 height 9
click at [384, 10] on button "Next" at bounding box center [388, 12] width 31 height 14
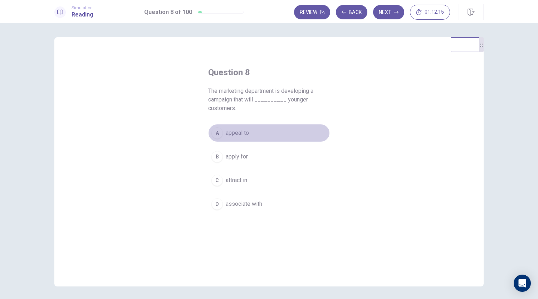
click at [239, 135] on span "appeal to" at bounding box center [237, 133] width 23 height 9
click at [238, 180] on span "attract in" at bounding box center [236, 180] width 21 height 9
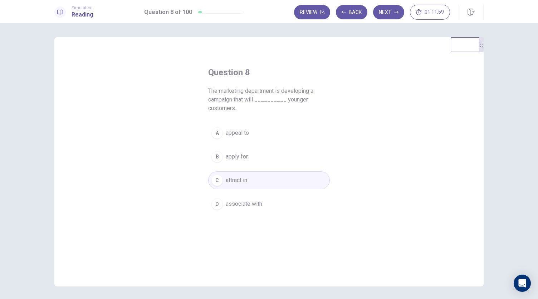
click at [244, 133] on span "appeal to" at bounding box center [237, 133] width 23 height 9
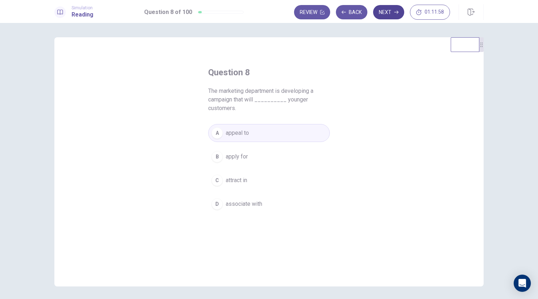
click at [383, 14] on button "Next" at bounding box center [388, 12] width 31 height 14
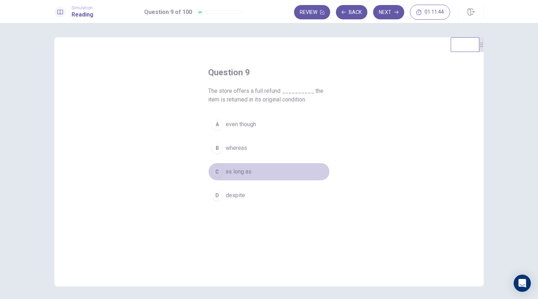
click at [233, 168] on span "as long as" at bounding box center [239, 171] width 26 height 9
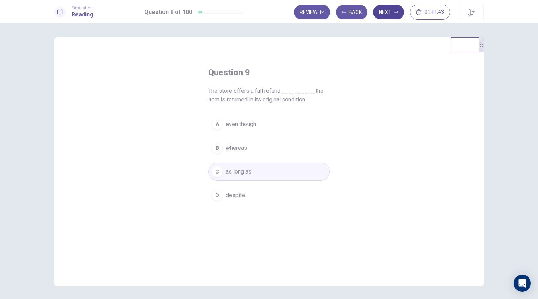
click at [387, 15] on button "Next" at bounding box center [388, 12] width 31 height 14
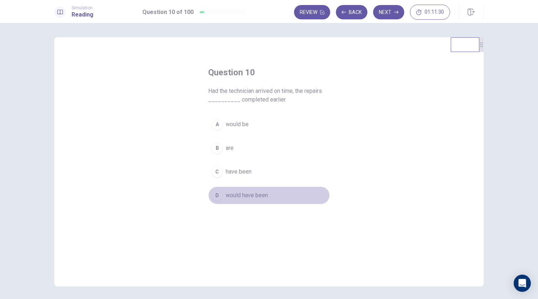
click at [231, 194] on span "would have been" at bounding box center [247, 195] width 42 height 9
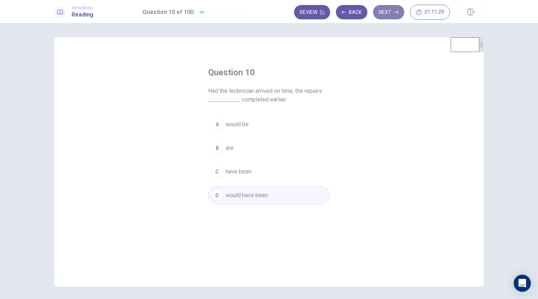
click at [383, 18] on button "Next" at bounding box center [388, 12] width 31 height 14
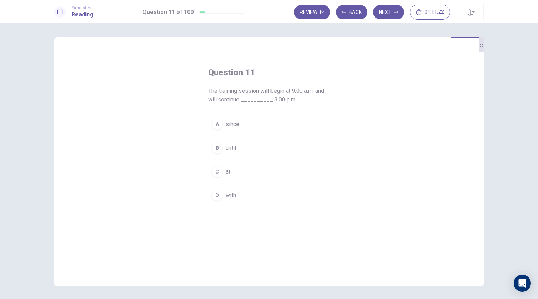
click at [232, 146] on span "until" at bounding box center [231, 148] width 10 height 9
click at [383, 13] on button "Next" at bounding box center [388, 12] width 31 height 14
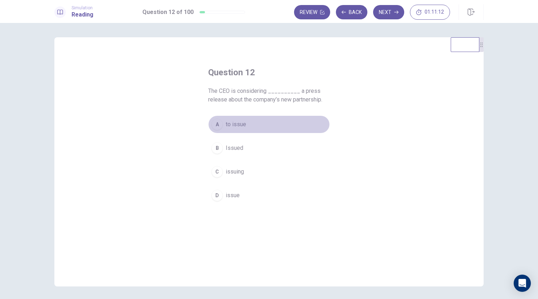
click at [232, 125] on span "to issue" at bounding box center [236, 124] width 20 height 9
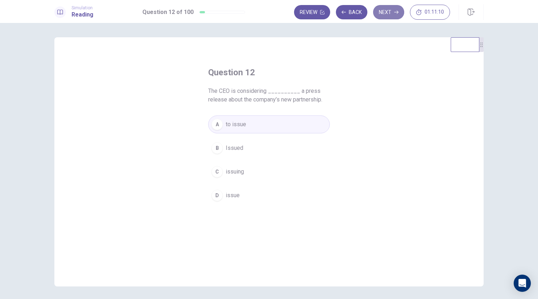
click at [391, 13] on button "Next" at bounding box center [388, 12] width 31 height 14
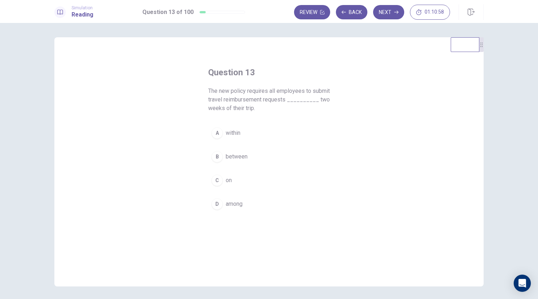
click at [227, 132] on span "within" at bounding box center [233, 133] width 15 height 9
click at [389, 11] on button "Next" at bounding box center [388, 12] width 31 height 14
click at [229, 199] on span "because" at bounding box center [236, 203] width 21 height 9
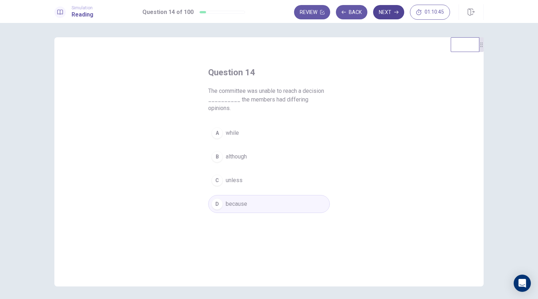
click at [389, 13] on button "Next" at bounding box center [388, 12] width 31 height 14
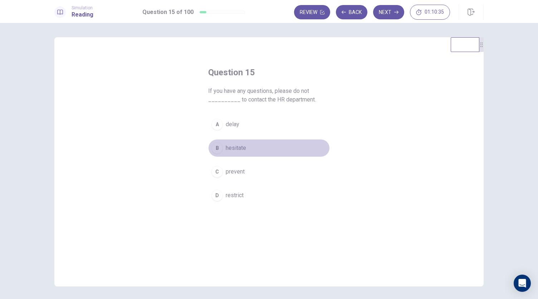
click at [238, 149] on span "hesitate" at bounding box center [236, 148] width 20 height 9
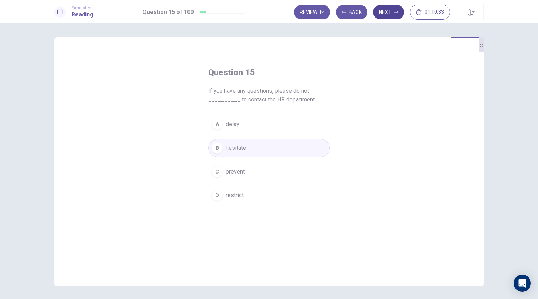
click at [389, 14] on button "Next" at bounding box center [388, 12] width 31 height 14
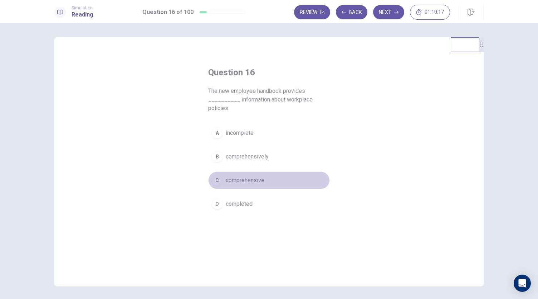
click at [249, 179] on span "comprehensive" at bounding box center [245, 180] width 39 height 9
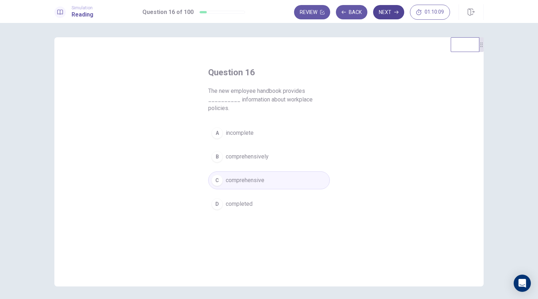
click at [390, 13] on button "Next" at bounding box center [388, 12] width 31 height 14
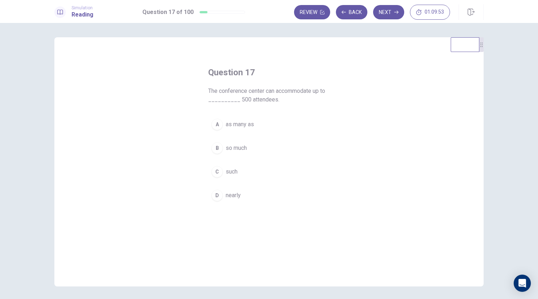
click at [228, 194] on span "nearly" at bounding box center [233, 195] width 15 height 9
click at [387, 11] on button "Next" at bounding box center [388, 12] width 31 height 14
click at [228, 158] on span "adapted" at bounding box center [236, 156] width 20 height 9
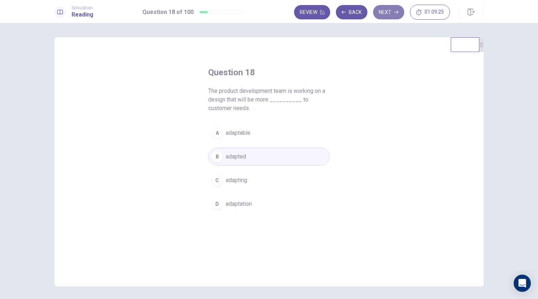
click at [396, 12] on icon "button" at bounding box center [396, 12] width 4 height 3
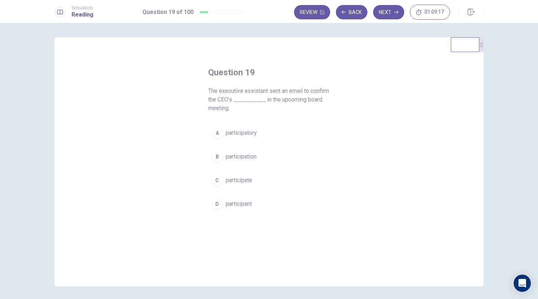
click at [254, 155] on span "participation" at bounding box center [241, 156] width 31 height 9
click at [387, 10] on button "Next" at bounding box center [388, 12] width 31 height 14
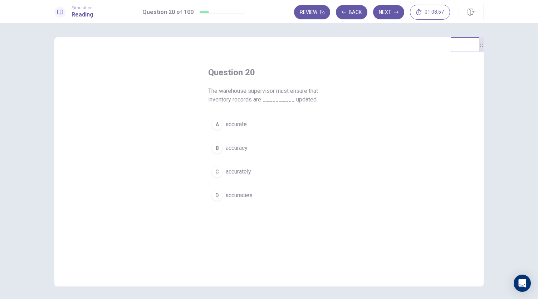
click at [240, 167] on span "accurately" at bounding box center [238, 171] width 25 height 9
click at [389, 14] on button "Next" at bounding box center [388, 12] width 31 height 14
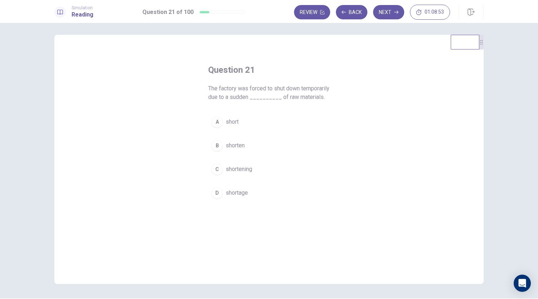
scroll to position [4, 0]
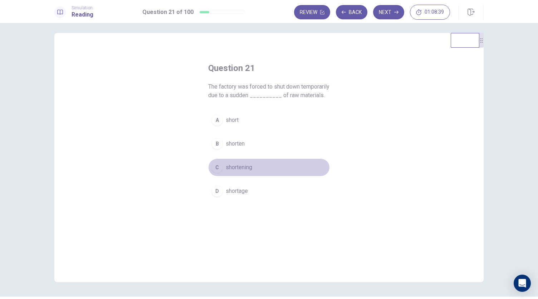
click at [244, 171] on span "shortening" at bounding box center [239, 167] width 26 height 9
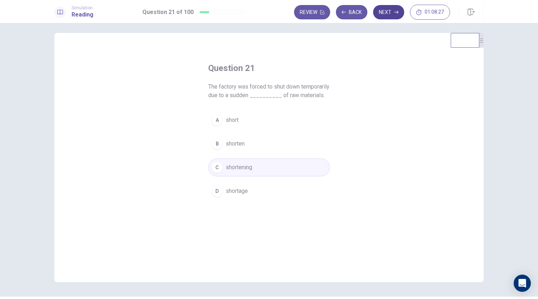
click at [388, 15] on button "Next" at bounding box center [388, 12] width 31 height 14
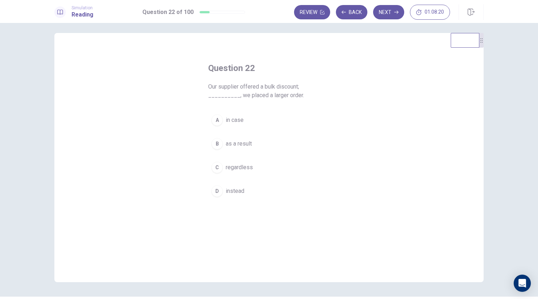
click at [231, 119] on span "in case" at bounding box center [235, 120] width 18 height 9
click at [385, 13] on button "Next" at bounding box center [388, 12] width 31 height 14
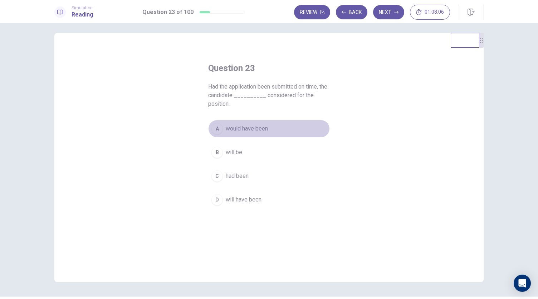
click at [255, 130] on span "would have been" at bounding box center [247, 128] width 42 height 9
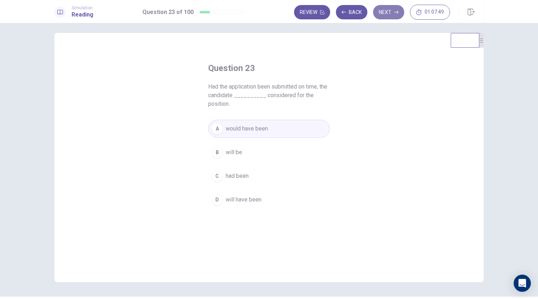
click at [389, 11] on button "Next" at bounding box center [388, 12] width 31 height 14
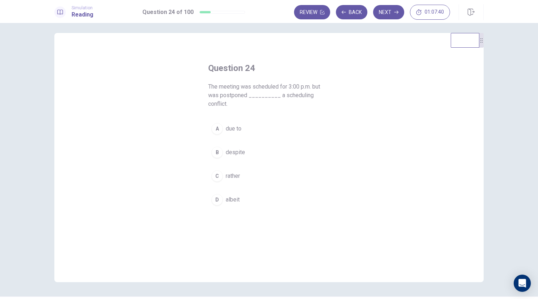
click at [236, 129] on span "due to" at bounding box center [234, 128] width 16 height 9
click at [386, 14] on button "Next" at bounding box center [388, 12] width 31 height 14
click at [252, 174] on button "C adequately" at bounding box center [269, 176] width 122 height 18
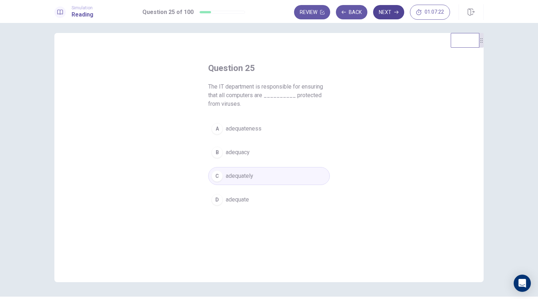
click at [391, 7] on button "Next" at bounding box center [388, 12] width 31 height 14
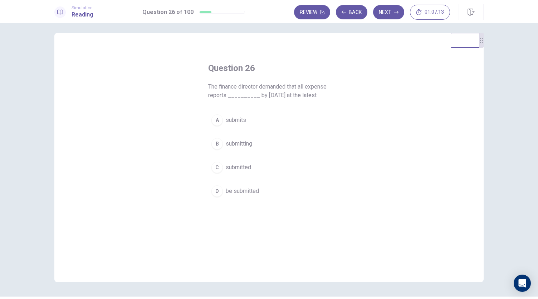
click at [238, 121] on span "submits" at bounding box center [236, 120] width 20 height 9
click at [386, 15] on button "Next" at bounding box center [388, 12] width 31 height 14
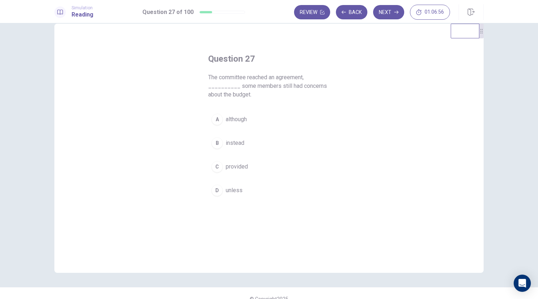
scroll to position [14, 0]
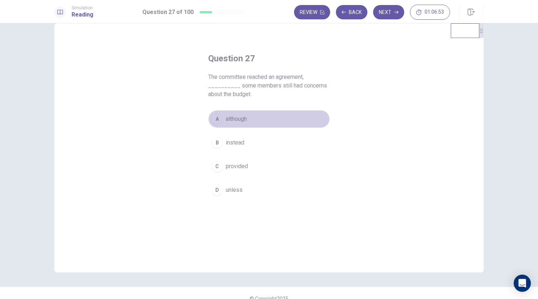
click at [242, 121] on span "although" at bounding box center [236, 119] width 21 height 9
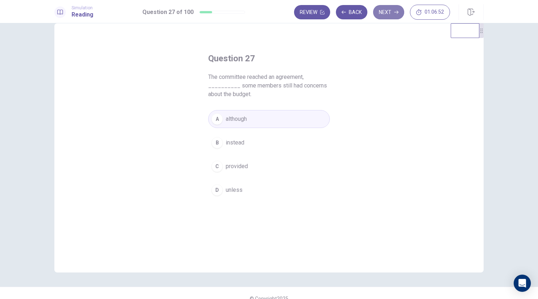
click at [386, 12] on button "Next" at bounding box center [388, 12] width 31 height 14
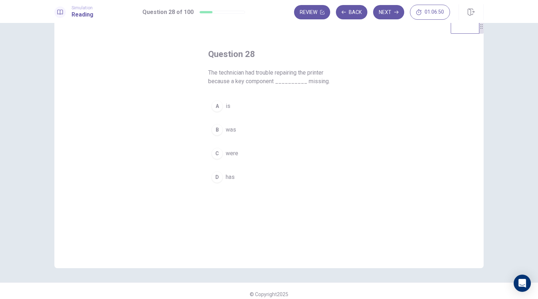
scroll to position [19, 0]
click at [232, 130] on span "was" at bounding box center [231, 129] width 10 height 9
click at [387, 14] on button "Next" at bounding box center [388, 12] width 31 height 14
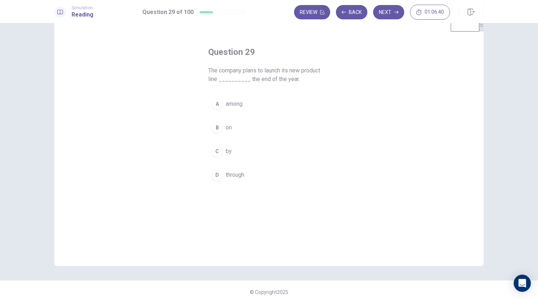
scroll to position [21, 0]
click at [226, 146] on span "by" at bounding box center [229, 150] width 6 height 9
click at [385, 15] on button "Next" at bounding box center [388, 12] width 31 height 14
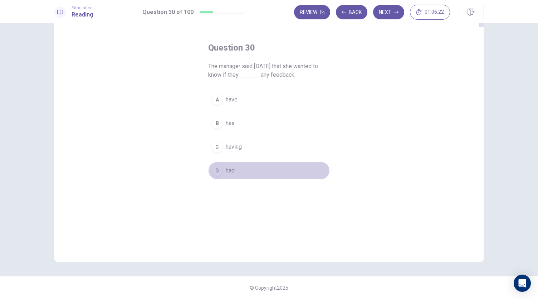
click at [228, 170] on span "had" at bounding box center [230, 170] width 9 height 9
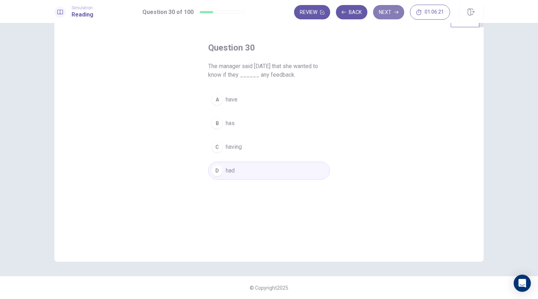
click at [390, 13] on button "Next" at bounding box center [388, 12] width 31 height 14
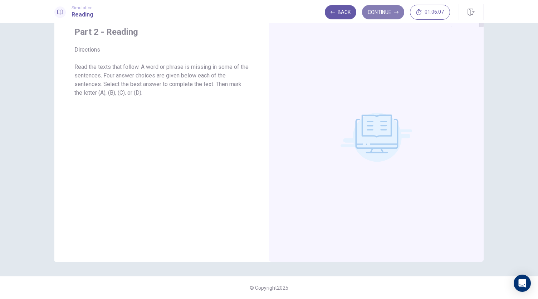
click at [377, 13] on button "Continue" at bounding box center [383, 12] width 42 height 14
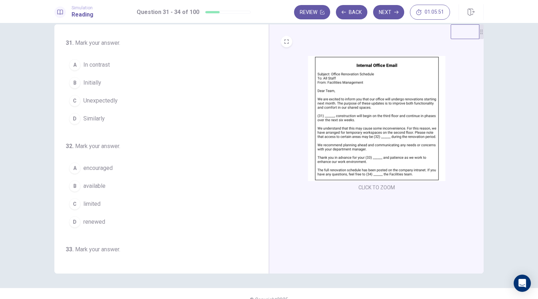
scroll to position [0, 0]
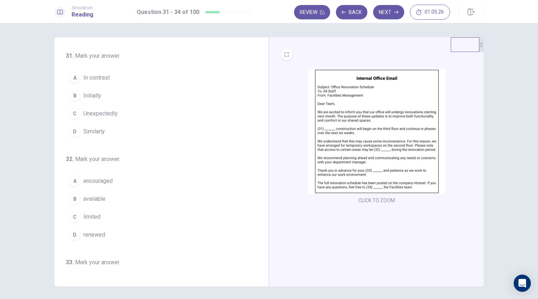
click at [80, 95] on button "B Initially" at bounding box center [157, 96] width 183 height 18
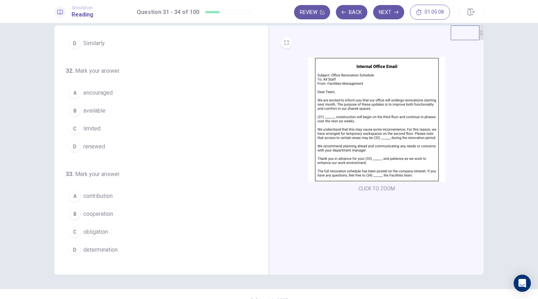
scroll to position [12, 0]
click at [88, 130] on span "limited" at bounding box center [91, 128] width 17 height 9
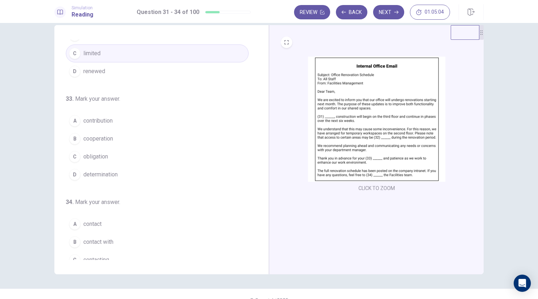
scroll to position [151, 0]
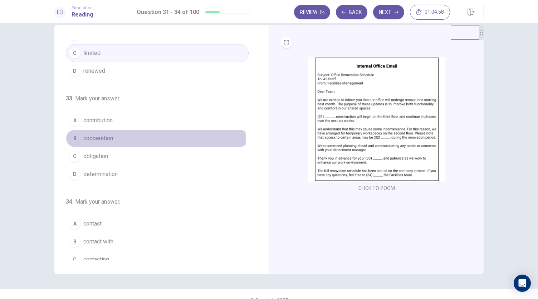
click at [95, 136] on span "cooperation" at bounding box center [98, 138] width 30 height 9
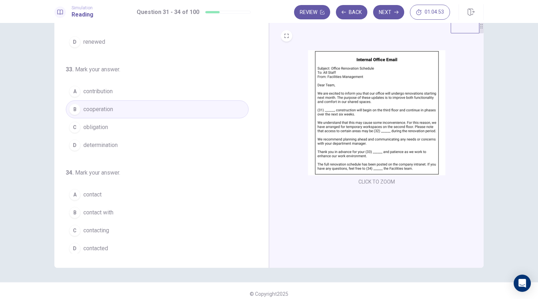
scroll to position [21, 0]
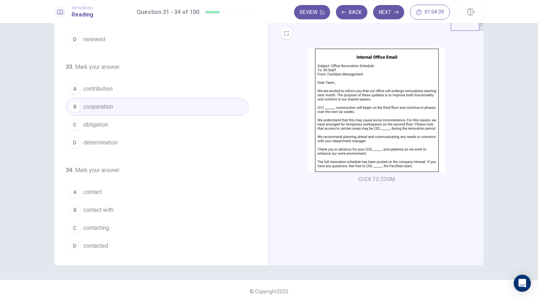
click at [97, 188] on span "contact" at bounding box center [92, 192] width 18 height 9
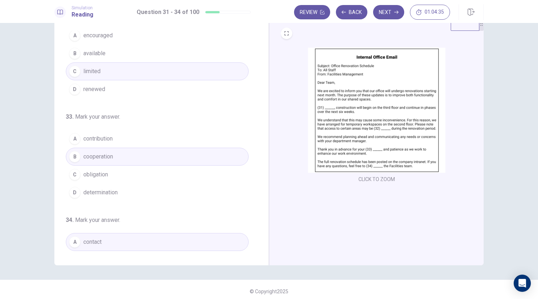
scroll to position [0, 0]
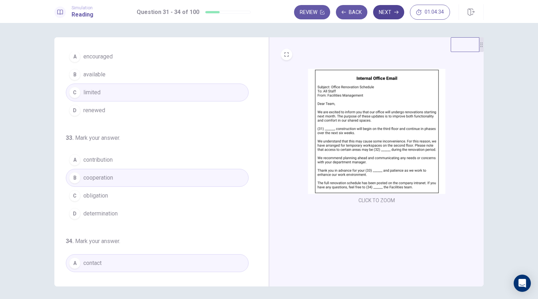
click at [391, 14] on button "Next" at bounding box center [388, 12] width 31 height 14
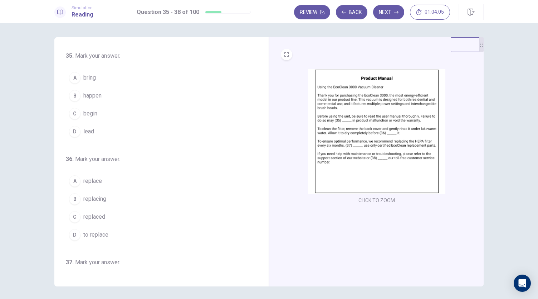
click at [89, 131] on span "lead" at bounding box center [88, 131] width 11 height 9
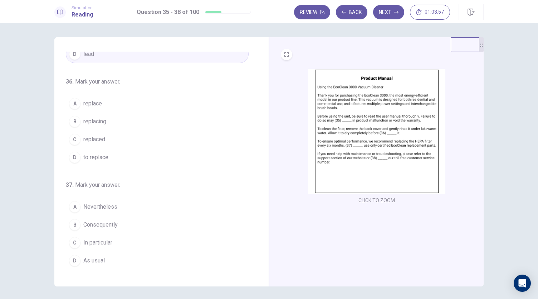
scroll to position [87, 0]
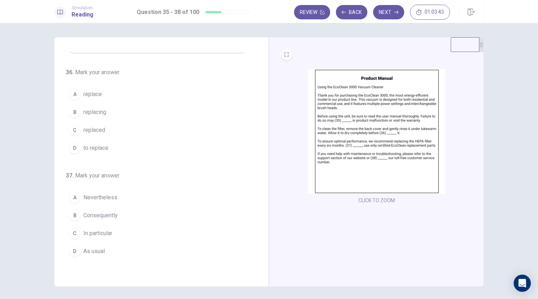
click at [93, 117] on button "B replacing" at bounding box center [157, 112] width 183 height 18
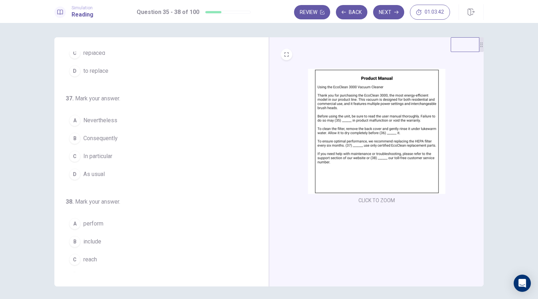
scroll to position [174, 0]
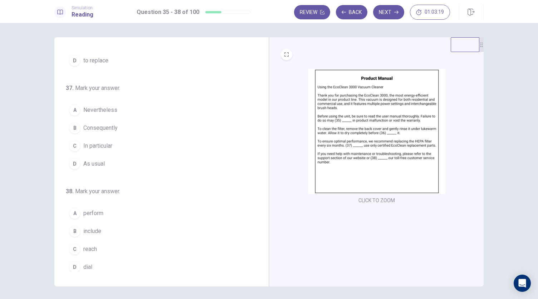
click at [90, 163] on span "As usual" at bounding box center [93, 163] width 21 height 9
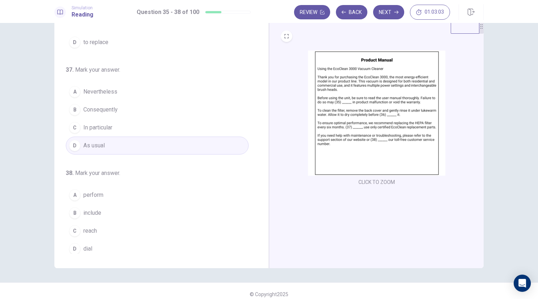
scroll to position [25, 0]
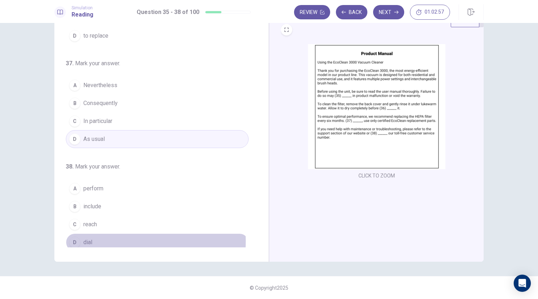
click at [80, 237] on button "D dial" at bounding box center [157, 242] width 183 height 18
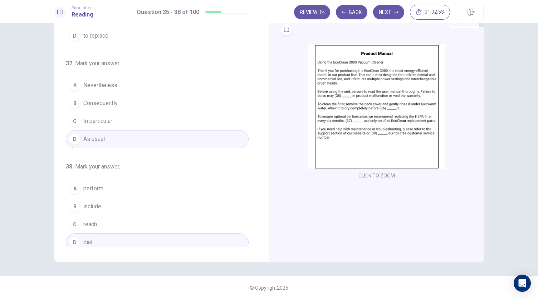
click at [84, 222] on span "reach" at bounding box center [90, 224] width 14 height 9
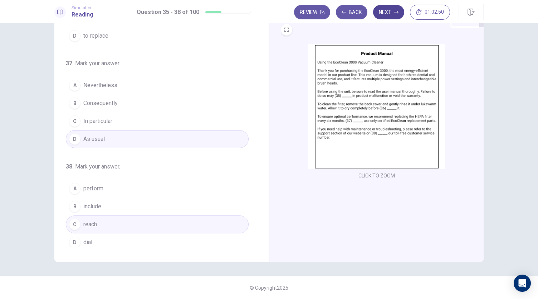
click at [389, 11] on button "Next" at bounding box center [388, 12] width 31 height 14
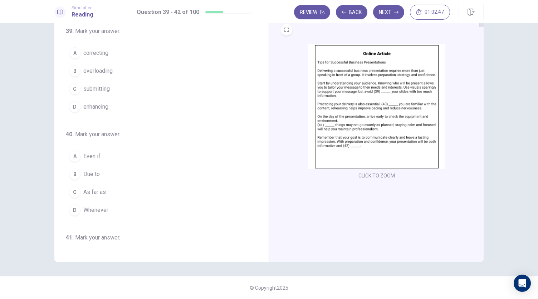
scroll to position [0, 0]
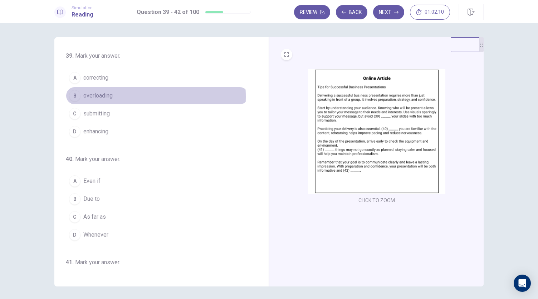
click at [100, 96] on span "overloading" at bounding box center [97, 95] width 29 height 9
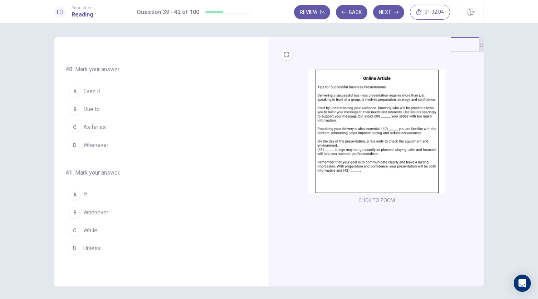
scroll to position [91, 0]
click at [91, 89] on span "Even if" at bounding box center [91, 90] width 17 height 9
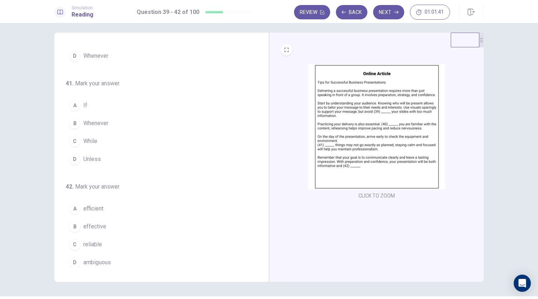
scroll to position [5, 0]
click at [81, 106] on button "A If" at bounding box center [157, 105] width 183 height 18
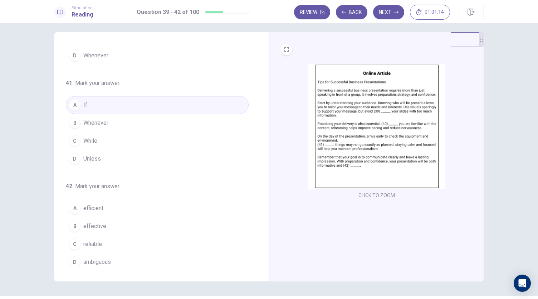
click at [95, 120] on span "Whenever" at bounding box center [95, 122] width 25 height 9
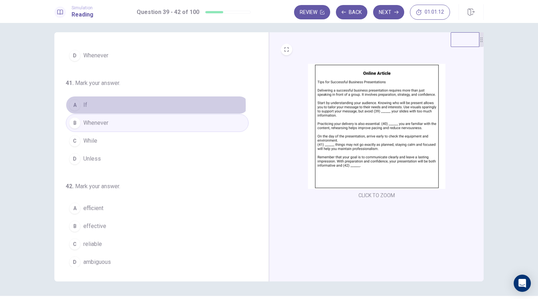
click at [90, 103] on button "A If" at bounding box center [157, 105] width 183 height 18
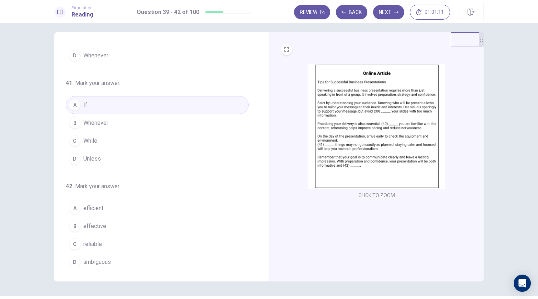
scroll to position [25, 0]
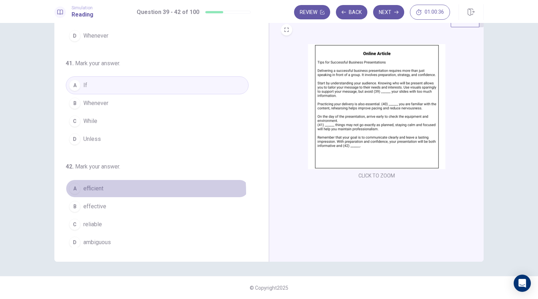
click at [100, 189] on span "efficient" at bounding box center [93, 188] width 20 height 9
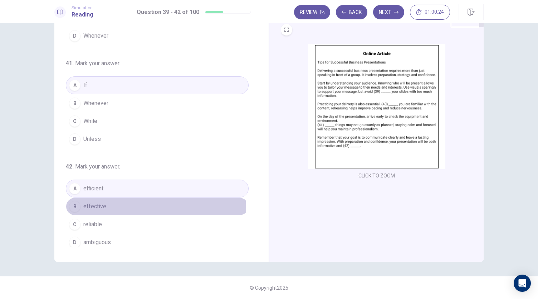
click at [120, 207] on button "B effective" at bounding box center [157, 206] width 183 height 18
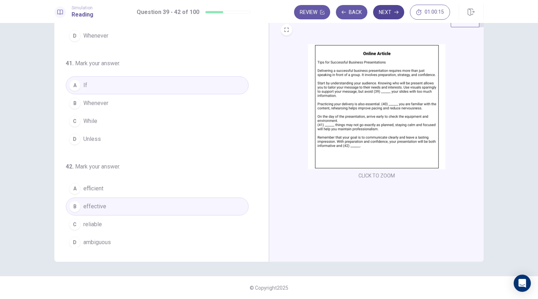
click at [386, 13] on button "Next" at bounding box center [388, 12] width 31 height 14
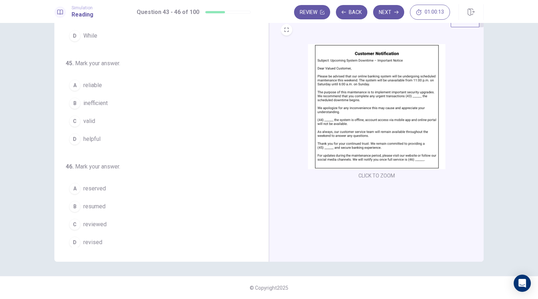
scroll to position [0, 0]
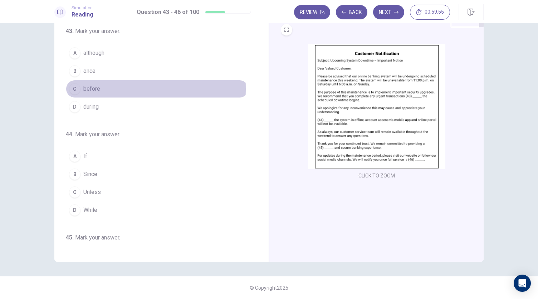
click at [85, 88] on span "before" at bounding box center [91, 88] width 17 height 9
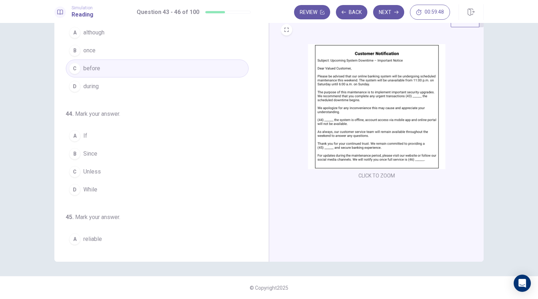
scroll to position [20, 0]
click at [93, 188] on span "While" at bounding box center [90, 189] width 14 height 9
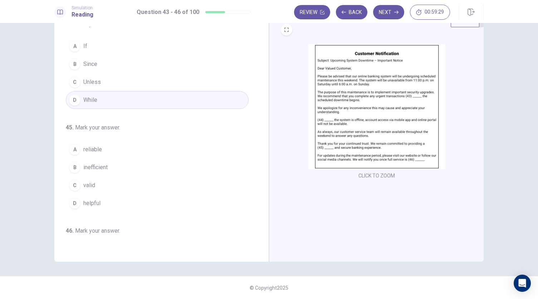
scroll to position [110, 0]
click at [97, 200] on span "helpful" at bounding box center [91, 202] width 17 height 9
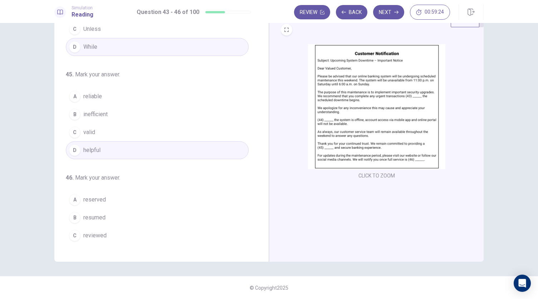
scroll to position [174, 0]
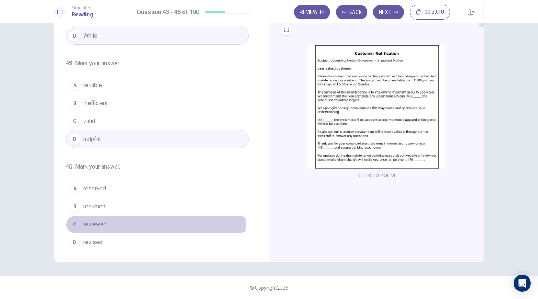
click at [100, 222] on span "reviewed" at bounding box center [94, 224] width 23 height 9
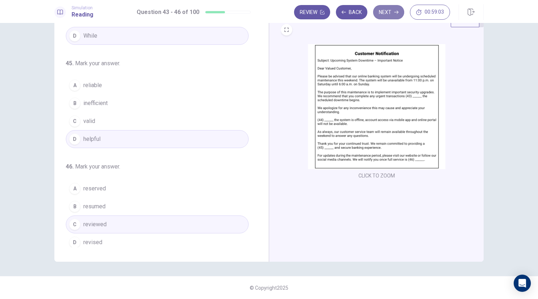
click at [384, 15] on button "Next" at bounding box center [388, 12] width 31 height 14
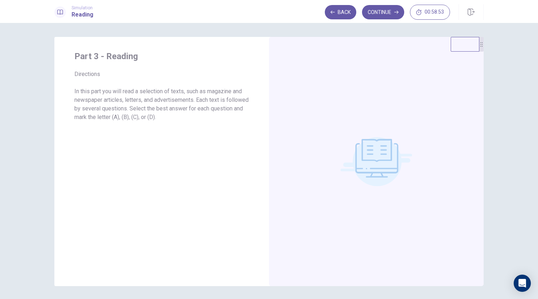
scroll to position [1, 0]
click at [379, 12] on button "Continue" at bounding box center [383, 12] width 42 height 14
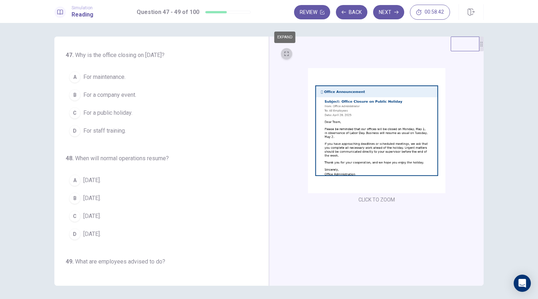
click at [287, 53] on button "EXPAND" at bounding box center [286, 53] width 11 height 11
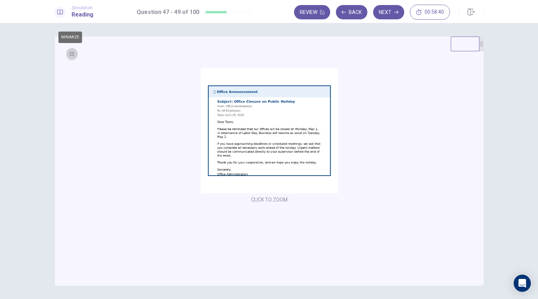
click at [71, 55] on icon "MINIMIZE" at bounding box center [72, 54] width 4 height 4
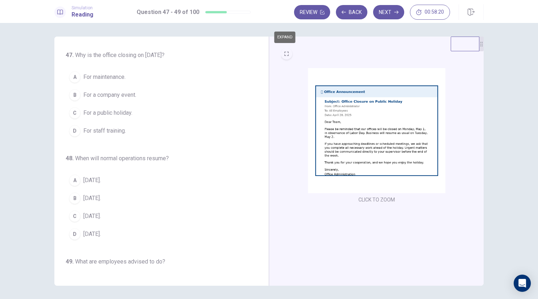
click at [130, 110] on span "For a public holiday." at bounding box center [107, 112] width 49 height 9
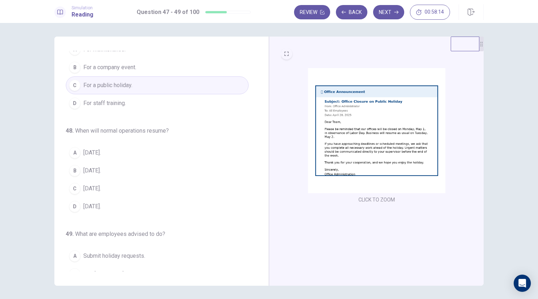
scroll to position [28, 0]
click at [90, 154] on span "May 2." at bounding box center [92, 152] width 18 height 9
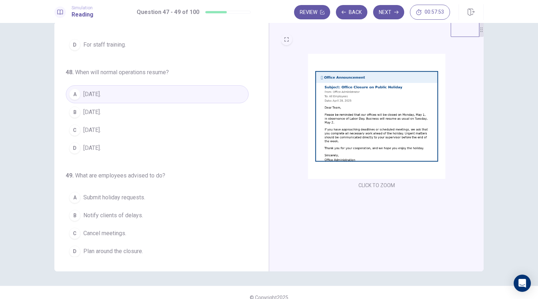
scroll to position [15, 0]
click at [133, 247] on span "Plan around the closure." at bounding box center [113, 251] width 60 height 9
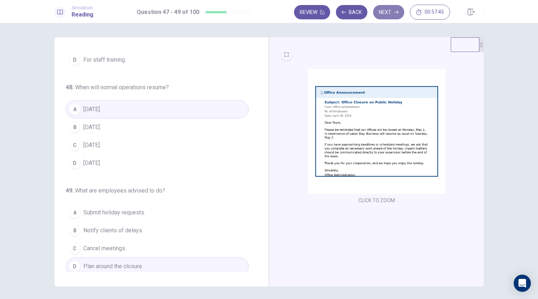
click at [388, 11] on button "Next" at bounding box center [388, 12] width 31 height 14
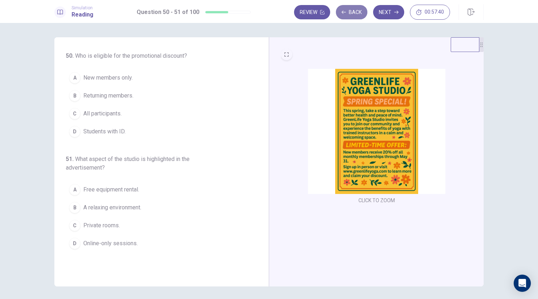
click at [357, 13] on button "Back" at bounding box center [352, 12] width 32 height 14
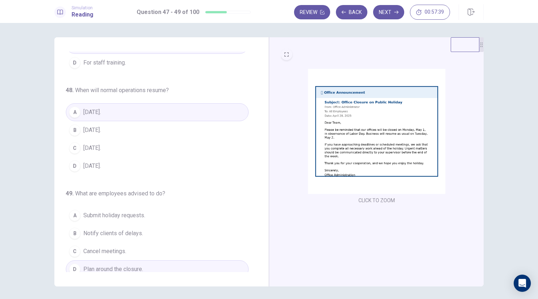
scroll to position [72, 0]
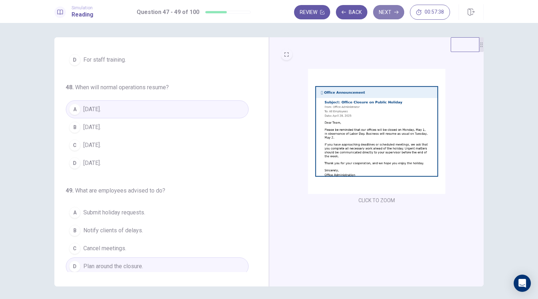
click at [388, 12] on button "Next" at bounding box center [388, 12] width 31 height 14
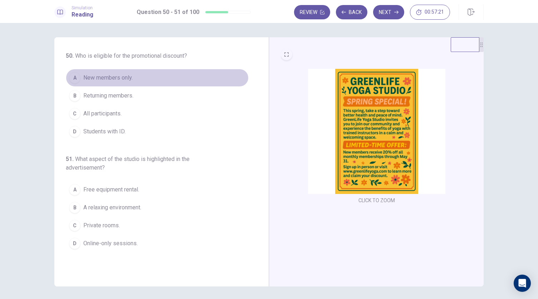
click at [116, 79] on span "New members only." at bounding box center [107, 77] width 49 height 9
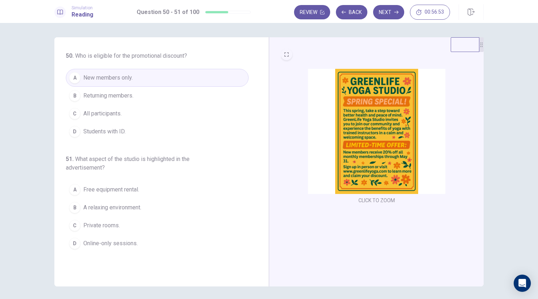
click at [121, 204] on span "A relaxing environment." at bounding box center [112, 207] width 58 height 9
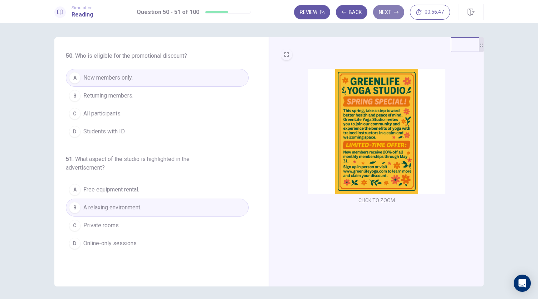
click at [389, 15] on button "Next" at bounding box center [388, 12] width 31 height 14
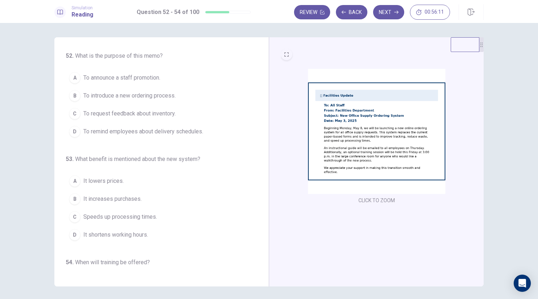
click at [159, 95] on span "To introduce a new ordering process." at bounding box center [129, 95] width 92 height 9
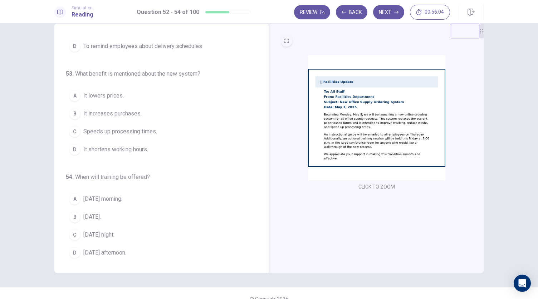
scroll to position [13, 0]
click at [107, 93] on span "It lowers prices." at bounding box center [103, 96] width 40 height 9
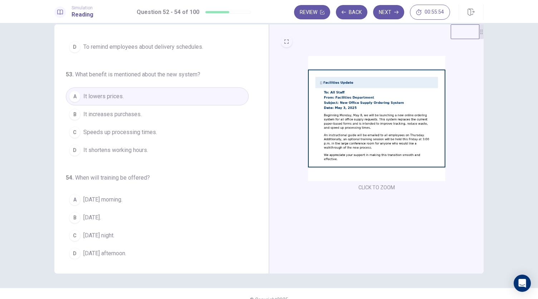
click at [108, 131] on span "Speeds up processing times." at bounding box center [120, 132] width 74 height 9
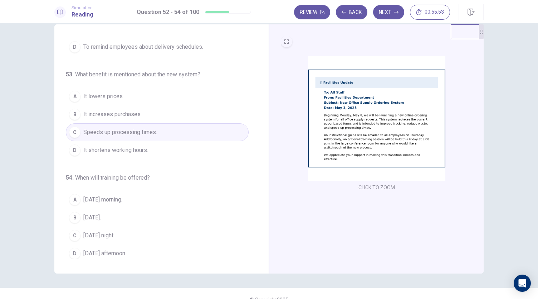
scroll to position [25, 0]
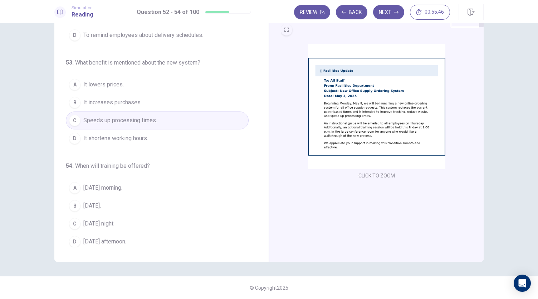
click at [106, 238] on span "Friday afternoon." at bounding box center [104, 241] width 43 height 9
click at [383, 10] on button "Next" at bounding box center [388, 12] width 31 height 14
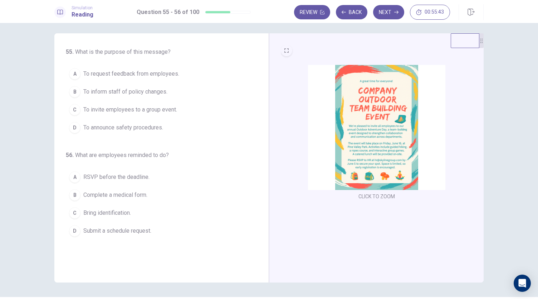
scroll to position [0, 0]
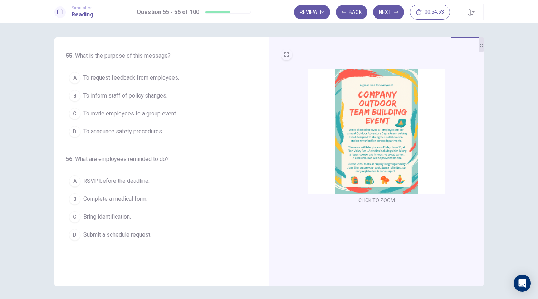
click at [147, 109] on span "To invite employees to a group event." at bounding box center [130, 113] width 94 height 9
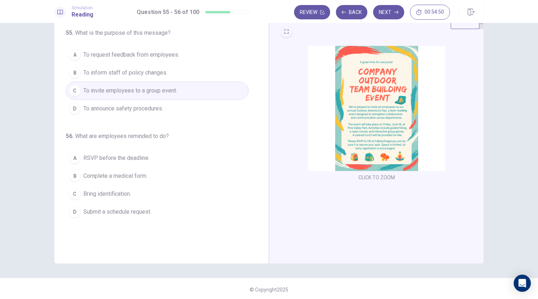
scroll to position [22, 0]
click at [135, 157] on span "RSVP before the deadline." at bounding box center [116, 158] width 66 height 9
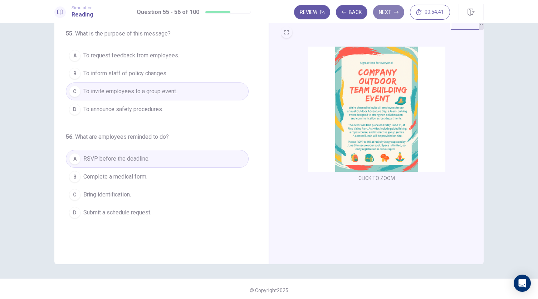
click at [388, 16] on button "Next" at bounding box center [388, 12] width 31 height 14
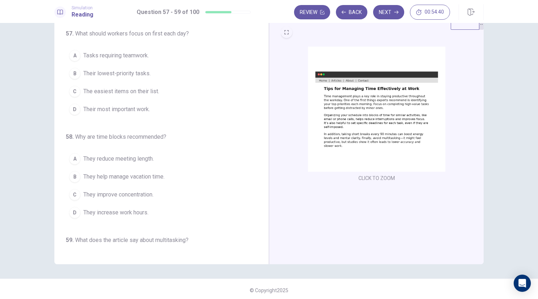
scroll to position [0, 0]
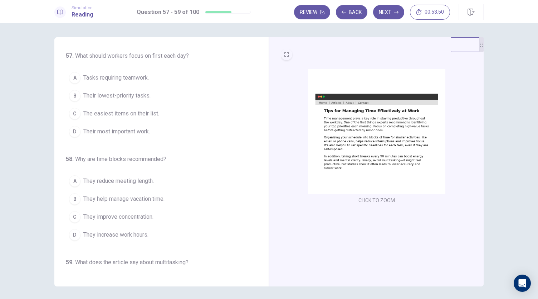
click at [142, 132] on span "Their most important work." at bounding box center [116, 131] width 67 height 9
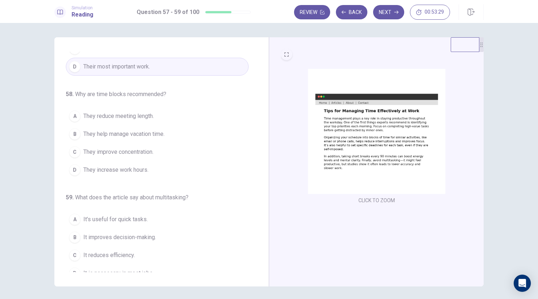
scroll to position [65, 0]
click at [136, 149] on span "They improve concentration." at bounding box center [118, 151] width 70 height 9
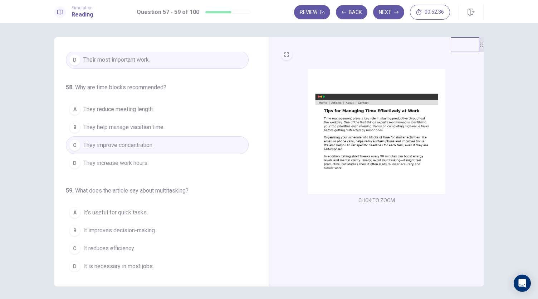
click at [126, 244] on span "It reduces efficiency." at bounding box center [109, 248] width 52 height 9
click at [384, 13] on button "Next" at bounding box center [388, 12] width 31 height 14
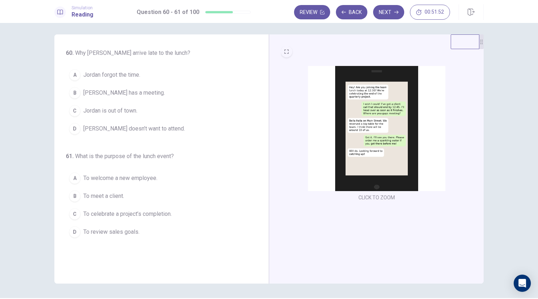
scroll to position [2, 0]
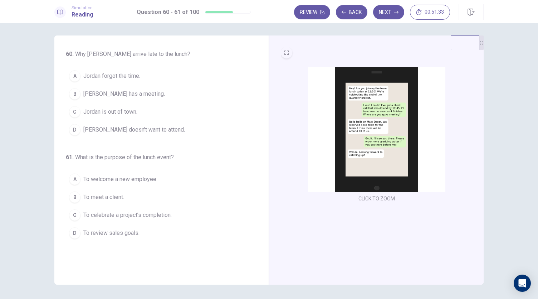
click at [130, 91] on span "Jordan has a meeting." at bounding box center [124, 93] width 82 height 9
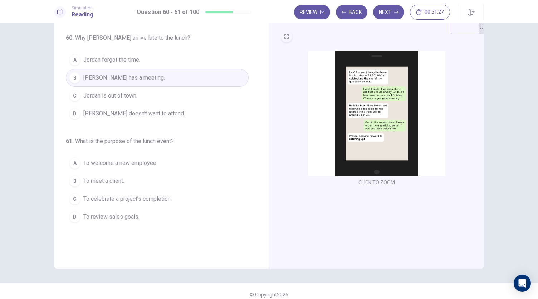
scroll to position [18, 0]
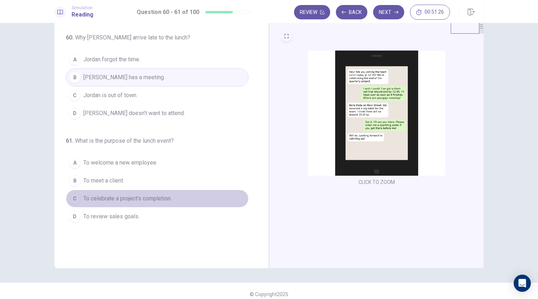
click at [157, 195] on span "To celebrate a project’s completion." at bounding box center [127, 198] width 88 height 9
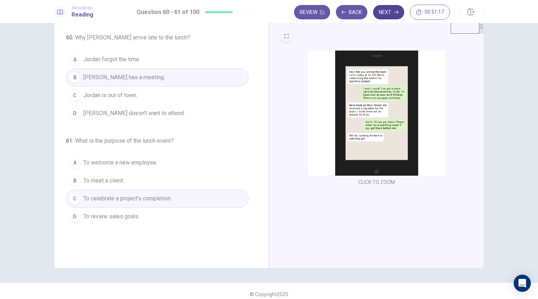
click at [384, 14] on button "Next" at bounding box center [388, 12] width 31 height 14
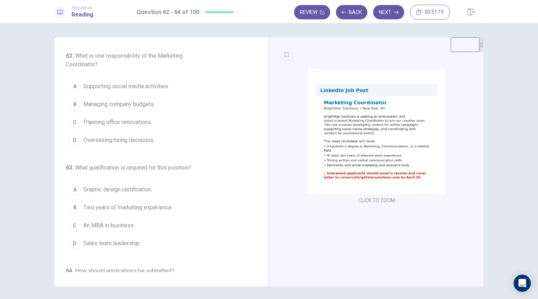
scroll to position [1, 0]
click at [147, 83] on span "Supporting social media activities." at bounding box center [126, 85] width 86 height 9
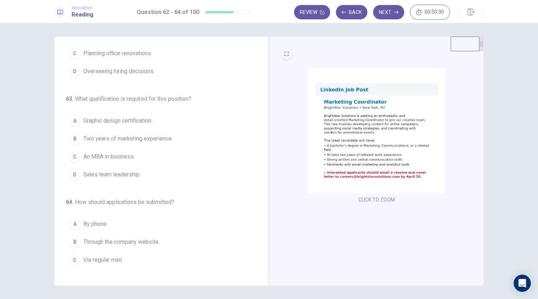
scroll to position [80, 0]
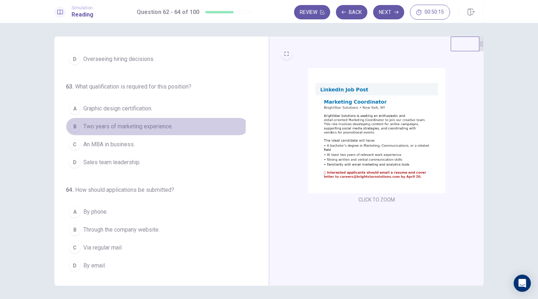
click at [115, 123] on span "Two years of marketing experience." at bounding box center [127, 126] width 89 height 9
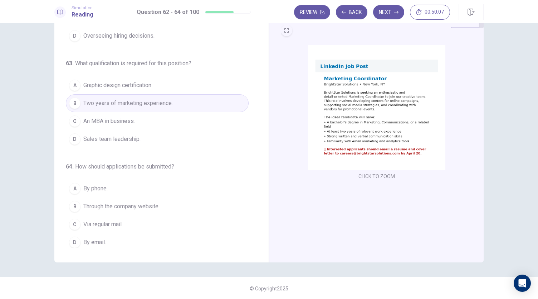
scroll to position [25, 0]
click at [93, 239] on span "By email." at bounding box center [94, 241] width 23 height 9
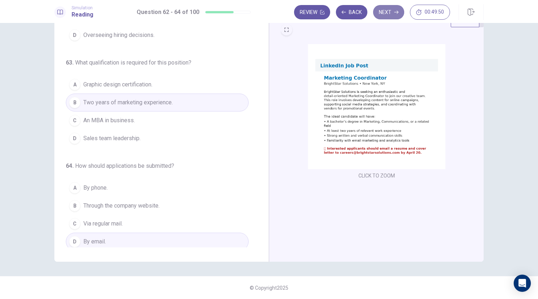
click at [388, 12] on button "Next" at bounding box center [388, 12] width 31 height 14
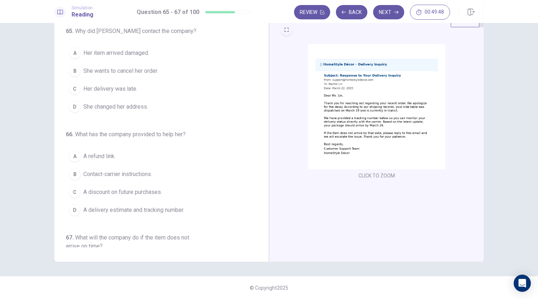
scroll to position [0, 0]
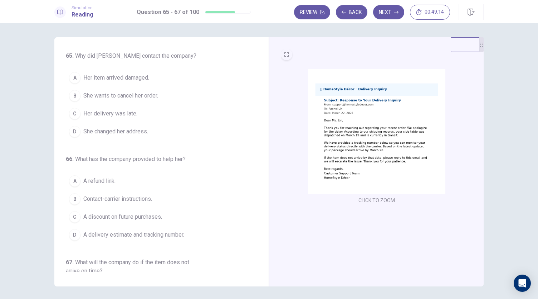
click at [122, 113] on span "Her delivery was late." at bounding box center [110, 113] width 54 height 9
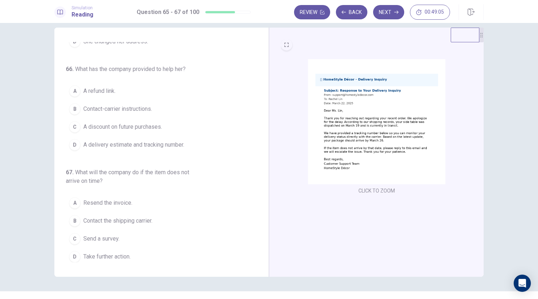
scroll to position [10, 0]
click at [147, 141] on span "A delivery estimate and tracking number." at bounding box center [133, 144] width 101 height 9
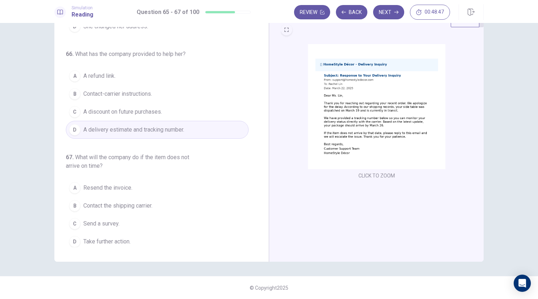
click at [117, 237] on span "Take further action." at bounding box center [106, 241] width 47 height 9
click at [393, 16] on button "Next" at bounding box center [388, 12] width 31 height 14
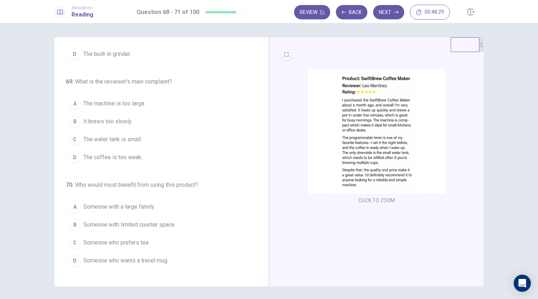
scroll to position [0, 0]
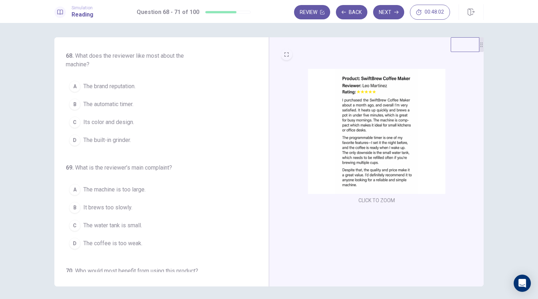
click at [118, 105] on span "The automatic timer." at bounding box center [108, 104] width 50 height 9
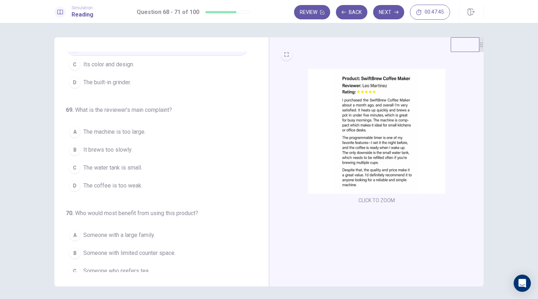
scroll to position [58, 0]
click at [127, 167] on span "The water tank is small." at bounding box center [112, 167] width 59 height 9
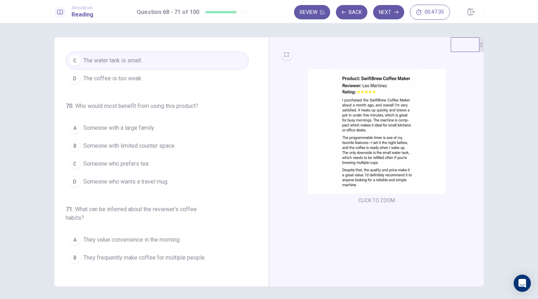
scroll to position [167, 0]
click at [120, 141] on span "Someone with limited counter space." at bounding box center [129, 143] width 92 height 9
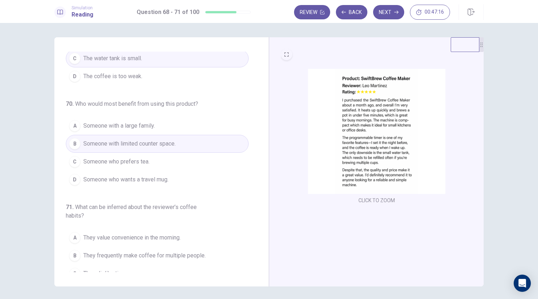
scroll to position [191, 0]
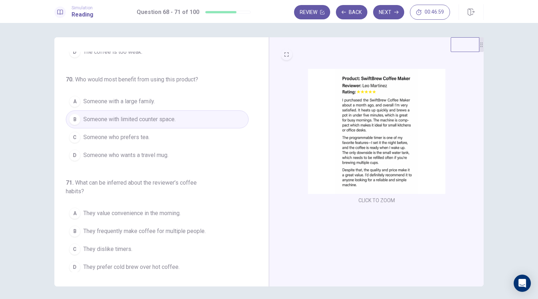
click at [148, 209] on span "They value convenience in the morning." at bounding box center [131, 213] width 97 height 9
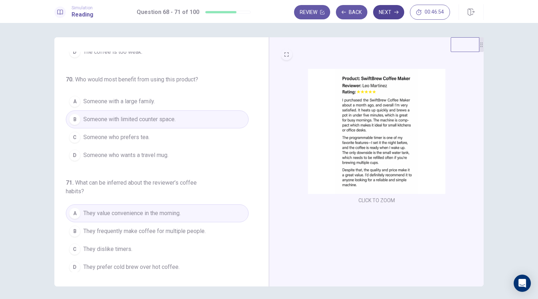
click at [388, 16] on button "Next" at bounding box center [388, 12] width 31 height 14
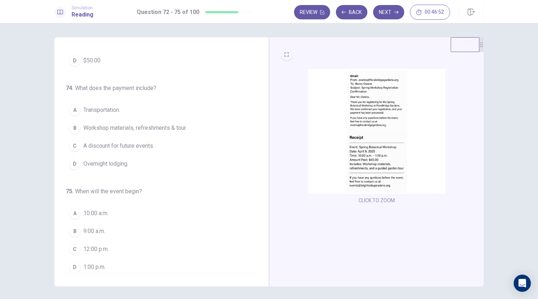
scroll to position [0, 0]
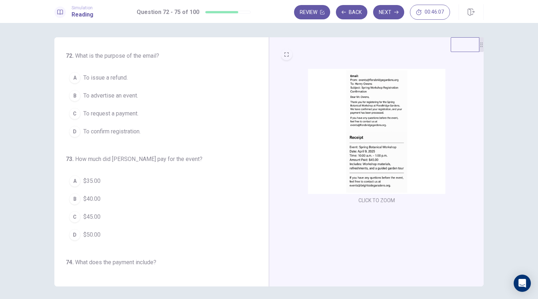
click at [124, 131] on span "To confirm registration." at bounding box center [111, 131] width 57 height 9
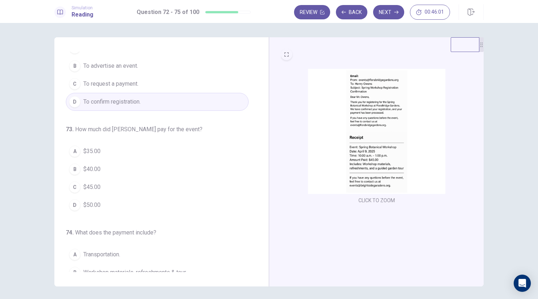
scroll to position [30, 0]
click at [92, 184] on span "$45.00" at bounding box center [91, 186] width 17 height 9
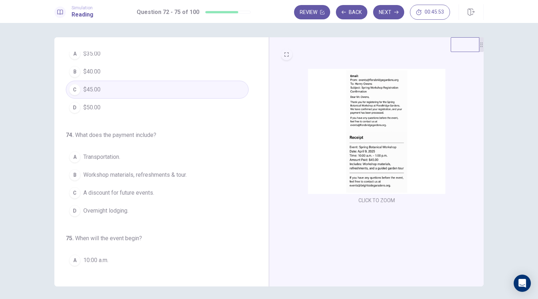
scroll to position [127, 0]
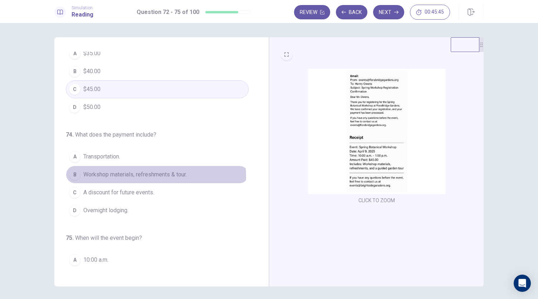
click at [148, 174] on span "Workshop materials, refreshments & tour." at bounding box center [134, 174] width 103 height 9
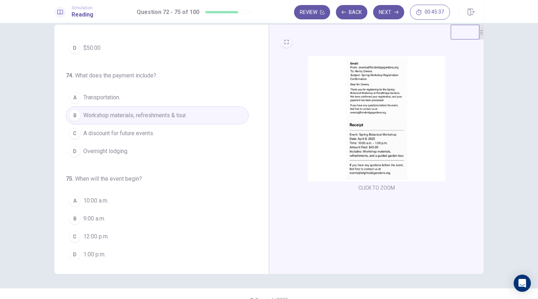
scroll to position [13, 0]
click at [98, 197] on span "10:00 a.m." at bounding box center [95, 200] width 25 height 9
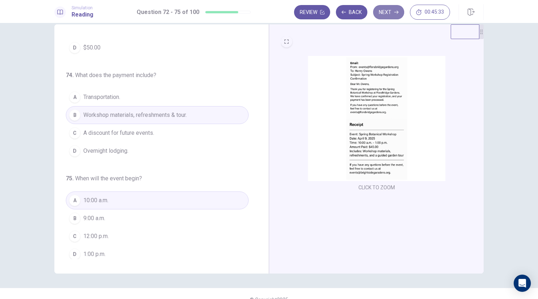
click at [392, 8] on button "Next" at bounding box center [388, 12] width 31 height 14
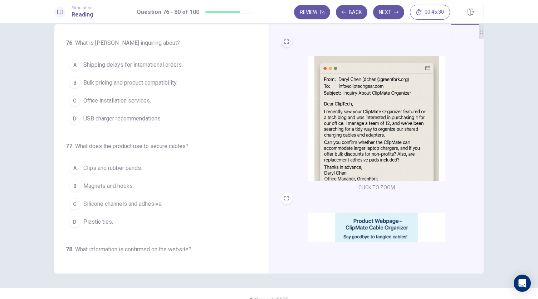
scroll to position [0, 0]
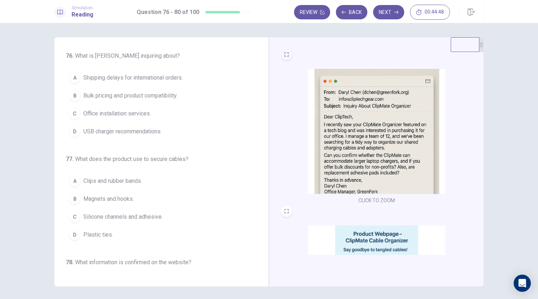
click at [141, 94] on span "Bulk pricing and product compatibility." at bounding box center [130, 95] width 94 height 9
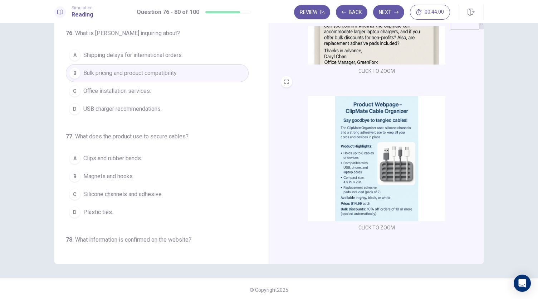
scroll to position [24, 0]
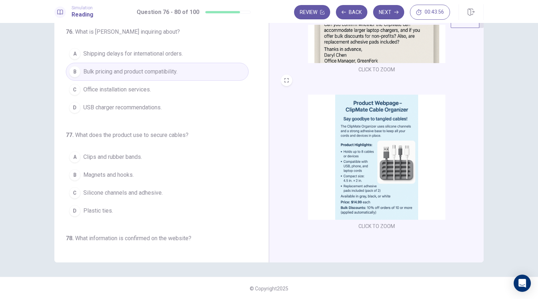
click at [154, 192] on span "Silicone channels and adhesive." at bounding box center [122, 192] width 79 height 9
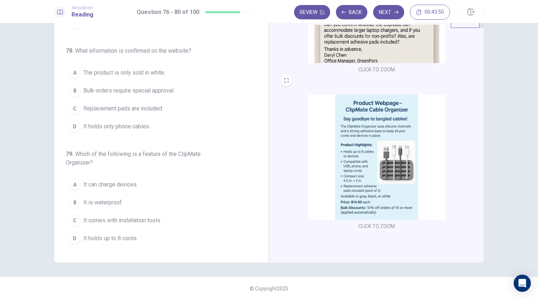
scroll to position [188, 0]
click at [146, 110] on span "Replacement pads are included." at bounding box center [123, 108] width 80 height 9
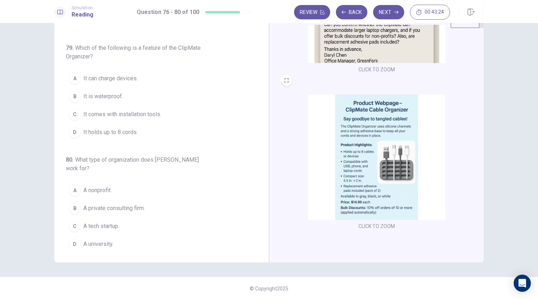
scroll to position [25, 0]
click at [129, 127] on span "It holds up to 8 cords." at bounding box center [110, 131] width 54 height 9
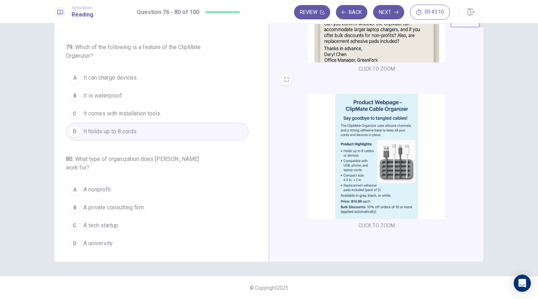
click at [106, 186] on span "A nonprofit." at bounding box center [97, 189] width 28 height 9
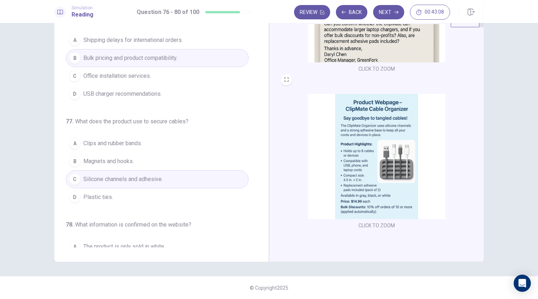
scroll to position [0, 0]
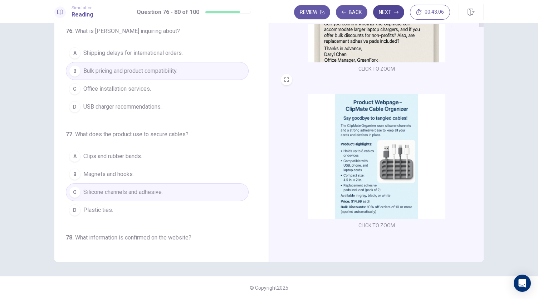
click at [384, 12] on button "Next" at bounding box center [388, 12] width 31 height 14
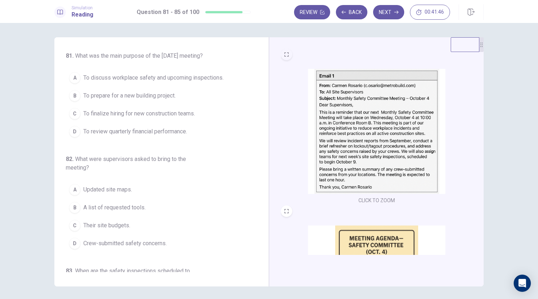
click at [175, 82] on span "To discuss workplace safety and upcoming inspections." at bounding box center [153, 77] width 140 height 9
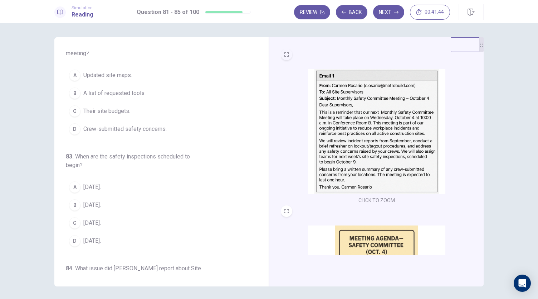
scroll to position [107, 0]
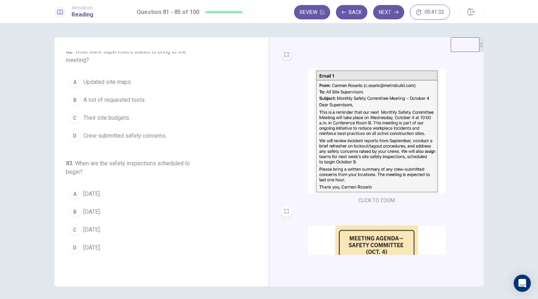
click at [141, 140] on span "Crew-submitted safety concerns." at bounding box center [124, 135] width 83 height 9
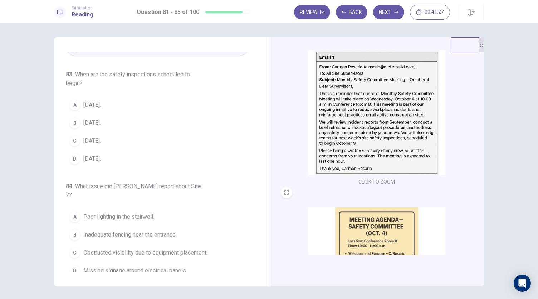
scroll to position [19, 0]
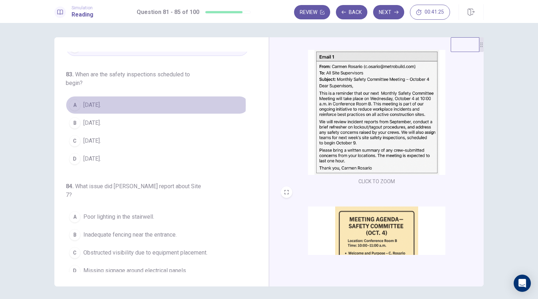
click at [100, 109] on span "October 4." at bounding box center [92, 105] width 18 height 9
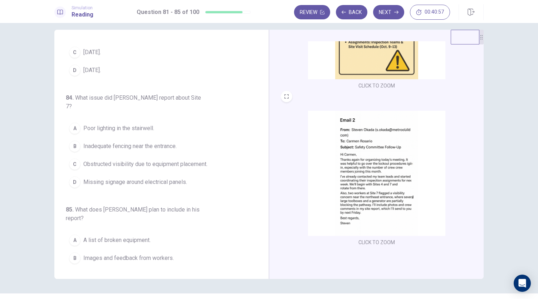
scroll to position [302, 0]
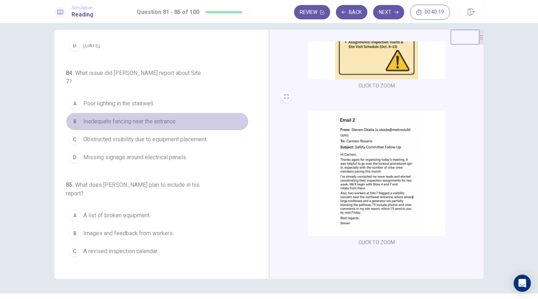
click at [156, 120] on span "Inadequate fencing near the entrance." at bounding box center [129, 121] width 93 height 9
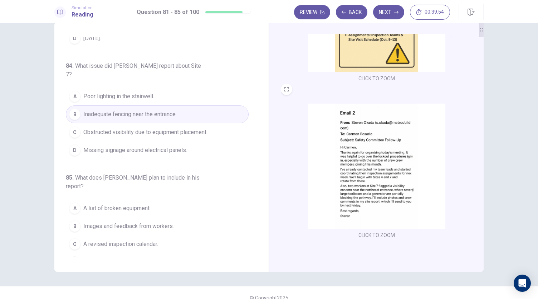
scroll to position [25, 0]
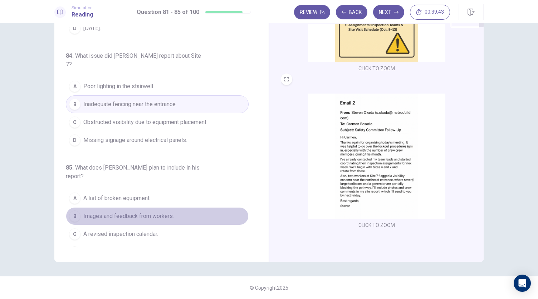
click at [165, 212] on span "Images and feedback from workers." at bounding box center [128, 216] width 91 height 9
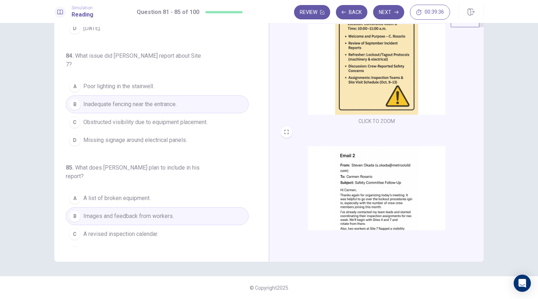
scroll to position [263, 0]
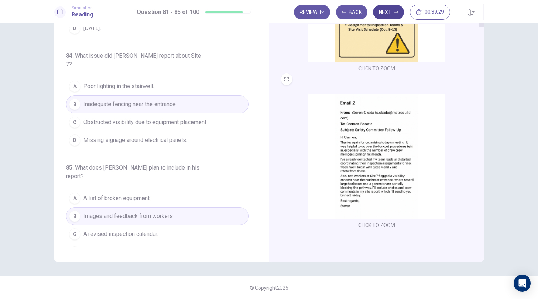
click at [388, 15] on button "Next" at bounding box center [388, 12] width 31 height 14
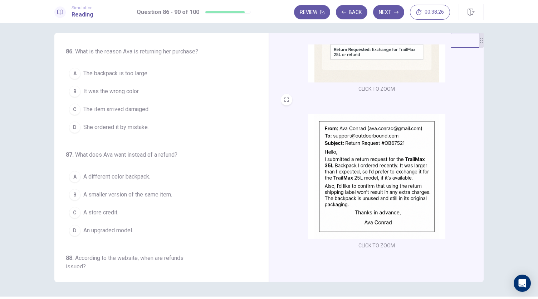
scroll to position [0, 0]
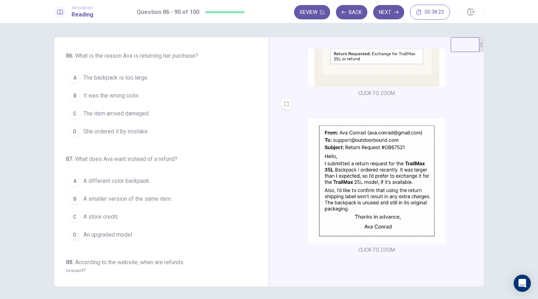
click at [126, 77] on span "The backpack is too large." at bounding box center [115, 77] width 65 height 9
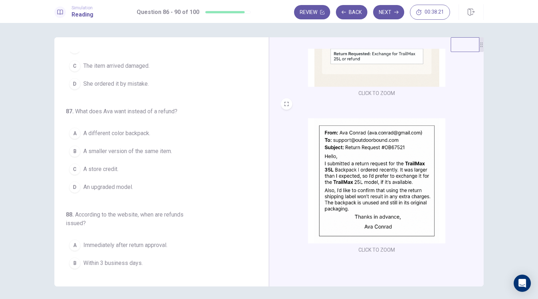
scroll to position [48, 0]
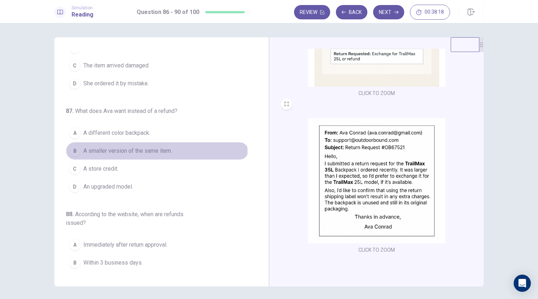
click at [155, 151] on span "A smaller version of the same item." at bounding box center [127, 150] width 89 height 9
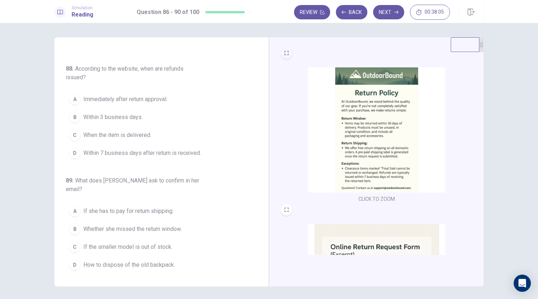
scroll to position [0, 0]
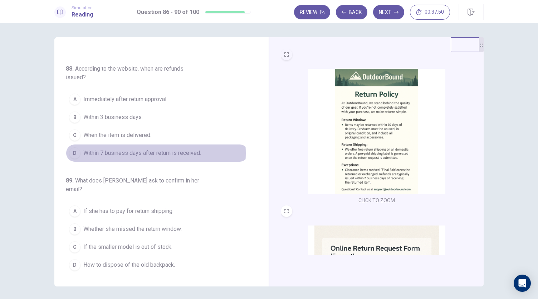
click at [132, 150] on span "Within 7 business days after return is received." at bounding box center [142, 153] width 118 height 9
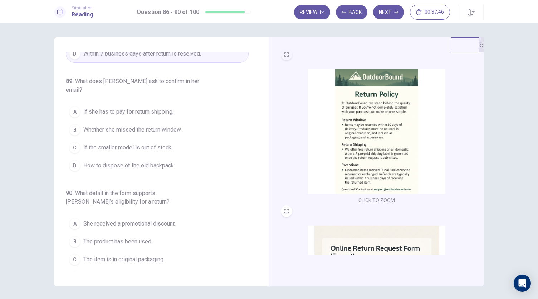
scroll to position [293, 0]
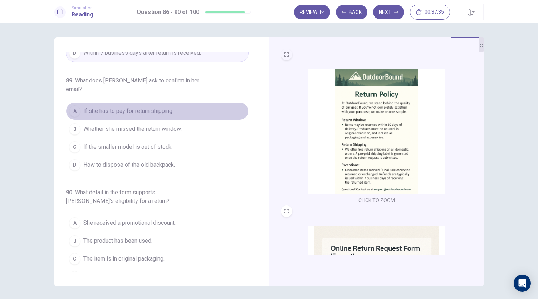
click at [156, 107] on span "If she has to pay for return shipping." at bounding box center [128, 111] width 90 height 9
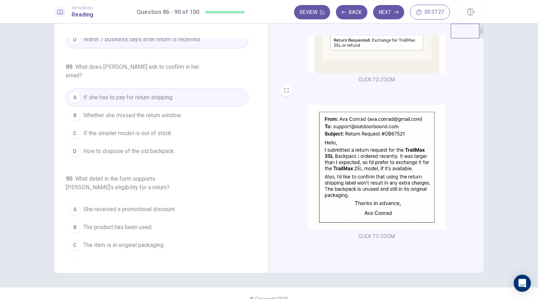
scroll to position [25, 0]
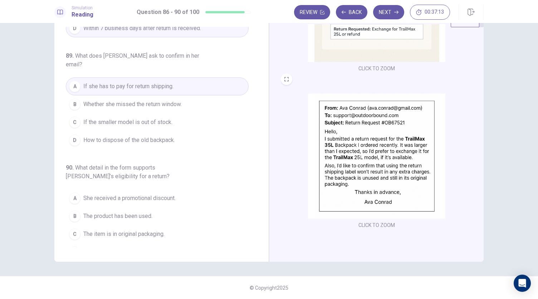
click at [138, 212] on span "The product has been used." at bounding box center [117, 216] width 69 height 9
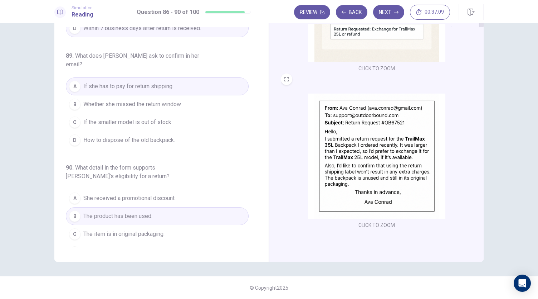
click at [133, 229] on span "The item is in original packaging." at bounding box center [123, 233] width 81 height 9
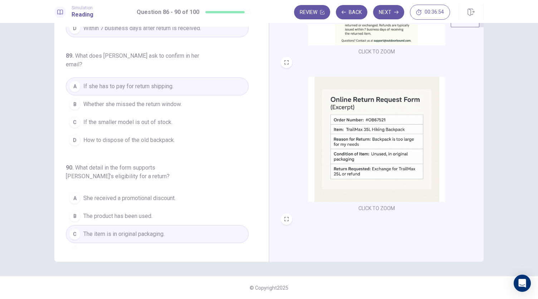
scroll to position [124, 0]
click at [158, 207] on button "B The product has been used." at bounding box center [157, 216] width 183 height 18
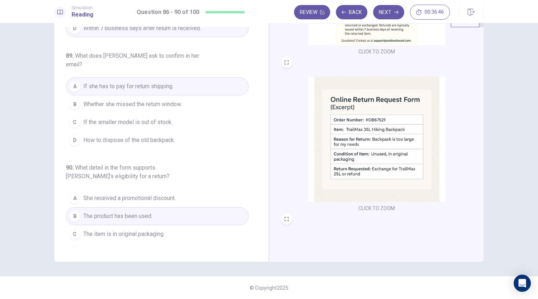
click at [148, 229] on span "The item is in original packaging." at bounding box center [123, 233] width 81 height 9
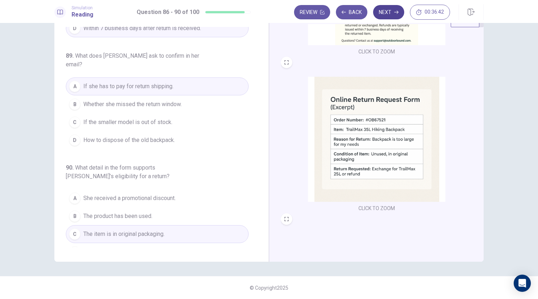
click at [387, 14] on button "Next" at bounding box center [388, 12] width 31 height 14
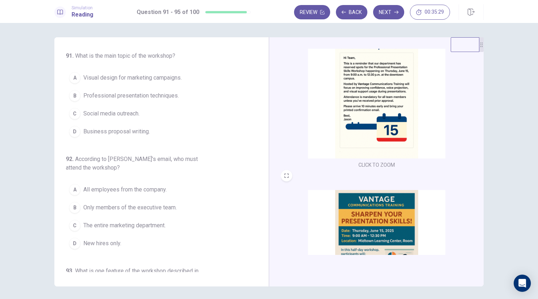
scroll to position [0, 0]
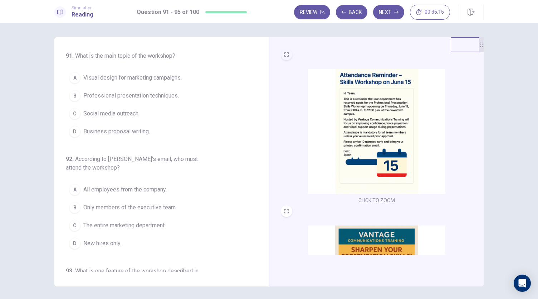
click at [146, 97] on span "Professional presentation techniques." at bounding box center [131, 95] width 96 height 9
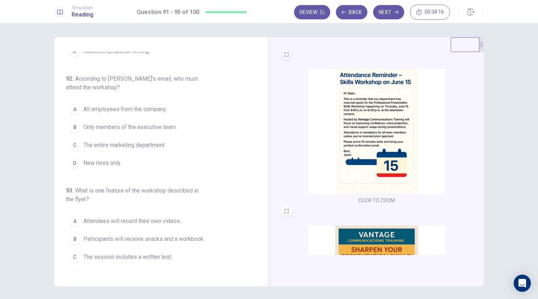
scroll to position [79, 0]
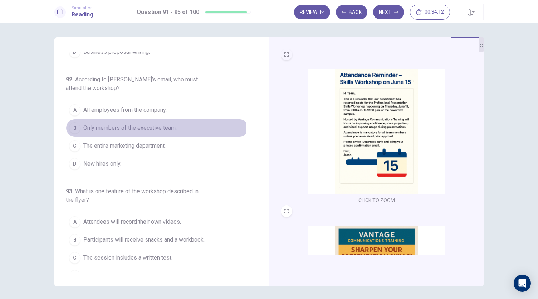
click at [152, 125] on span "Only members of the executive team." at bounding box center [129, 128] width 93 height 9
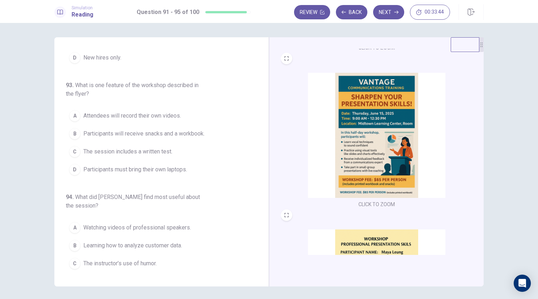
scroll to position [186, 0]
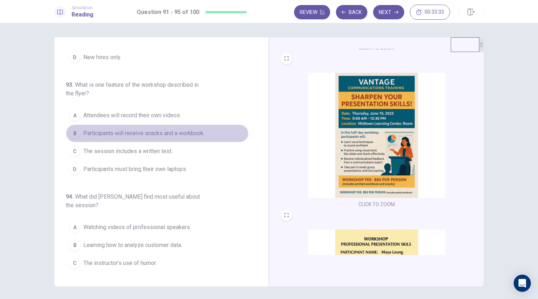
click at [189, 132] on span "Participants will receive snacks and a workbook." at bounding box center [143, 133] width 121 height 9
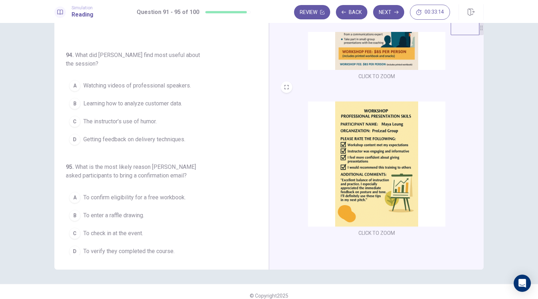
scroll to position [17, 0]
click at [169, 135] on span "Getting feedback on delivery techniques." at bounding box center [134, 139] width 102 height 9
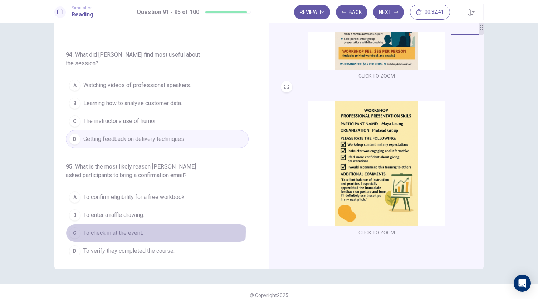
click at [136, 228] on span "To check in at the event." at bounding box center [113, 232] width 60 height 9
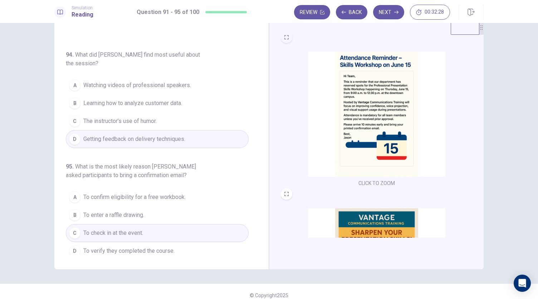
scroll to position [0, 0]
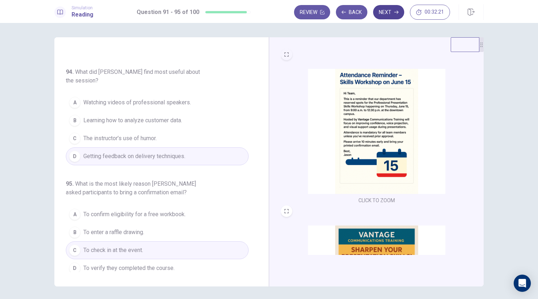
click at [385, 13] on button "Next" at bounding box center [388, 12] width 31 height 14
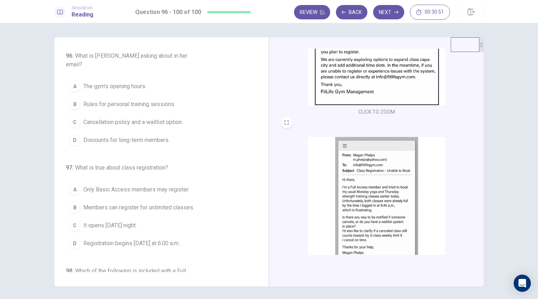
scroll to position [263, 0]
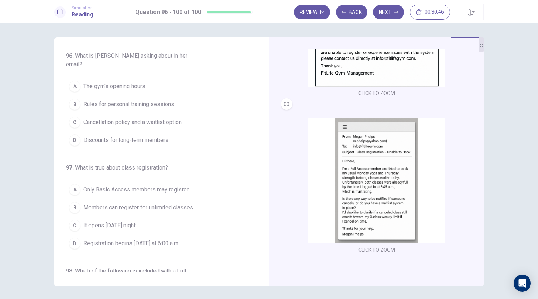
click at [165, 118] on span "Cancellation policy and a waitlist option." at bounding box center [133, 122] width 100 height 9
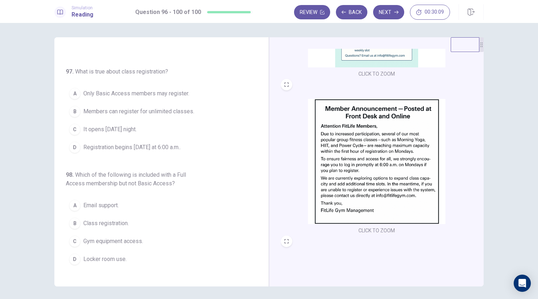
scroll to position [96, 0]
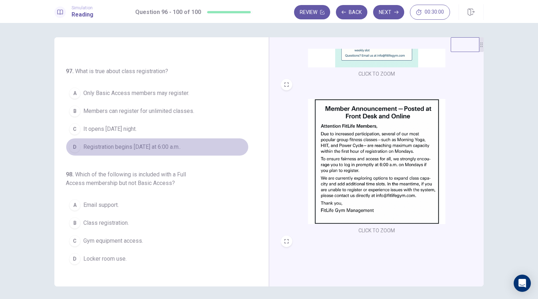
click at [165, 142] on span "Registration begins on Monday at 6:00 a.m.." at bounding box center [131, 146] width 97 height 9
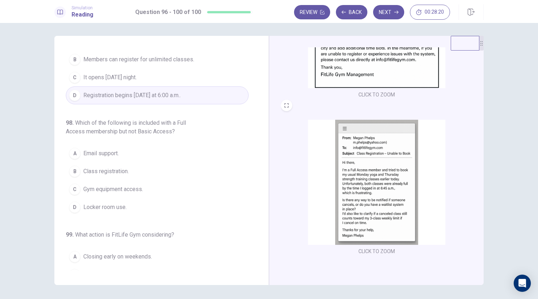
scroll to position [263, 0]
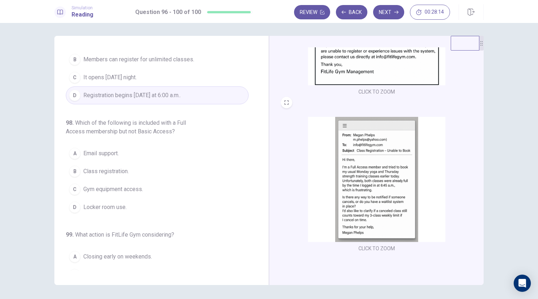
click at [117, 149] on span "Email support." at bounding box center [100, 153] width 35 height 9
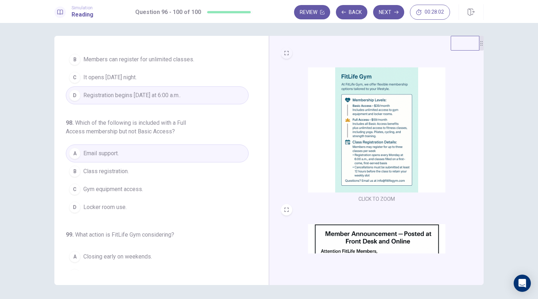
scroll to position [0, 0]
click at [100, 167] on span "Class registration." at bounding box center [105, 171] width 45 height 9
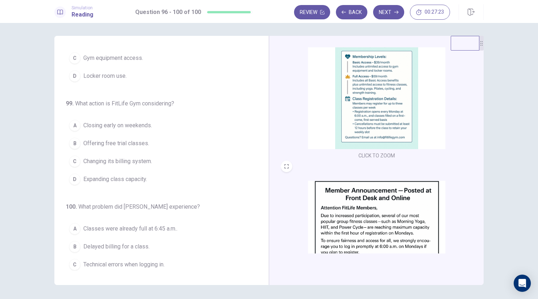
scroll to position [278, 0]
click at [144, 174] on span "Expanding class capacity." at bounding box center [115, 178] width 64 height 9
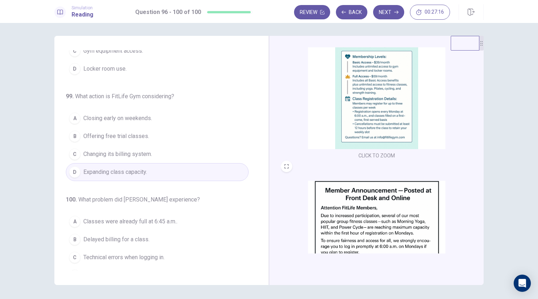
click at [151, 217] on span "Classes were already full at 6:45 a.m.." at bounding box center [130, 221] width 94 height 9
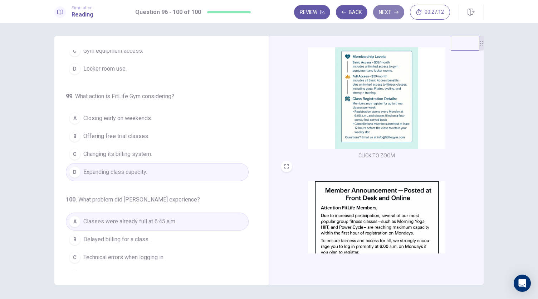
click at [392, 17] on button "Next" at bounding box center [388, 12] width 31 height 14
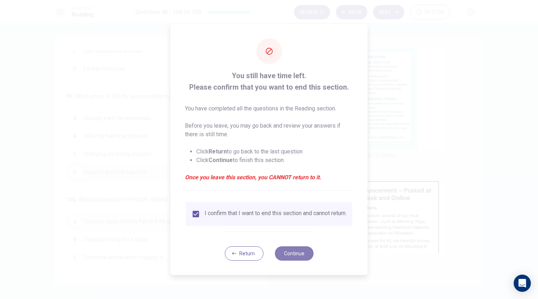
click at [289, 260] on button "Continue" at bounding box center [294, 253] width 39 height 14
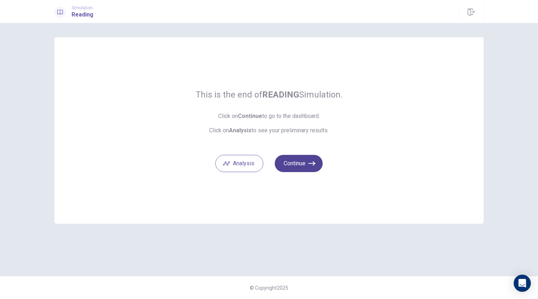
click at [303, 159] on button "Continue" at bounding box center [299, 163] width 48 height 17
